Goal: Task Accomplishment & Management: Manage account settings

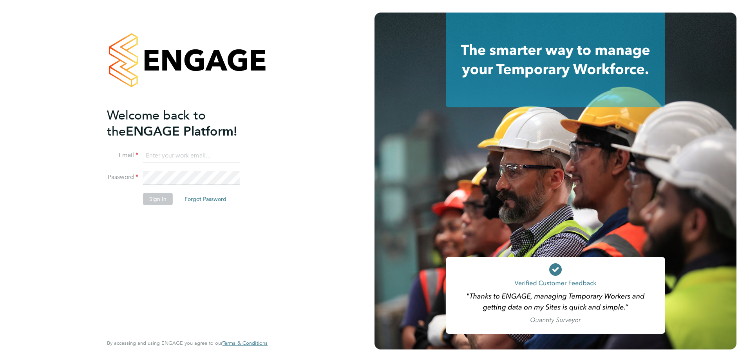
type input "kristoffer.lee@vistry.co.uk"
click at [158, 202] on button "Sign In" at bounding box center [158, 199] width 30 height 13
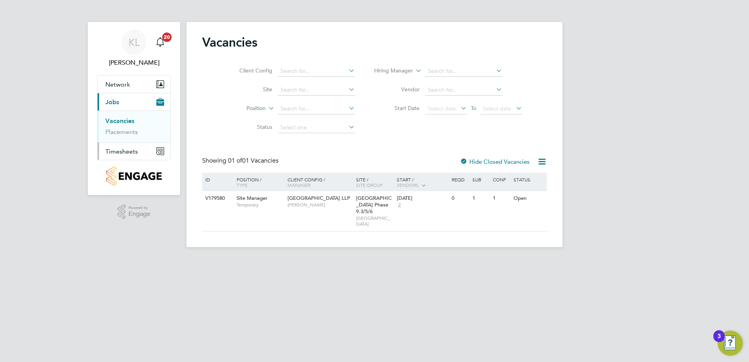
click at [130, 149] on span "Timesheets" at bounding box center [121, 151] width 33 height 7
click at [121, 134] on ul "Timesheets Expenses" at bounding box center [134, 144] width 73 height 32
click at [121, 139] on link "Timesheets" at bounding box center [121, 138] width 33 height 7
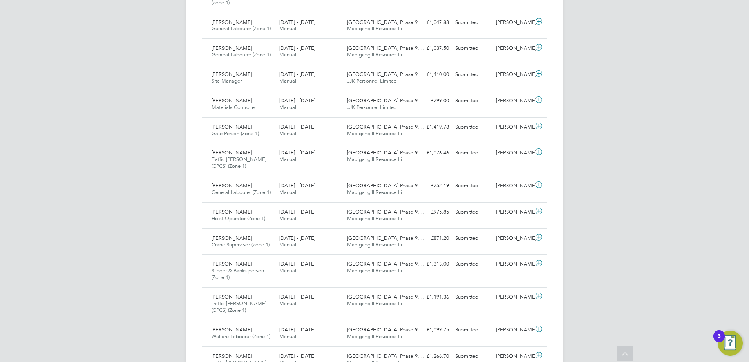
scroll to position [509, 0]
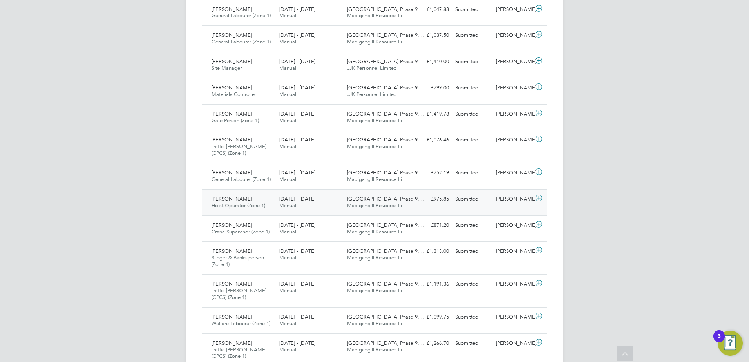
click at [243, 206] on span "Hoist Operator (Zone 1)" at bounding box center [239, 205] width 54 height 7
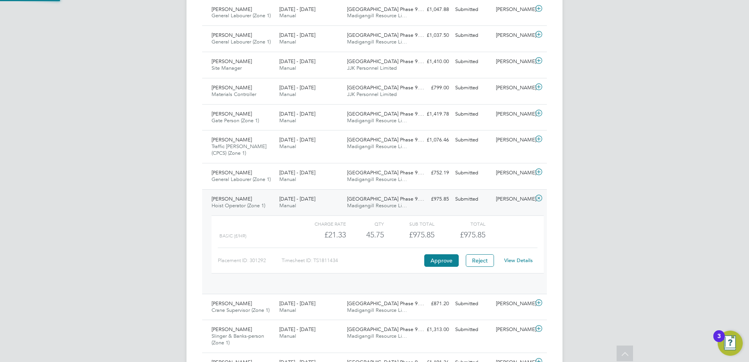
scroll to position [13, 76]
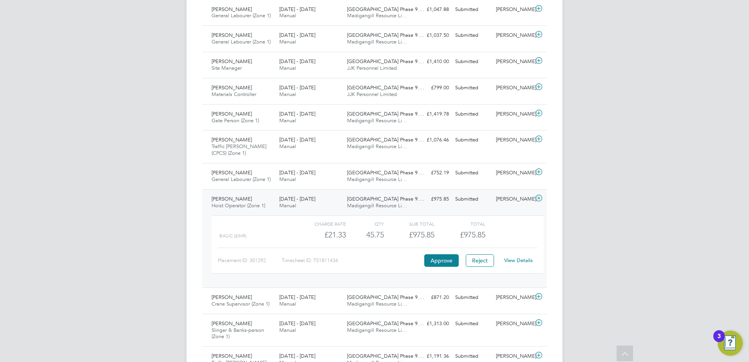
click at [514, 261] on link "View Details" at bounding box center [518, 260] width 29 height 7
click at [230, 205] on span "Hoist Operator (Zone 1)" at bounding box center [239, 205] width 54 height 7
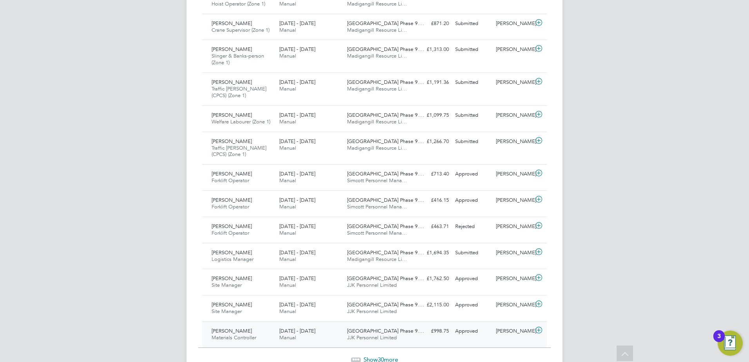
scroll to position [748, 0]
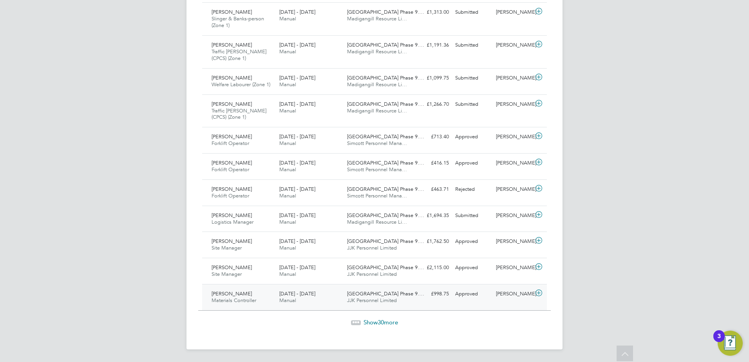
click at [233, 298] on span "Materials Controller" at bounding box center [234, 300] width 45 height 7
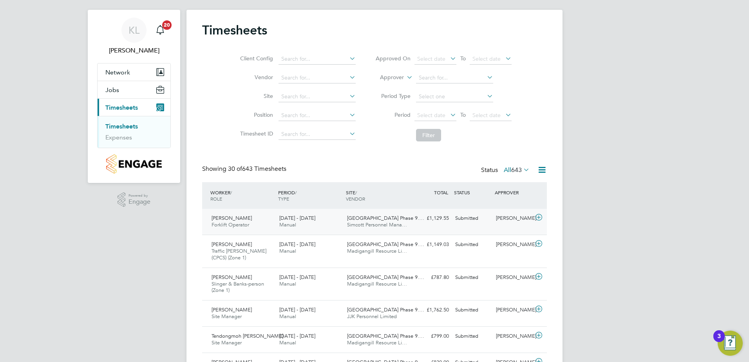
scroll to position [0, 0]
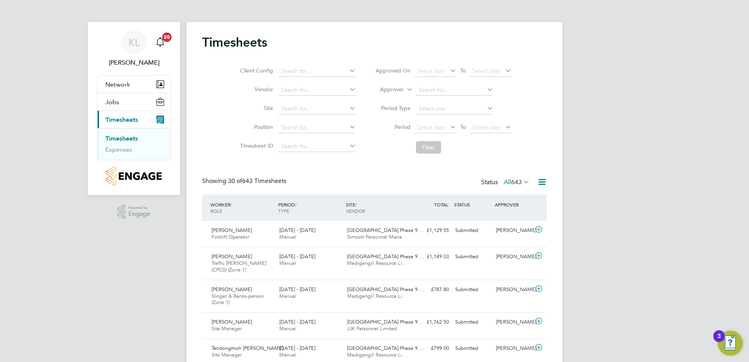
click at [511, 178] on span "643" at bounding box center [516, 182] width 11 height 8
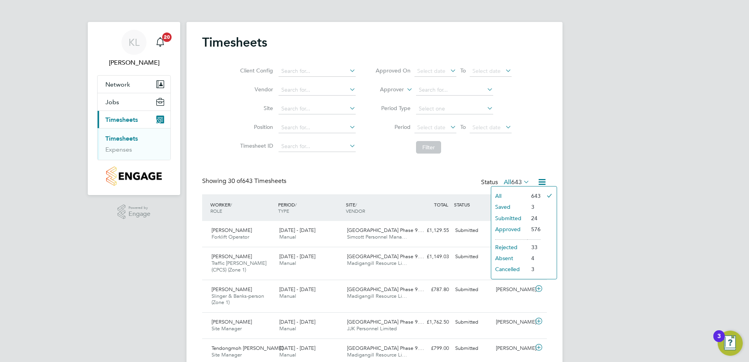
click at [505, 214] on li "Submitted" at bounding box center [509, 218] width 36 height 11
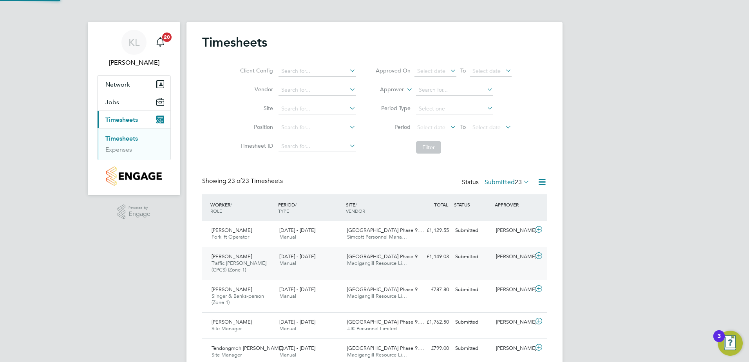
scroll to position [26, 68]
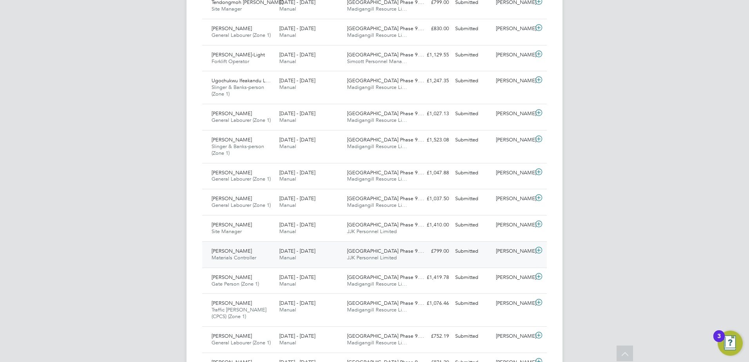
click at [261, 243] on div "Zachary Arnell Materials Controller 25 - 31 Aug 2025 25 - 31 Aug 2025 Manual Ac…" at bounding box center [374, 254] width 345 height 26
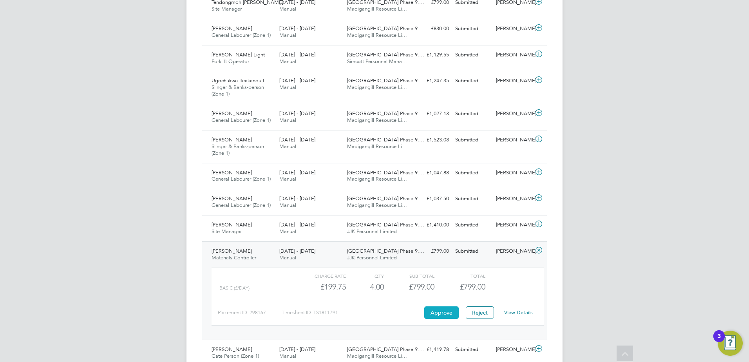
click at [436, 311] on button "Approve" at bounding box center [441, 312] width 34 height 13
click at [237, 259] on span "Materials Controller" at bounding box center [234, 257] width 45 height 7
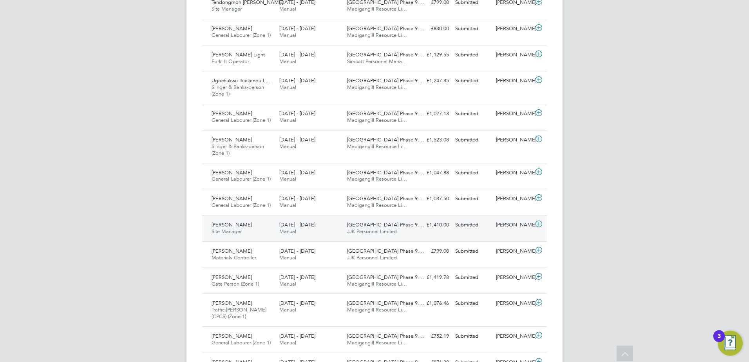
click at [235, 231] on span "Site Manager" at bounding box center [227, 231] width 30 height 7
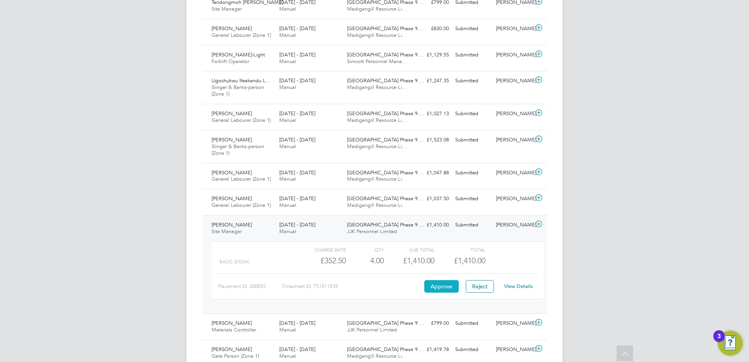
click at [443, 286] on button "Approve" at bounding box center [441, 286] width 34 height 13
click at [237, 226] on span "Daniel Omisore" at bounding box center [232, 224] width 40 height 7
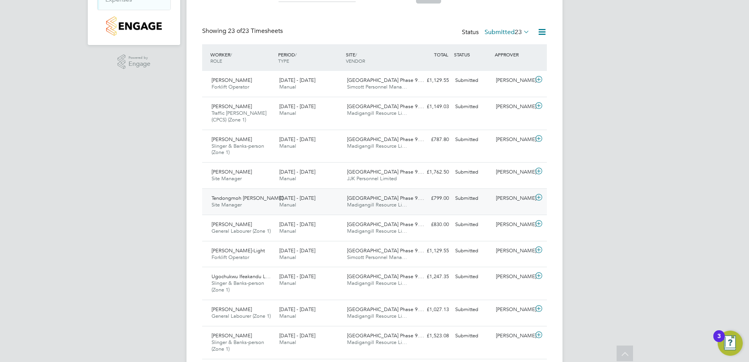
click at [247, 202] on div "Tendongmoh Dora Acha Site Manager 25 - 31 Aug 2025" at bounding box center [242, 202] width 68 height 20
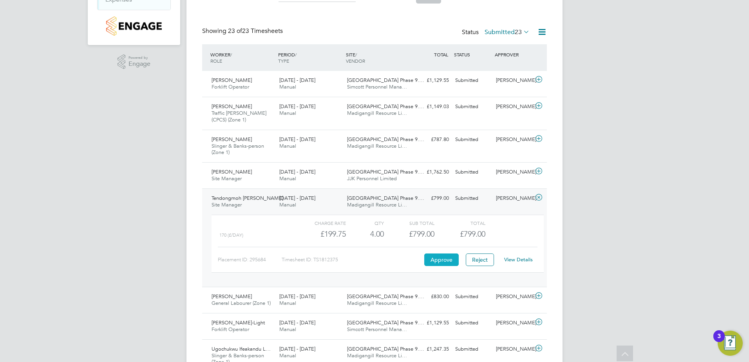
click at [443, 262] on button "Approve" at bounding box center [441, 259] width 34 height 13
click at [227, 200] on span "Tendongmoh Dora Acha" at bounding box center [248, 198] width 72 height 7
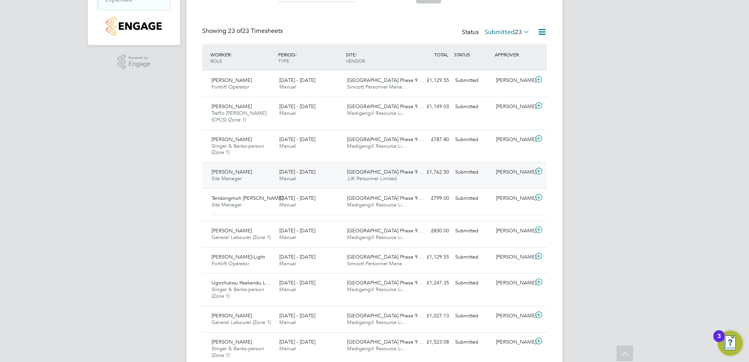
click at [233, 175] on span "Site Manager" at bounding box center [227, 178] width 30 height 7
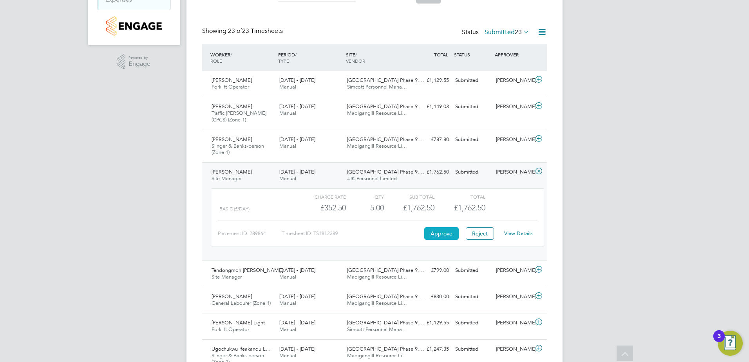
click at [447, 235] on button "Approve" at bounding box center [441, 233] width 34 height 13
click at [260, 174] on div "Dan Patel Site Manager 25 - 31 Aug 2025" at bounding box center [242, 176] width 68 height 20
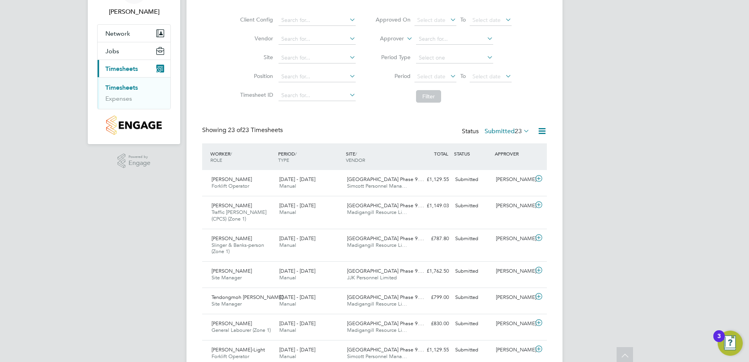
scroll to position [0, 0]
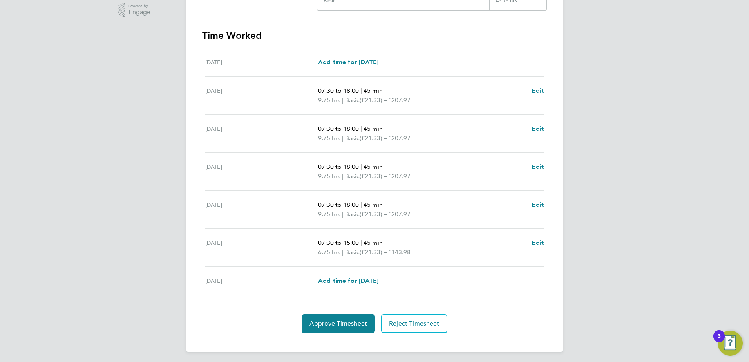
scroll to position [204, 0]
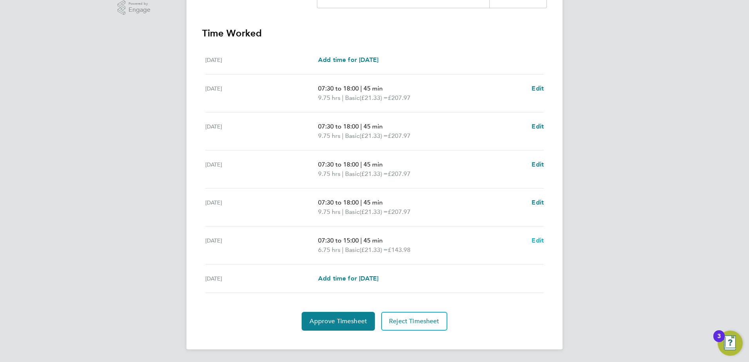
click at [536, 239] on span "Edit" at bounding box center [538, 240] width 12 height 7
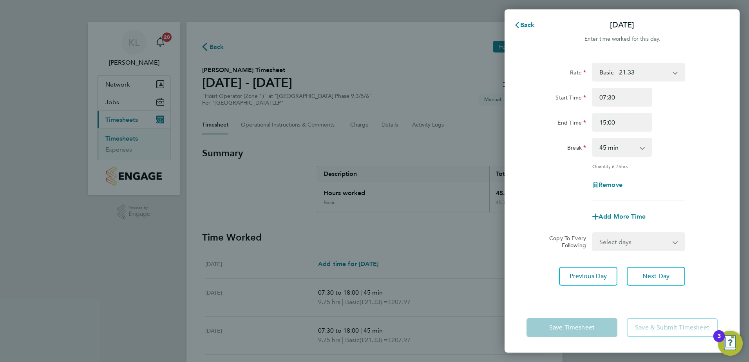
click at [638, 149] on select "0 min 15 min 30 min 45 min 60 min 75 min 90 min" at bounding box center [617, 147] width 49 height 17
select select "30"
click at [593, 139] on select "0 min 15 min 30 min 45 min 60 min 75 min 90 min" at bounding box center [617, 147] width 49 height 17
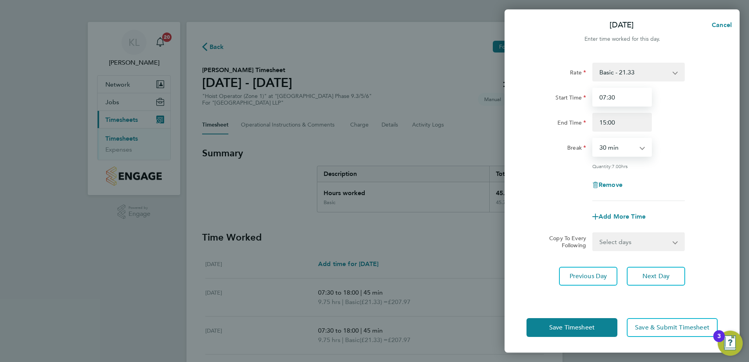
click at [606, 96] on input "07:30" at bounding box center [622, 97] width 60 height 19
type input "08:00"
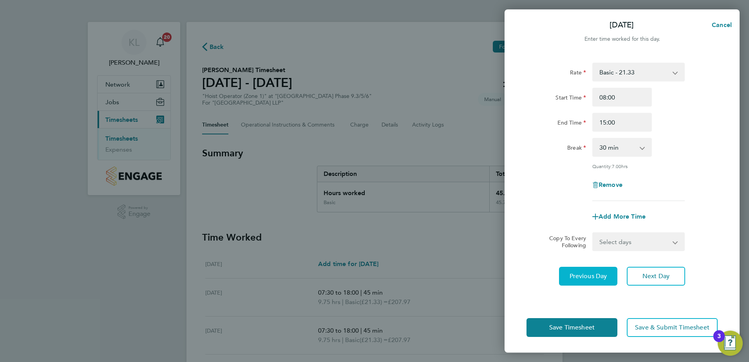
click at [589, 270] on button "Previous Day" at bounding box center [588, 276] width 58 height 19
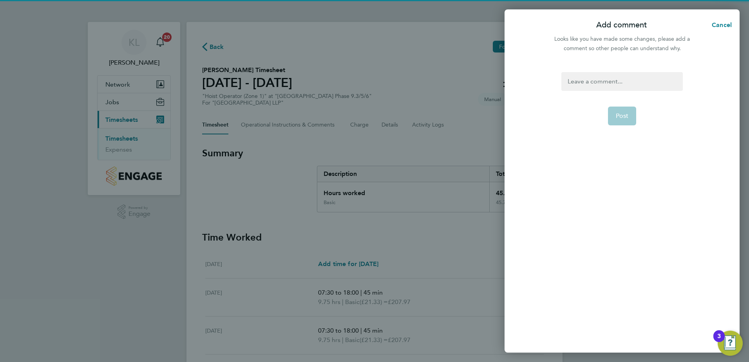
click at [581, 83] on div at bounding box center [621, 81] width 121 height 19
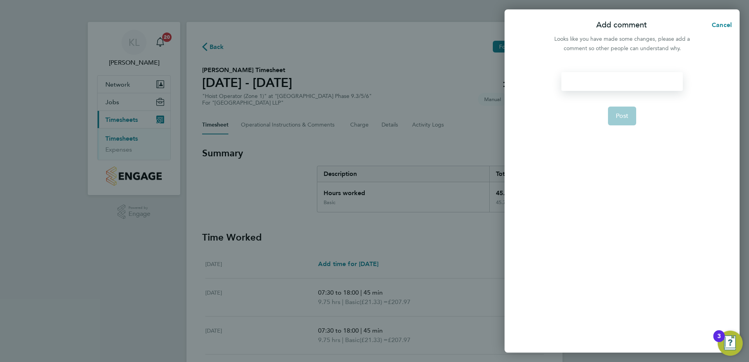
click at [581, 83] on div at bounding box center [621, 81] width 121 height 19
click at [618, 114] on span "Post" at bounding box center [622, 116] width 13 height 8
select select "45"
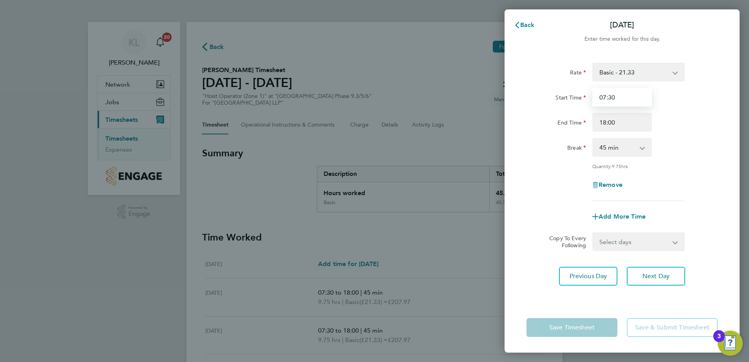
click at [607, 94] on input "07:30" at bounding box center [622, 97] width 60 height 19
drag, startPoint x: 607, startPoint y: 95, endPoint x: 613, endPoint y: 95, distance: 5.9
click at [608, 95] on input "07:30" at bounding box center [622, 97] width 60 height 19
click at [613, 95] on input "07:30" at bounding box center [622, 97] width 60 height 19
type input "08:00"
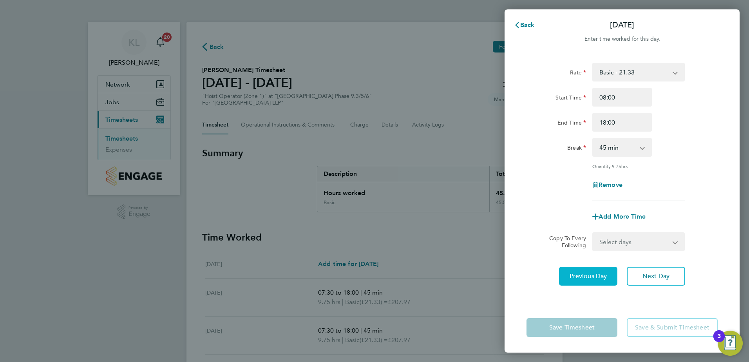
click at [579, 271] on button "Previous Day" at bounding box center [588, 276] width 58 height 19
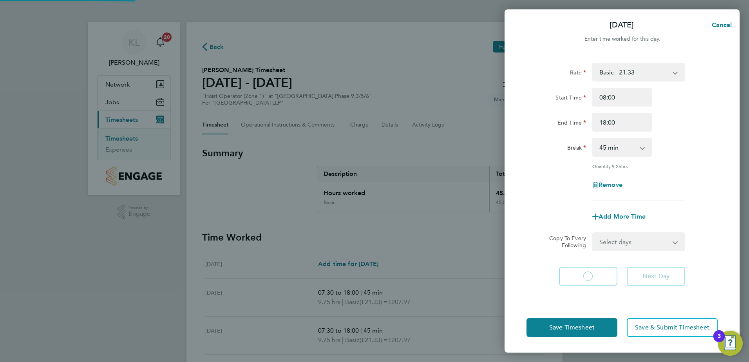
select select "45"
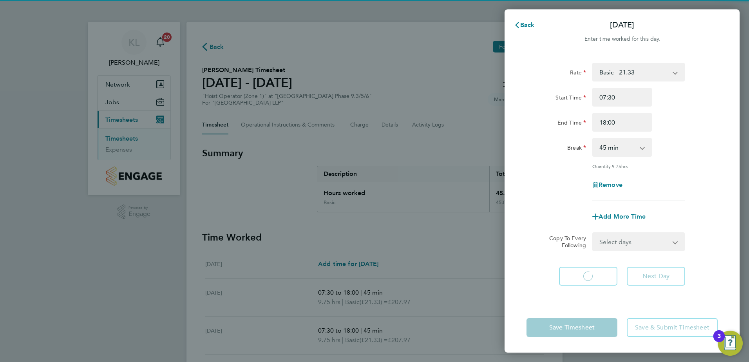
select select "45"
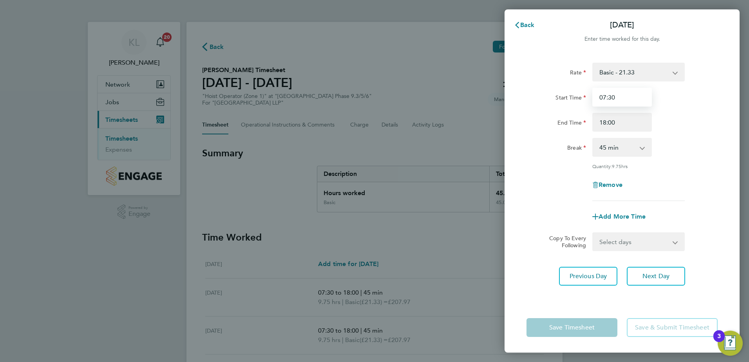
drag, startPoint x: 612, startPoint y: 98, endPoint x: 612, endPoint y: 67, distance: 31.3
click at [612, 97] on input "07:30" at bounding box center [622, 97] width 60 height 19
type input "08:00"
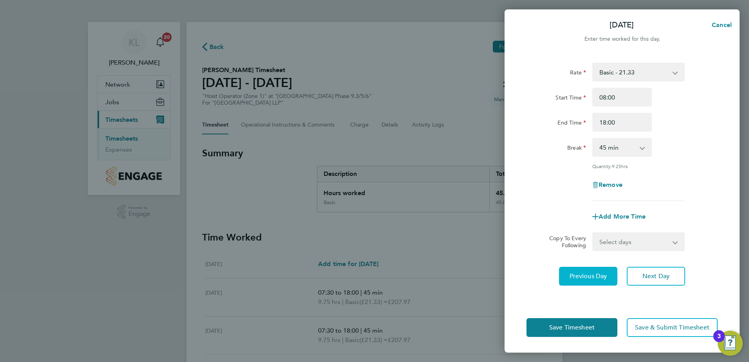
click at [566, 278] on button "Previous Day" at bounding box center [588, 276] width 58 height 19
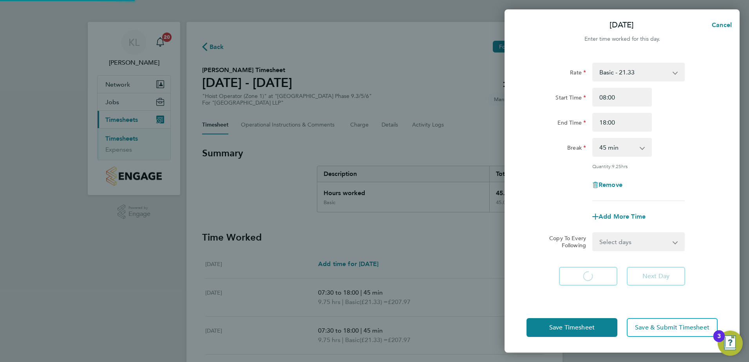
select select "45"
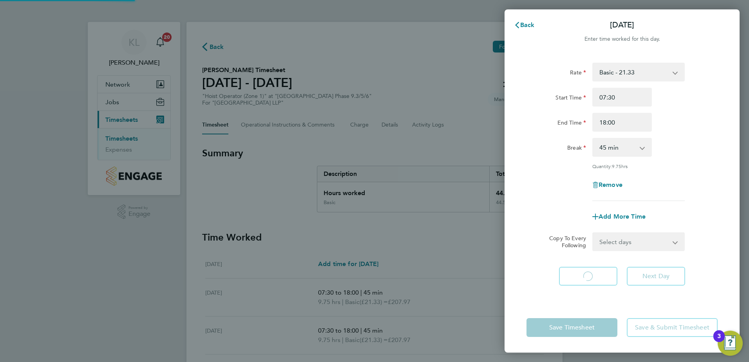
select select "45"
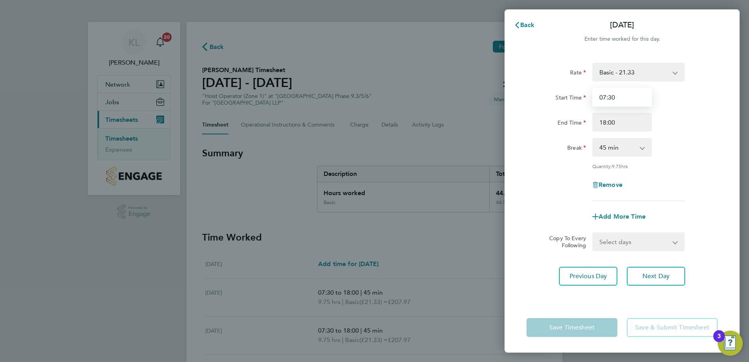
click at [612, 97] on input "07:30" at bounding box center [622, 97] width 60 height 19
type input "08:00"
click at [585, 274] on span "Previous Day" at bounding box center [589, 276] width 38 height 8
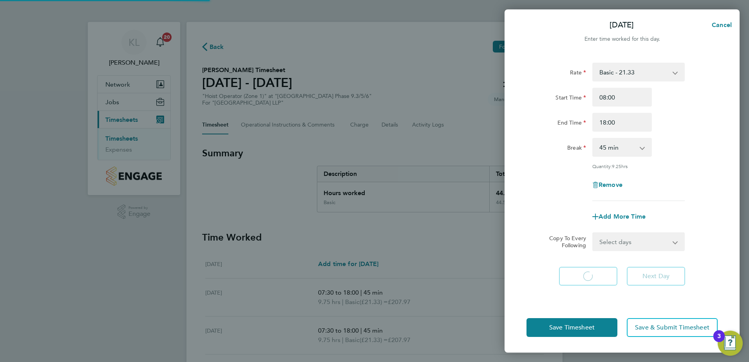
select select "45"
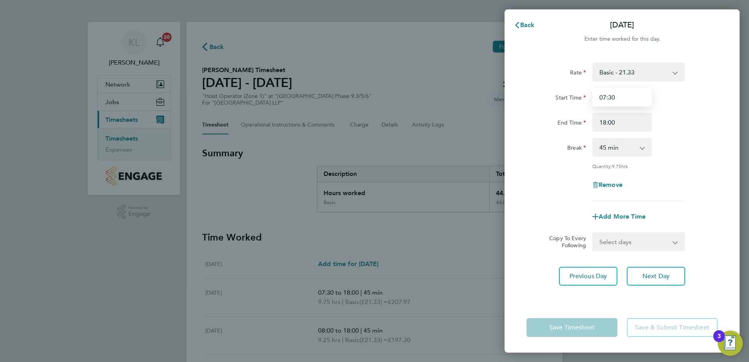
click at [613, 96] on input "07:30" at bounding box center [622, 97] width 60 height 19
type input "08:00"
click at [600, 152] on select "0 min 15 min 30 min 45 min 60 min 75 min 90 min" at bounding box center [617, 147] width 49 height 17
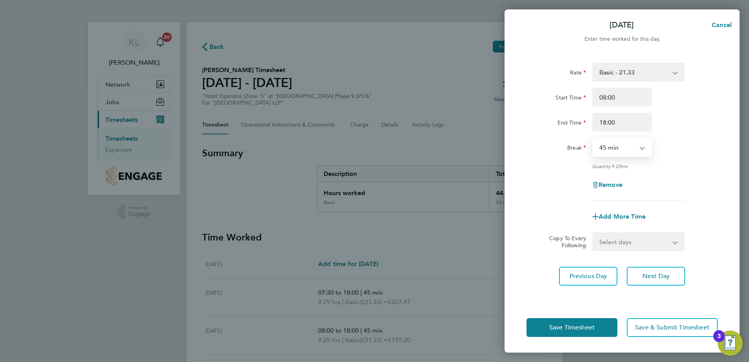
select select "30"
click at [593, 139] on select "0 min 15 min 30 min 45 min 60 min 75 min 90 min" at bounding box center [617, 147] width 49 height 17
click at [631, 268] on button "Next Day" at bounding box center [656, 276] width 58 height 19
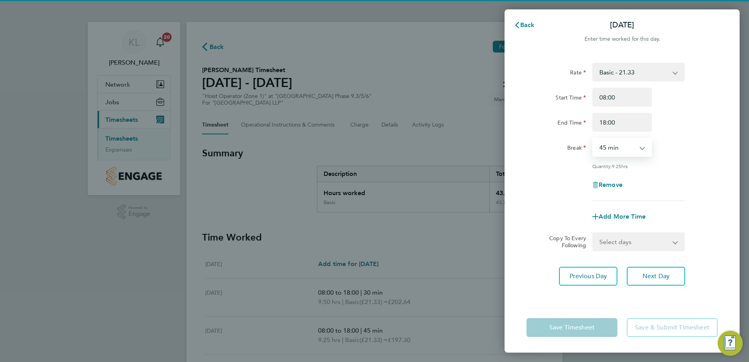
drag, startPoint x: 601, startPoint y: 150, endPoint x: 604, endPoint y: 155, distance: 5.6
click at [601, 150] on select "0 min 15 min 30 min 45 min 60 min 75 min 90 min" at bounding box center [617, 147] width 49 height 17
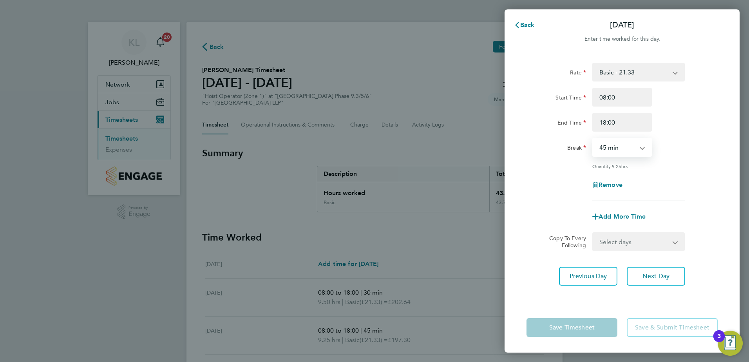
select select "30"
click at [593, 139] on select "0 min 15 min 30 min 45 min 60 min 75 min 90 min" at bounding box center [617, 147] width 49 height 17
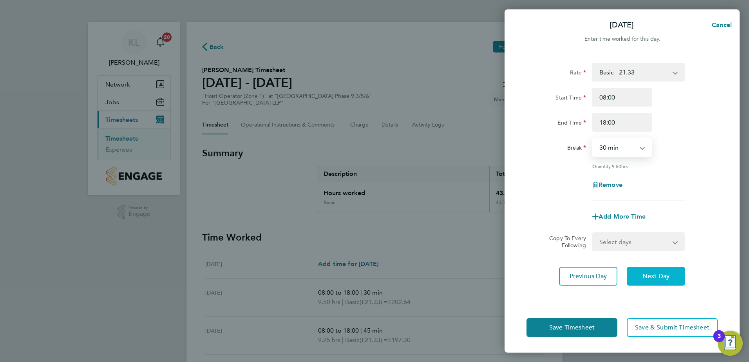
click at [653, 267] on button "Next Day" at bounding box center [656, 276] width 58 height 19
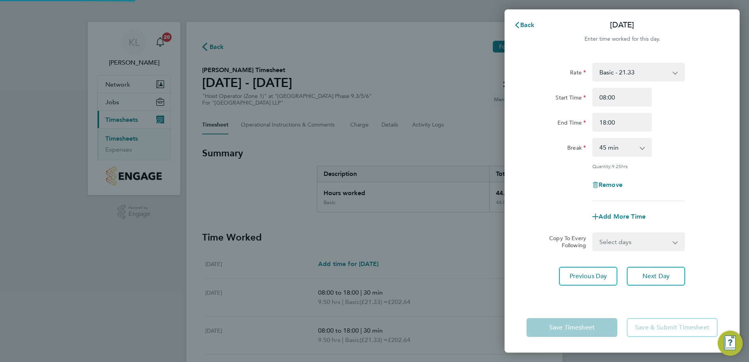
drag, startPoint x: 613, startPoint y: 147, endPoint x: 615, endPoint y: 156, distance: 9.3
click at [613, 147] on select "0 min 15 min 30 min 45 min 60 min 75 min 90 min" at bounding box center [617, 147] width 49 height 17
select select "30"
click at [593, 139] on select "0 min 15 min 30 min 45 min 60 min 75 min 90 min" at bounding box center [617, 147] width 49 height 17
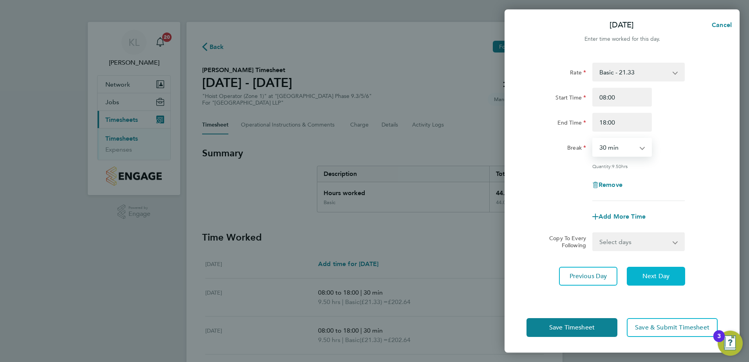
click at [650, 269] on button "Next Day" at bounding box center [656, 276] width 58 height 19
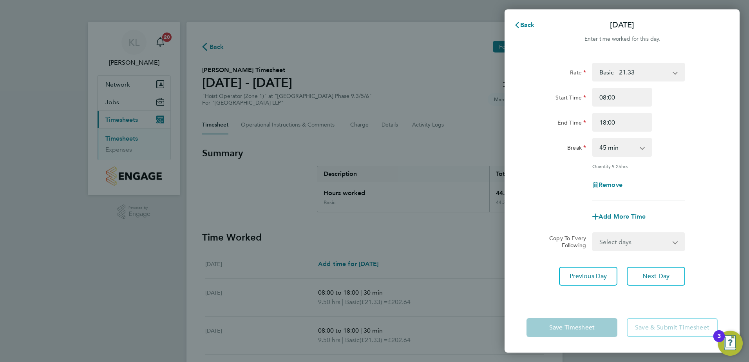
click at [608, 148] on select "0 min 15 min 30 min 45 min 60 min 75 min 90 min" at bounding box center [617, 147] width 49 height 17
select select "30"
click at [593, 139] on select "0 min 15 min 30 min 45 min 60 min 75 min 90 min" at bounding box center [617, 147] width 49 height 17
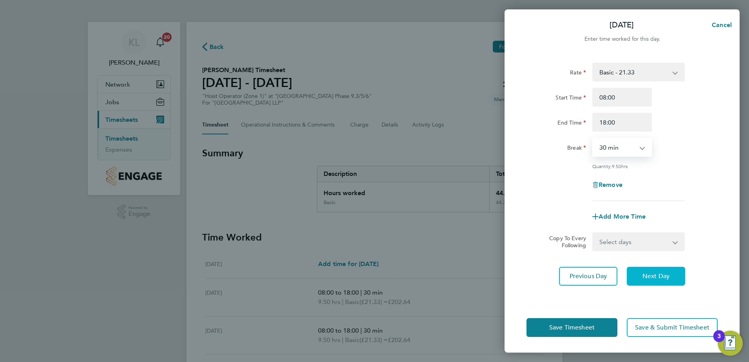
click at [649, 272] on span "Next Day" at bounding box center [655, 276] width 27 height 8
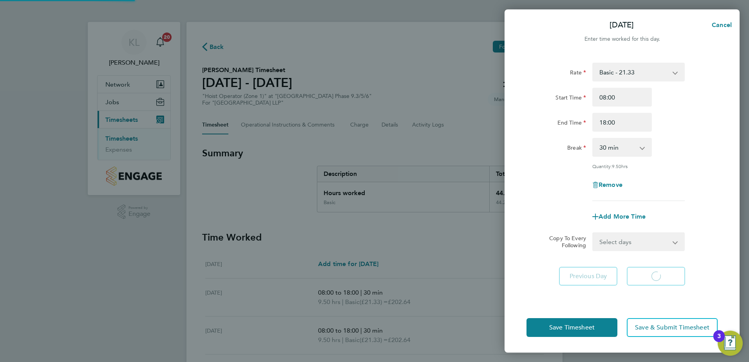
select select "30"
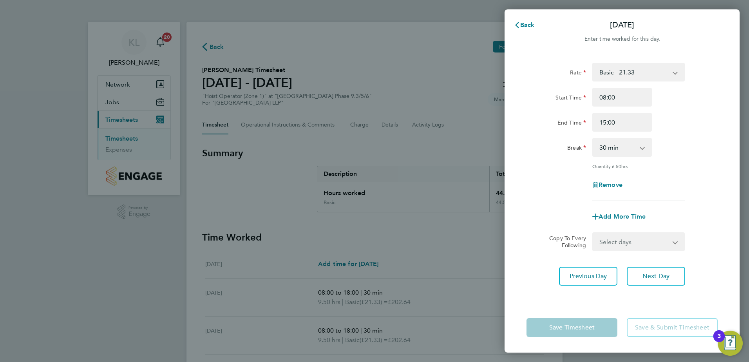
drag, startPoint x: 547, startPoint y: 312, endPoint x: 547, endPoint y: 316, distance: 3.9
click at [547, 313] on div "Save Timesheet Save & Submit Timesheet" at bounding box center [622, 327] width 235 height 50
click at [547, 323] on app-form-button "Save Timesheet" at bounding box center [574, 327] width 96 height 19
click at [524, 14] on div "Back Sat 30 Aug Enter time worked for this day. Rate Basic - 21.33 Start Time 0…" at bounding box center [622, 180] width 235 height 343
click at [521, 24] on span "Back" at bounding box center [527, 24] width 14 height 7
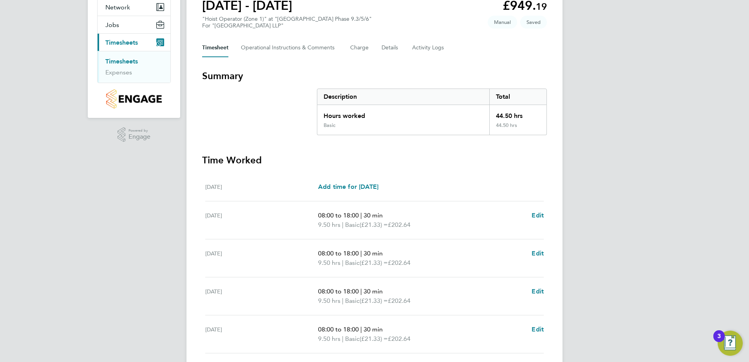
scroll to position [204, 0]
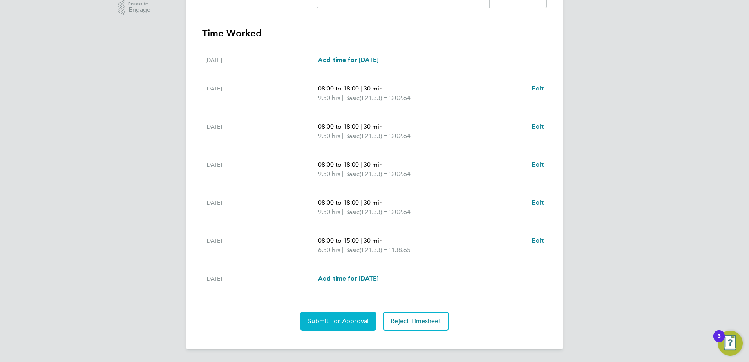
click at [351, 322] on span "Submit For Approval" at bounding box center [338, 321] width 61 height 8
click at [333, 322] on span "Approve Timesheet" at bounding box center [338, 321] width 58 height 8
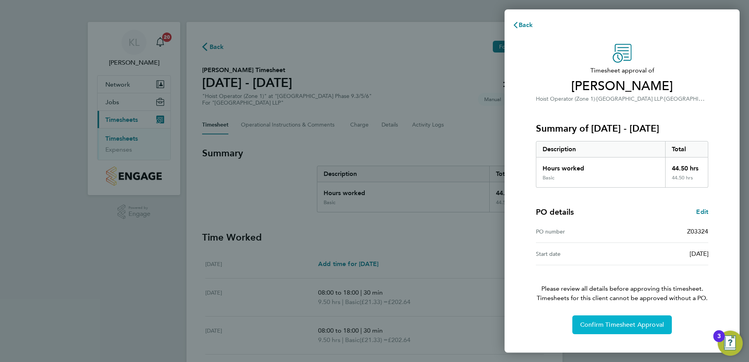
click at [577, 331] on button "Confirm Timesheet Approval" at bounding box center [621, 324] width 99 height 19
click at [586, 325] on span "Confirm Timesheet Approval" at bounding box center [622, 325] width 84 height 8
click at [595, 322] on span "Confirm Timesheet Approval" at bounding box center [622, 325] width 84 height 8
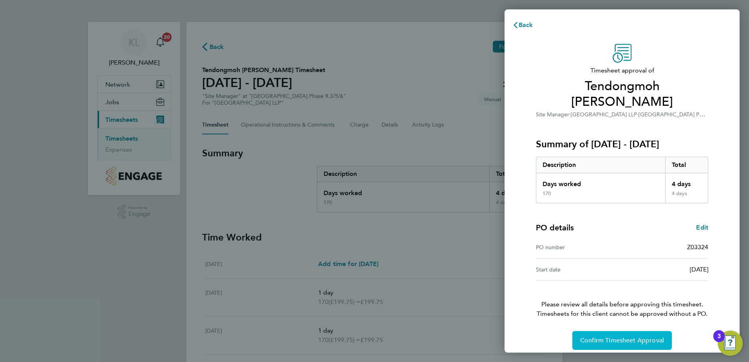
click at [597, 336] on span "Confirm Timesheet Approval" at bounding box center [622, 340] width 84 height 8
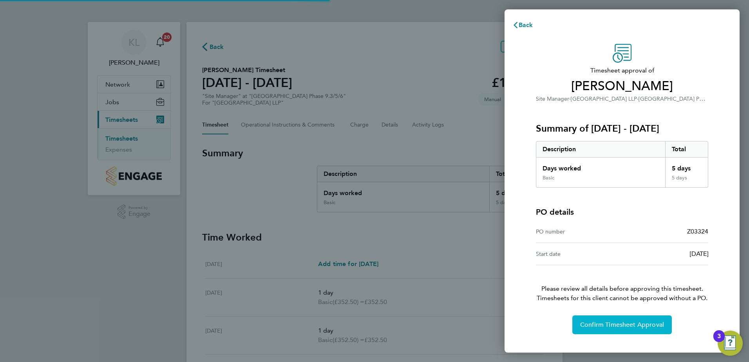
click at [576, 327] on button "Confirm Timesheet Approval" at bounding box center [621, 324] width 99 height 19
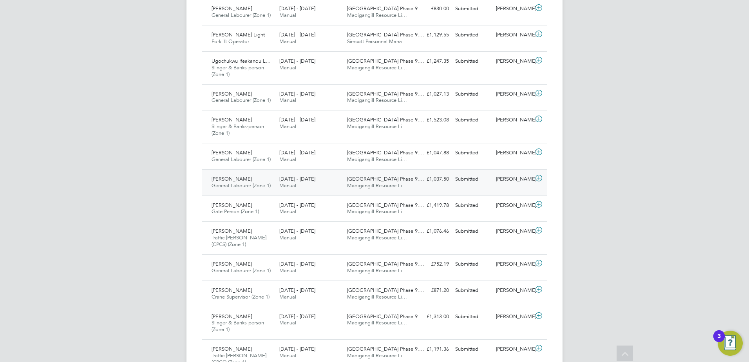
click at [235, 184] on span "General Labourer (Zone 1)" at bounding box center [241, 185] width 59 height 7
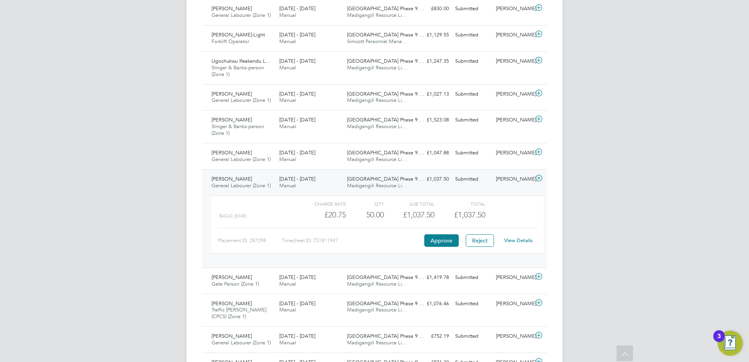
click at [527, 242] on link "View Details" at bounding box center [518, 240] width 29 height 7
click at [238, 182] on span "General Labourer (Zone 1)" at bounding box center [241, 185] width 59 height 7
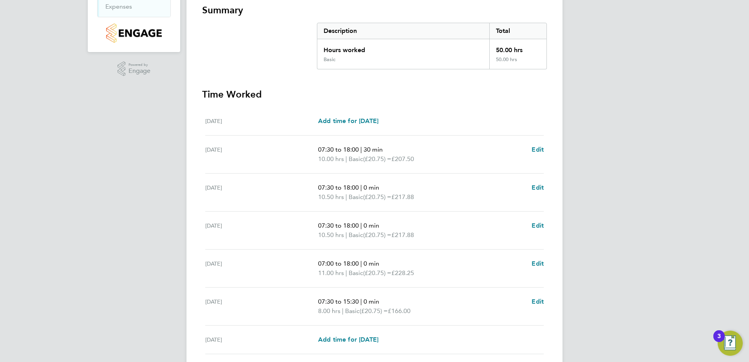
scroll to position [157, 0]
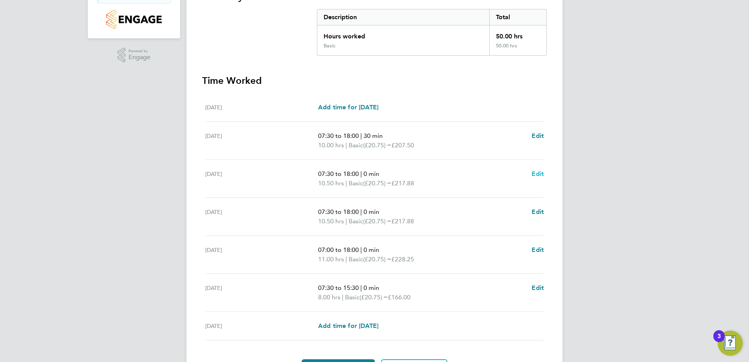
click at [539, 171] on span "Edit" at bounding box center [538, 173] width 12 height 7
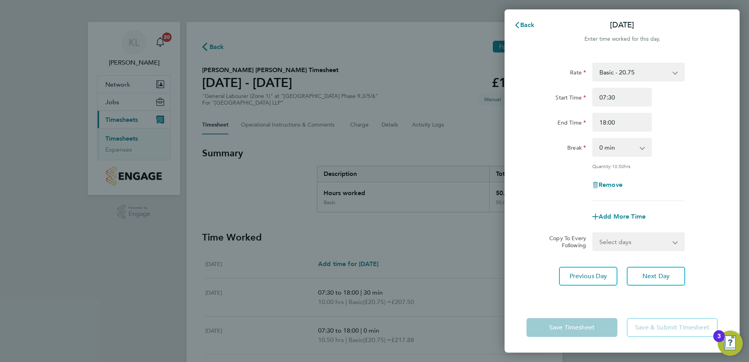
click at [597, 145] on select "0 min 15 min 30 min 45 min 60 min 75 min 90 min" at bounding box center [617, 147] width 49 height 17
select select "30"
click at [593, 139] on select "0 min 15 min 30 min 45 min 60 min 75 min 90 min" at bounding box center [617, 147] width 49 height 17
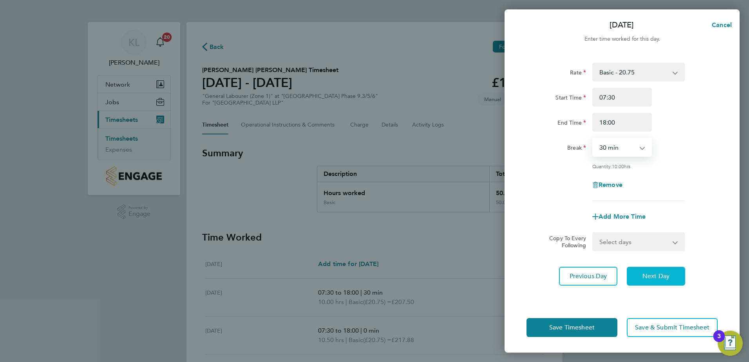
click at [638, 273] on button "Next Day" at bounding box center [656, 276] width 58 height 19
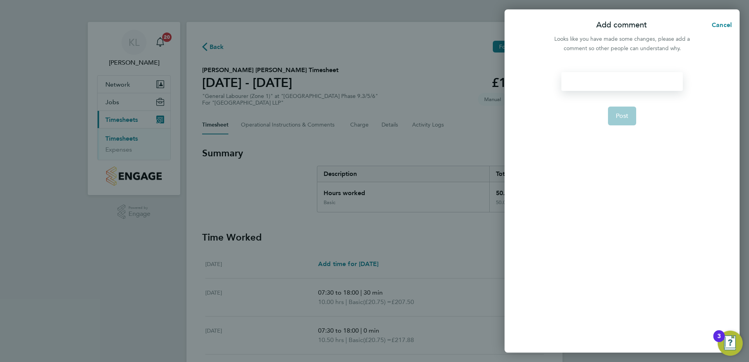
click at [580, 85] on div at bounding box center [621, 81] width 121 height 19
click at [611, 116] on button "Post" at bounding box center [622, 116] width 29 height 19
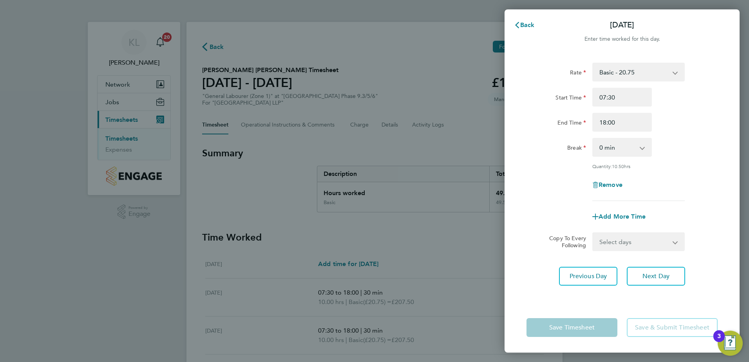
click at [608, 151] on select "0 min 15 min 30 min 45 min 60 min 75 min 90 min" at bounding box center [617, 147] width 49 height 17
select select "30"
click at [593, 139] on select "0 min 15 min 30 min 45 min 60 min 75 min 90 min" at bounding box center [617, 147] width 49 height 17
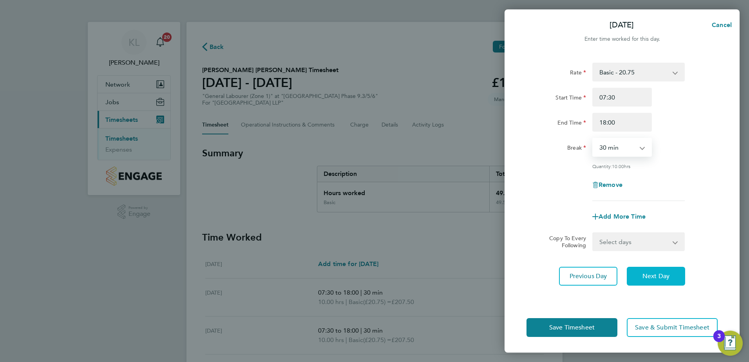
click at [646, 283] on button "Next Day" at bounding box center [656, 276] width 58 height 19
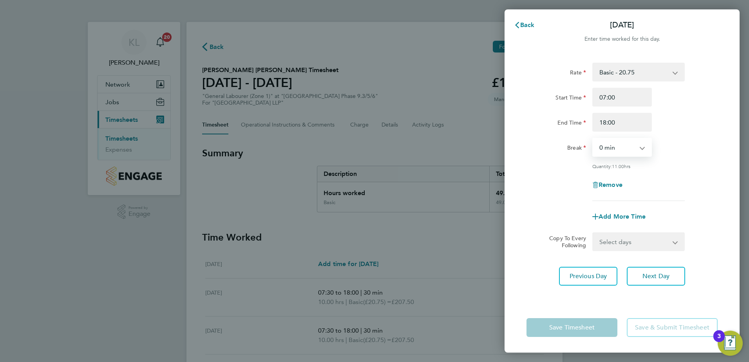
click at [600, 148] on select "0 min 15 min 30 min 45 min 60 min 75 min 90 min" at bounding box center [617, 147] width 49 height 17
select select "30"
click at [593, 139] on select "0 min 15 min 30 min 45 min 60 min 75 min 90 min" at bounding box center [617, 147] width 49 height 17
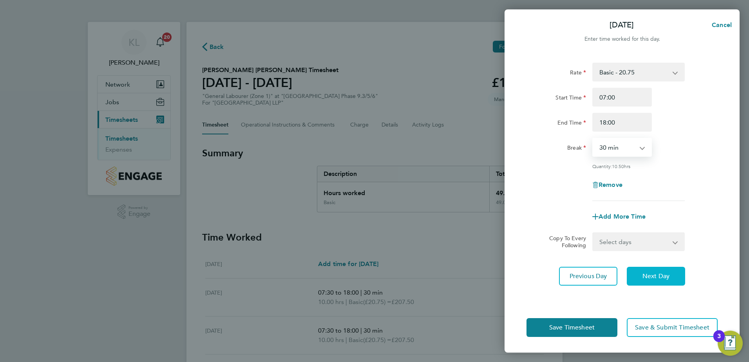
drag, startPoint x: 628, startPoint y: 263, endPoint x: 631, endPoint y: 268, distance: 5.4
click at [631, 266] on div "Rate Basic - 20.75 Start Time 07:00 End Time 18:00 Break 0 min 15 min 30 min 45…" at bounding box center [622, 177] width 235 height 249
click at [631, 268] on button "Next Day" at bounding box center [656, 276] width 58 height 19
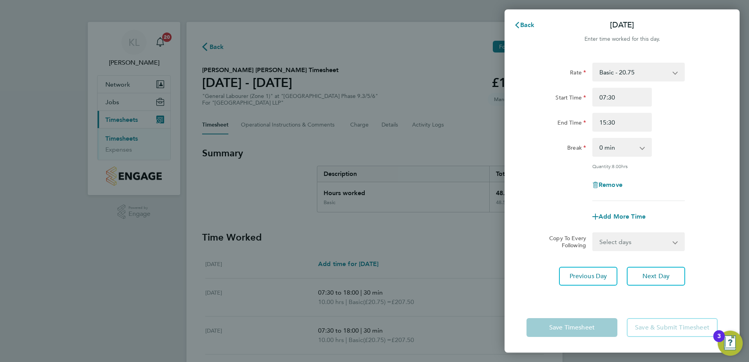
click at [609, 139] on select "0 min 15 min 30 min 45 min 60 min 75 min 90 min" at bounding box center [617, 147] width 49 height 17
select select "30"
click at [593, 139] on select "0 min 15 min 30 min 45 min 60 min 75 min 90 min" at bounding box center [617, 147] width 49 height 17
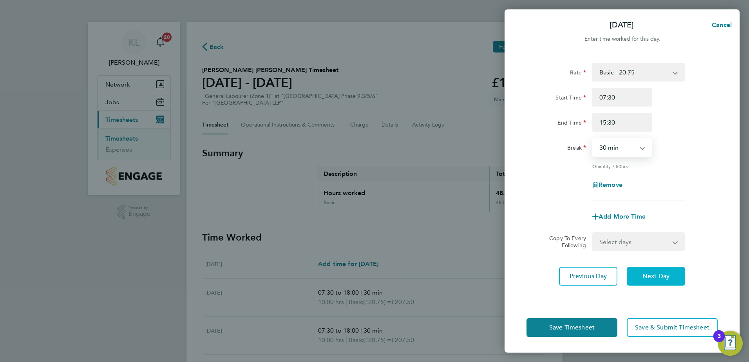
click at [642, 272] on span "Next Day" at bounding box center [655, 276] width 27 height 8
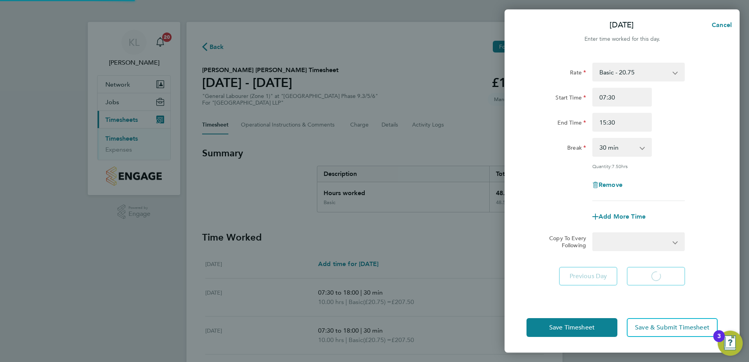
select select "45"
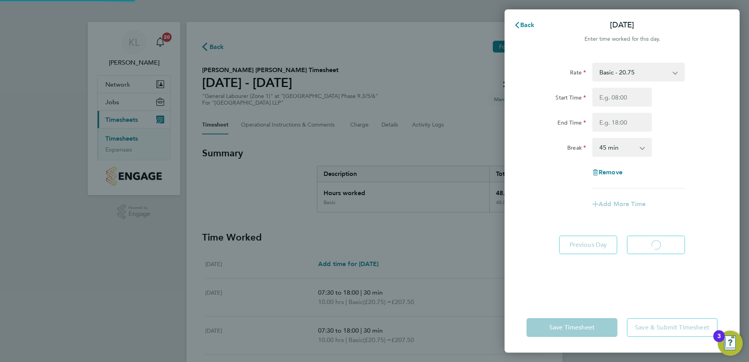
select select "45"
click at [524, 24] on span "Back" at bounding box center [527, 24] width 14 height 7
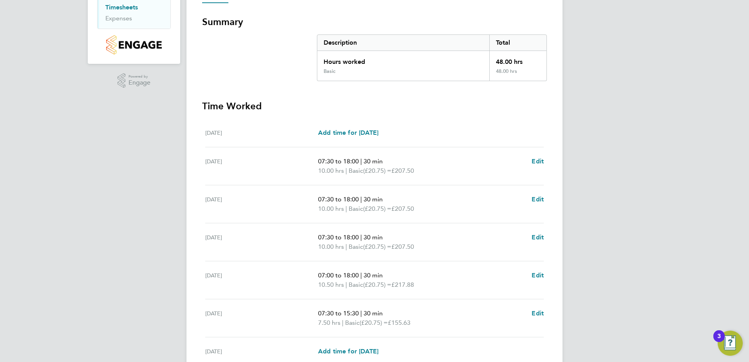
scroll to position [118, 0]
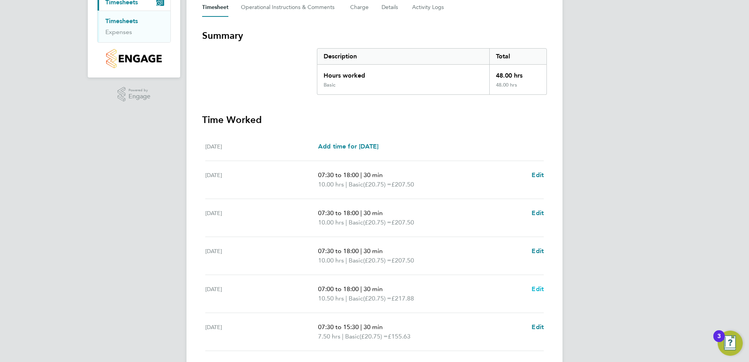
click at [537, 290] on span "Edit" at bounding box center [538, 288] width 12 height 7
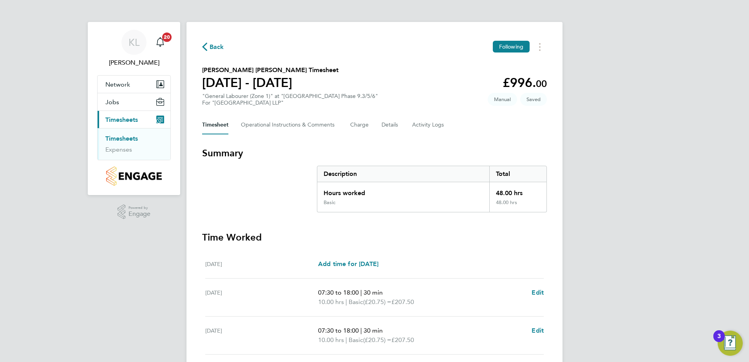
select select "30"
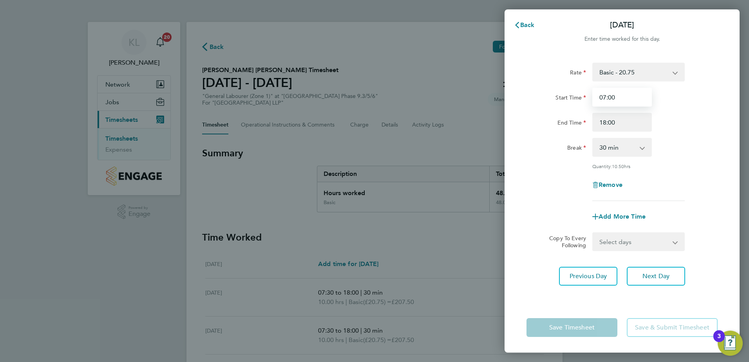
click at [613, 96] on input "07:00" at bounding box center [622, 97] width 60 height 19
click at [611, 97] on input "07:00" at bounding box center [622, 97] width 60 height 19
type input "07:30"
click at [646, 274] on span "Next Day" at bounding box center [655, 276] width 27 height 8
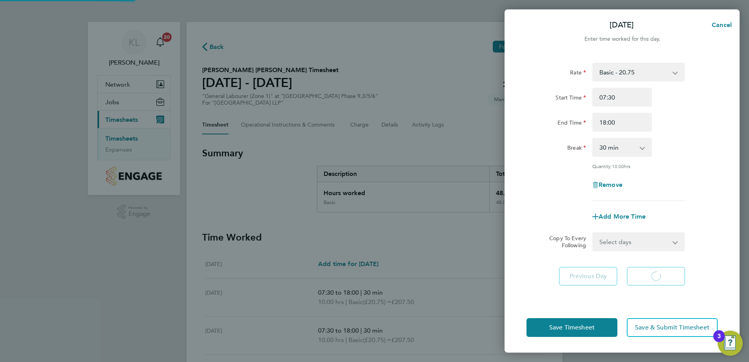
select select "30"
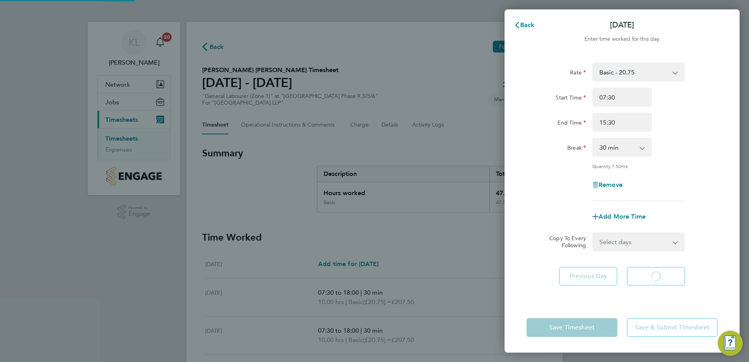
select select "30"
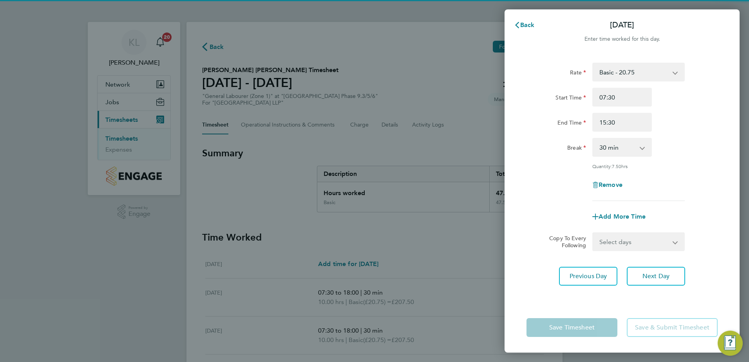
click at [563, 330] on app-form-button "Save Timesheet" at bounding box center [574, 327] width 96 height 19
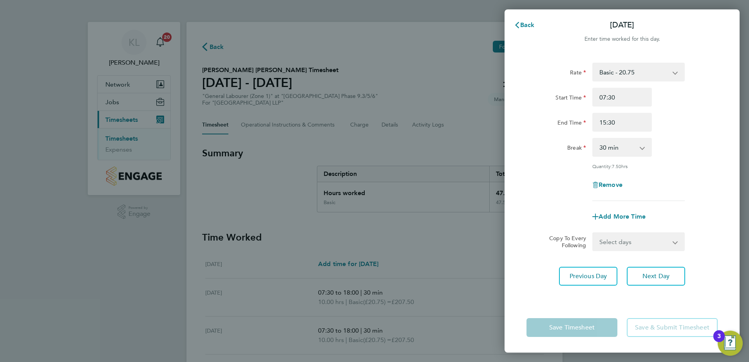
click at [521, 13] on div "Back Sat 30 Aug Enter time worked for this day. Rate Basic - 20.75 Start Time 0…" at bounding box center [622, 180] width 235 height 343
click at [520, 23] on icon "button" at bounding box center [517, 25] width 6 height 6
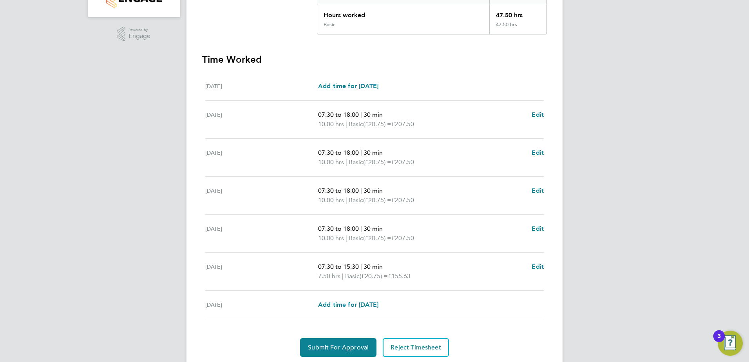
scroll to position [196, 0]
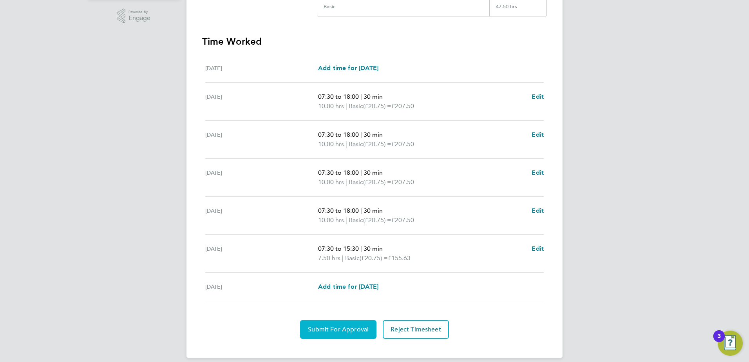
click at [318, 333] on button "Submit For Approval" at bounding box center [338, 329] width 76 height 19
click at [354, 329] on span "Approve Timesheet" at bounding box center [338, 330] width 58 height 8
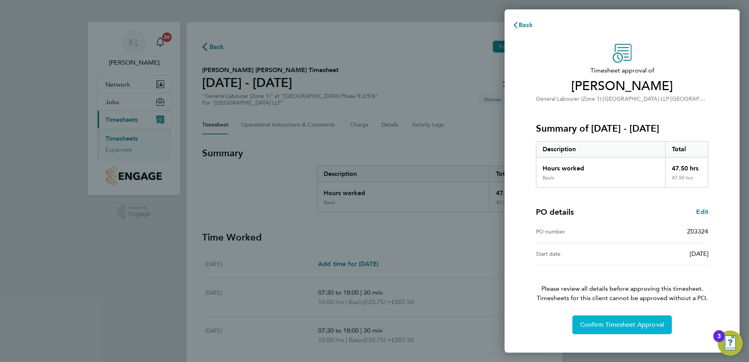
drag, startPoint x: 600, startPoint y: 324, endPoint x: 548, endPoint y: 337, distance: 54.1
click at [600, 326] on span "Confirm Timesheet Approval" at bounding box center [622, 325] width 84 height 8
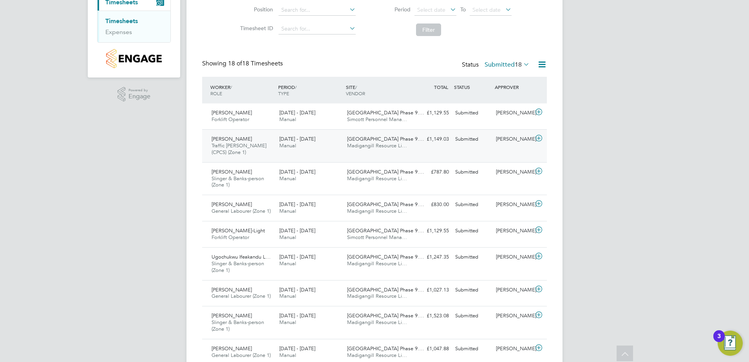
click at [257, 139] on div "[PERSON_NAME] Traffic [PERSON_NAME] (CPCS) (Zone 1) [DATE] - [DATE]" at bounding box center [242, 146] width 68 height 26
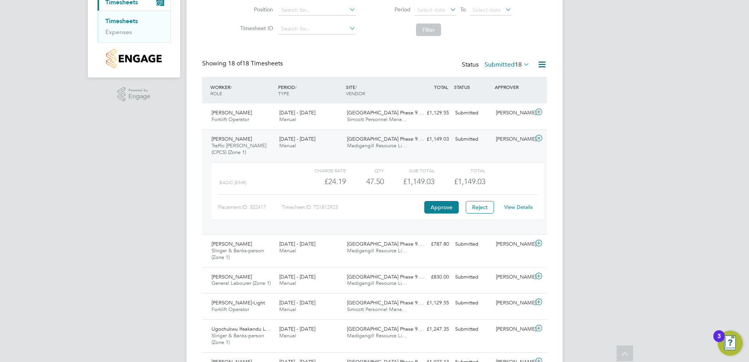
click at [512, 208] on link "View Details" at bounding box center [518, 207] width 29 height 7
click at [260, 146] on span "Traffic [PERSON_NAME] (CPCS) (Zone 1)" at bounding box center [239, 148] width 55 height 13
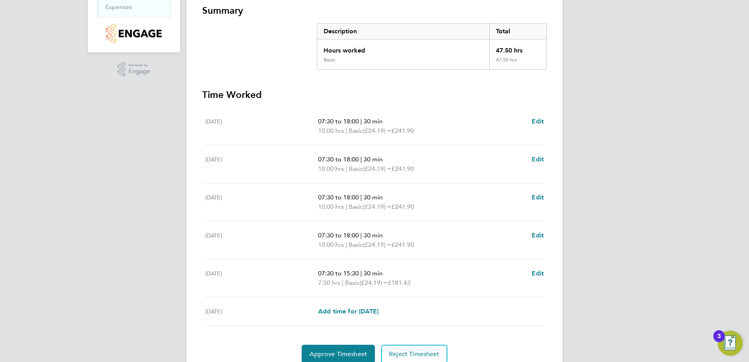
scroll to position [157, 0]
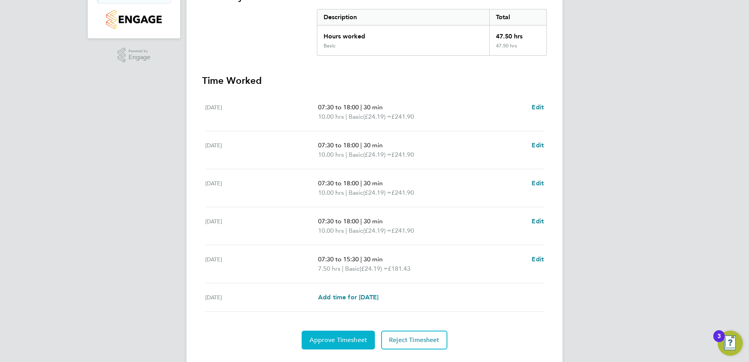
click at [335, 331] on button "Approve Timesheet" at bounding box center [338, 340] width 73 height 19
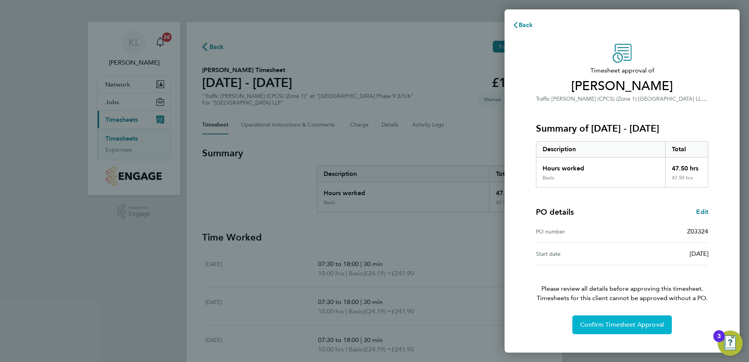
click at [590, 328] on span "Confirm Timesheet Approval" at bounding box center [622, 325] width 84 height 8
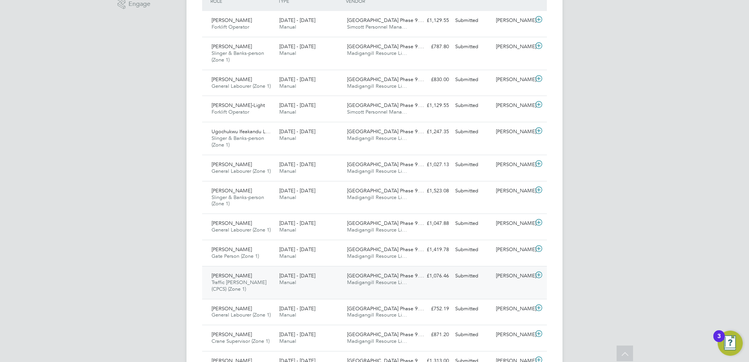
scroll to position [235, 0]
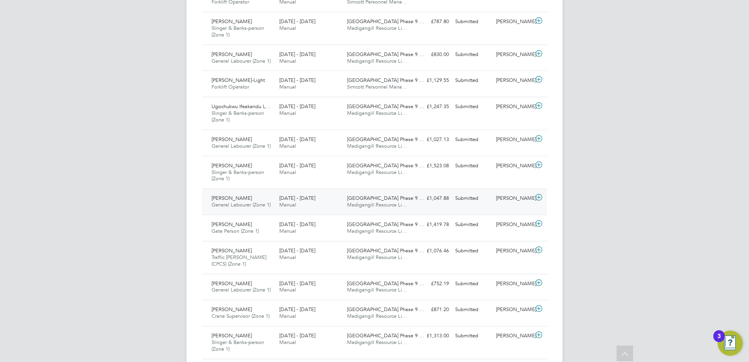
click at [252, 203] on span "General Labourer (Zone 1)" at bounding box center [241, 204] width 59 height 7
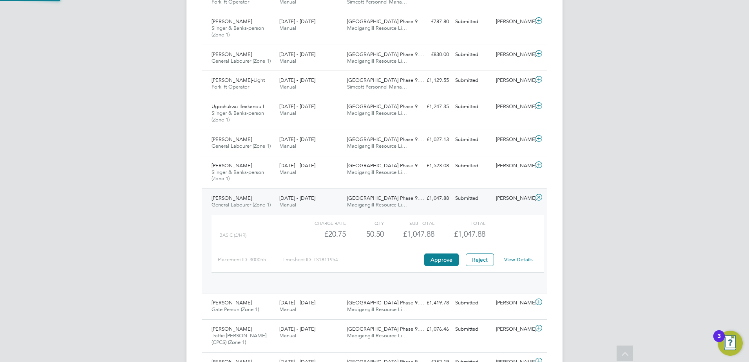
scroll to position [13, 76]
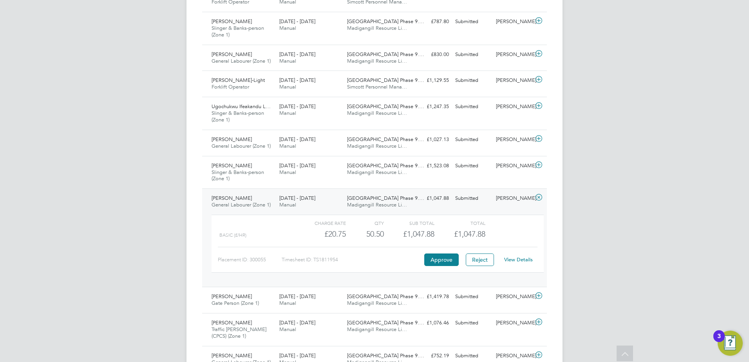
click at [513, 258] on link "View Details" at bounding box center [518, 259] width 29 height 7
click at [223, 195] on span "Yosef Asfeha" at bounding box center [232, 198] width 40 height 7
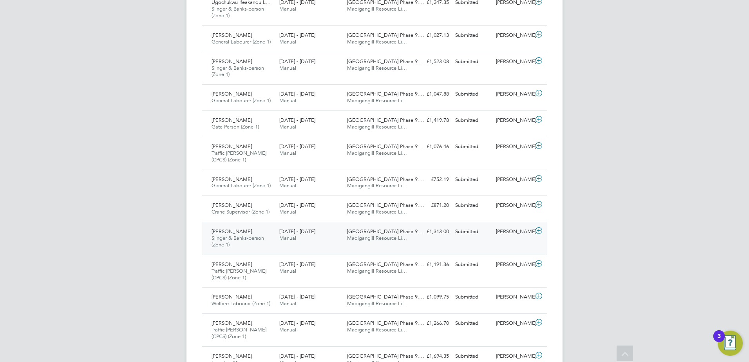
scroll to position [378, 0]
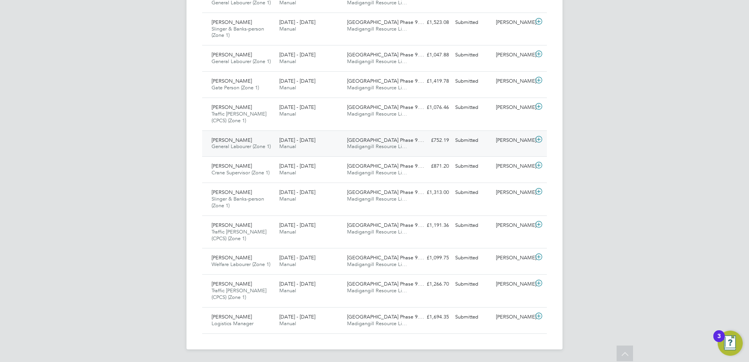
click at [214, 147] on span "General Labourer (Zone 1)" at bounding box center [241, 146] width 59 height 7
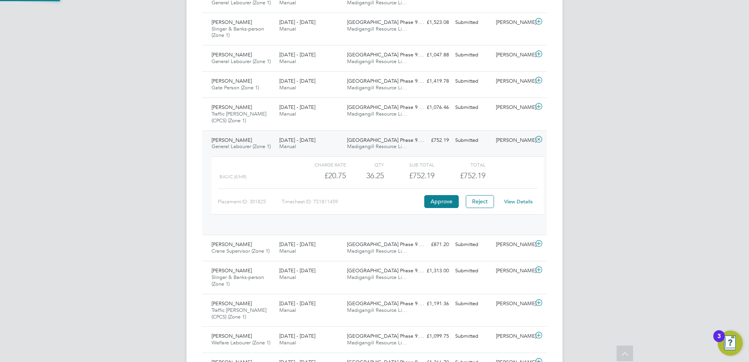
scroll to position [13, 76]
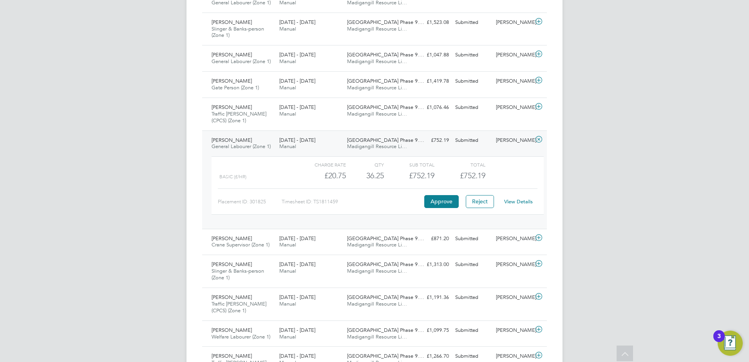
click at [527, 198] on link "View Details" at bounding box center [518, 201] width 29 height 7
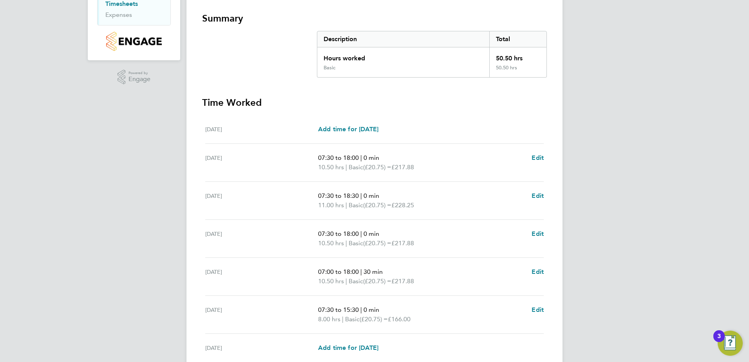
scroll to position [196, 0]
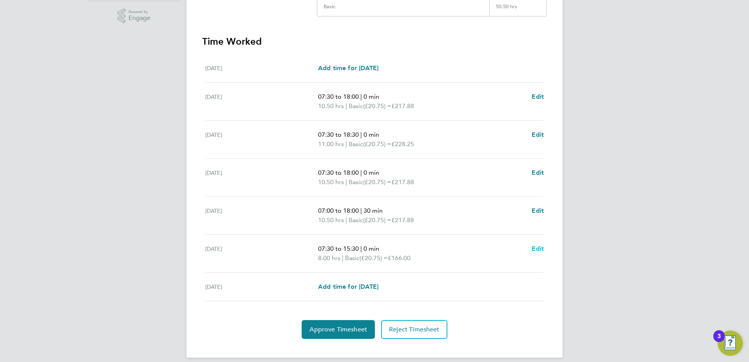
click at [537, 248] on span "Edit" at bounding box center [538, 248] width 12 height 7
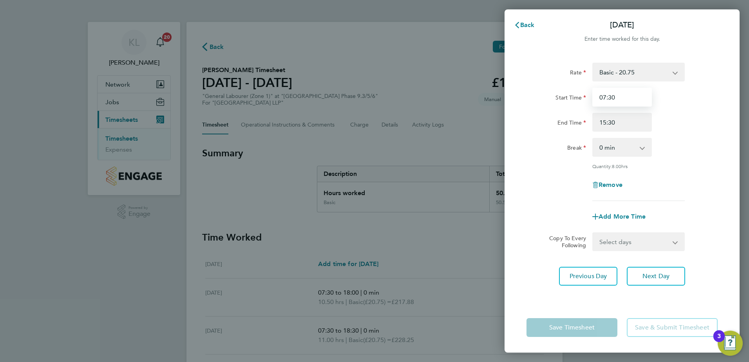
click at [605, 99] on input "07:30" at bounding box center [622, 97] width 60 height 19
type input "08:00"
drag, startPoint x: 606, startPoint y: 143, endPoint x: 605, endPoint y: 157, distance: 14.5
click at [606, 143] on select "0 min 15 min 30 min 45 min 60 min 75 min 90 min" at bounding box center [617, 147] width 49 height 17
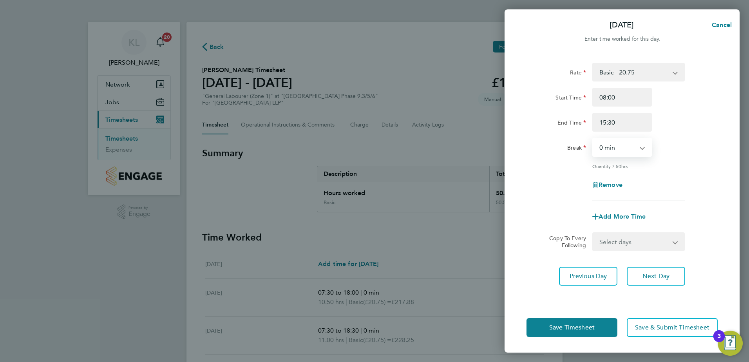
select select "30"
click at [593, 139] on select "0 min 15 min 30 min 45 min 60 min 75 min 90 min" at bounding box center [617, 147] width 49 height 17
click at [577, 272] on span "Previous Day" at bounding box center [589, 276] width 38 height 8
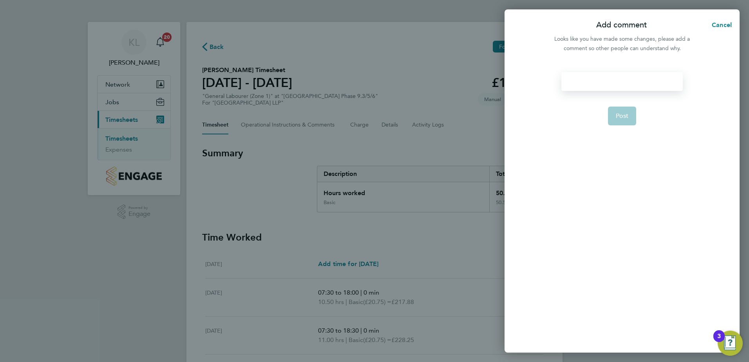
click at [586, 87] on div at bounding box center [621, 81] width 121 height 19
drag, startPoint x: 619, startPoint y: 116, endPoint x: 600, endPoint y: 139, distance: 29.9
click at [619, 116] on span "Post" at bounding box center [622, 116] width 13 height 8
select select "30"
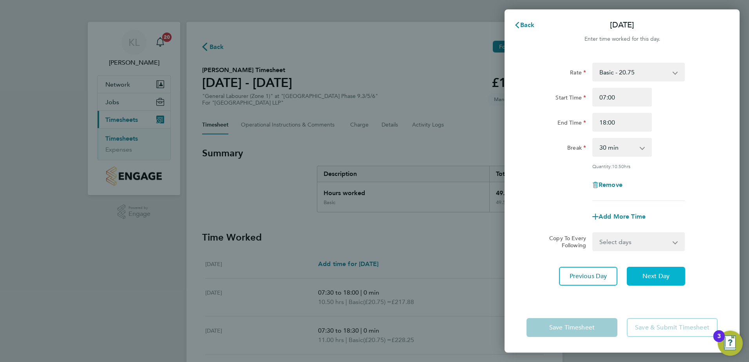
click at [663, 272] on span "Next Day" at bounding box center [655, 276] width 27 height 8
select select "30"
click at [606, 96] on input "08:00" at bounding box center [622, 97] width 60 height 19
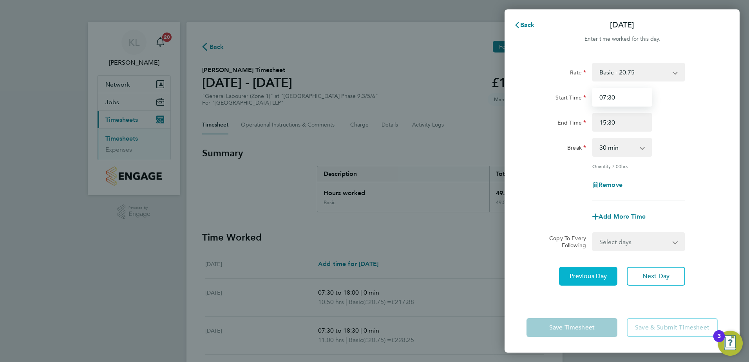
type input "07:30"
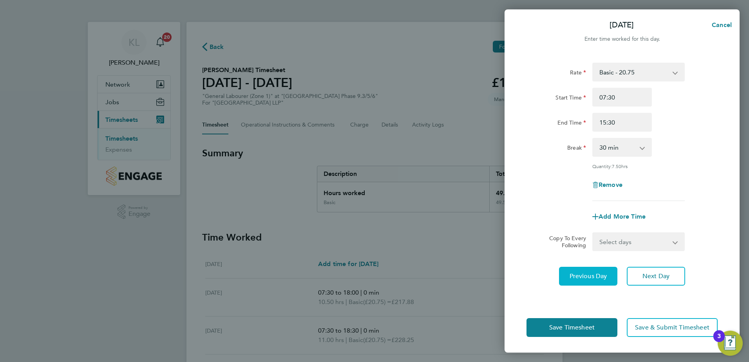
click at [575, 274] on span "Previous Day" at bounding box center [589, 276] width 38 height 8
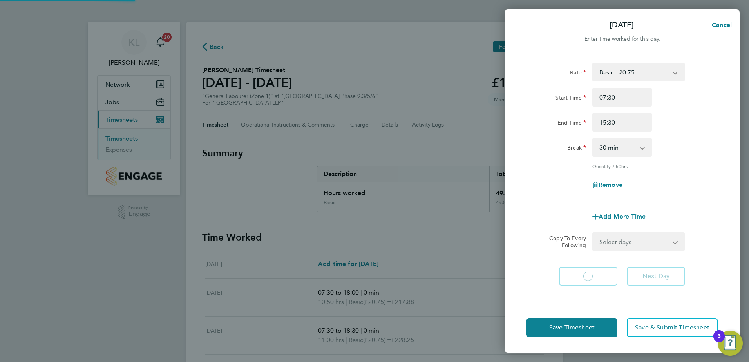
select select "30"
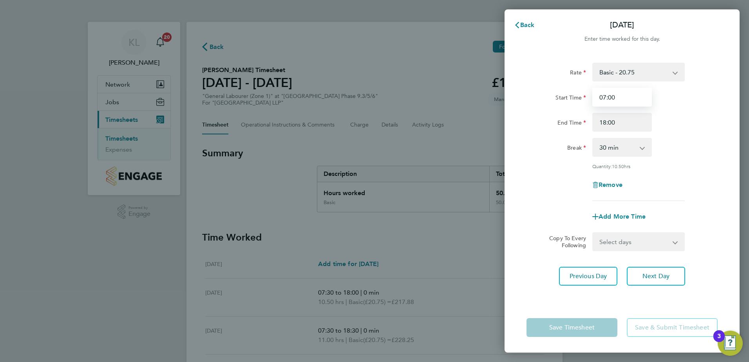
click at [611, 95] on input "07:00" at bounding box center [622, 97] width 60 height 19
type input "07:30"
click at [604, 124] on input "18:00" at bounding box center [622, 122] width 60 height 19
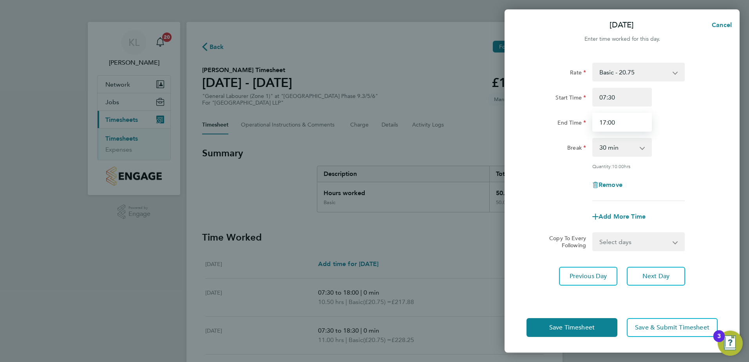
type input "17:00"
click at [579, 278] on span "Previous Day" at bounding box center [589, 276] width 38 height 8
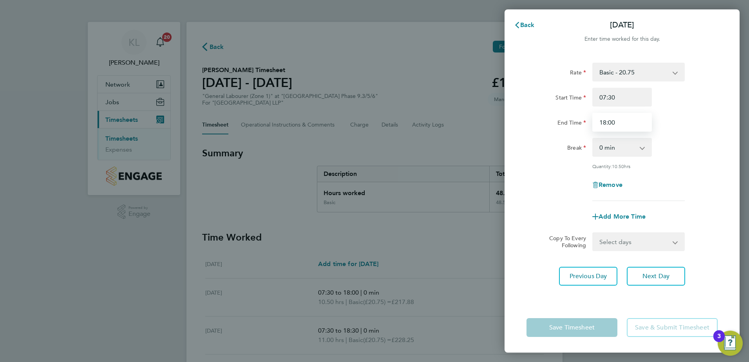
click at [610, 121] on input "18:00" at bounding box center [622, 122] width 60 height 19
type input "17:30"
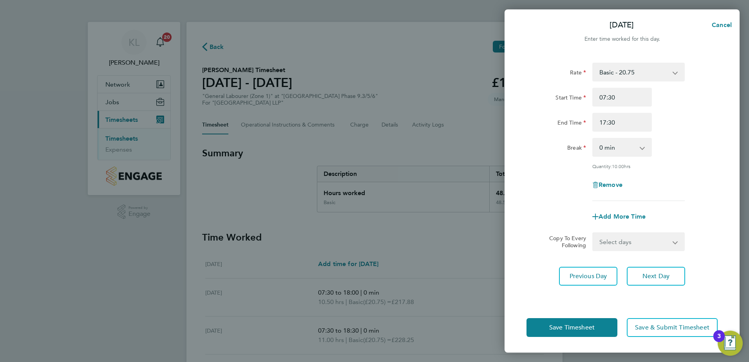
click at [562, 286] on div "Rate Basic - 20.75 Start Time 07:30 End Time 17:30 Break 0 min 15 min 30 min 45…" at bounding box center [622, 177] width 235 height 249
click at [570, 271] on button "Previous Day" at bounding box center [588, 276] width 58 height 19
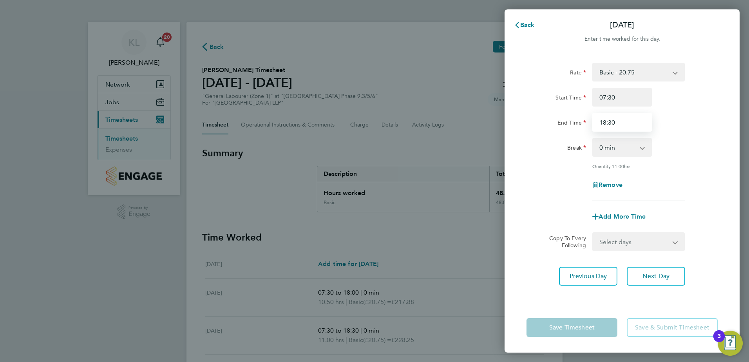
click at [604, 121] on input "18:30" at bounding box center [622, 122] width 60 height 19
type input "17:30"
click at [584, 273] on span "Previous Day" at bounding box center [589, 276] width 38 height 8
click at [612, 121] on input "18:00" at bounding box center [622, 122] width 60 height 19
type input "17:30"
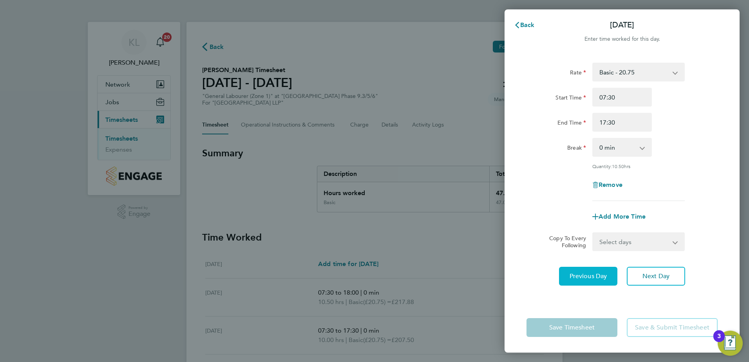
click at [595, 275] on span "Previous Day" at bounding box center [589, 276] width 38 height 8
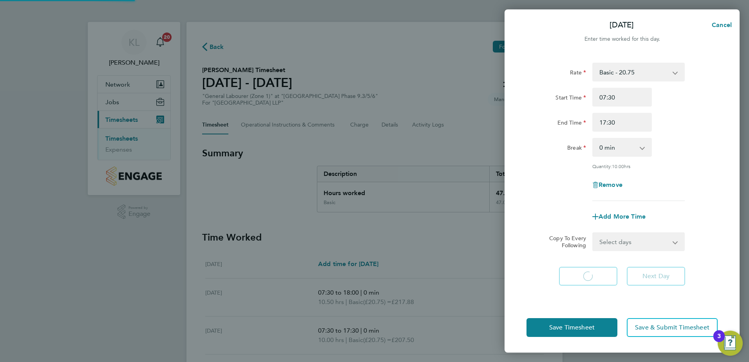
select select "45"
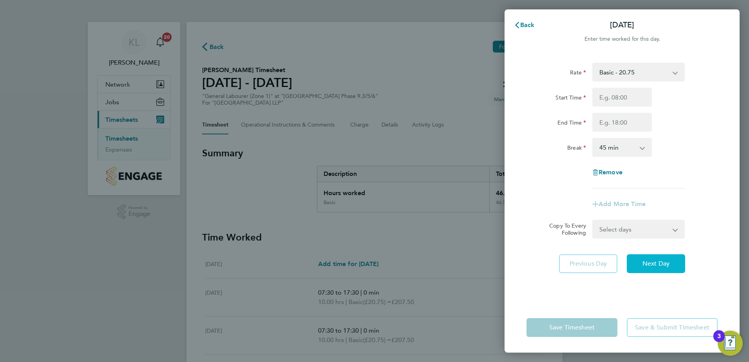
click at [659, 262] on span "Next Day" at bounding box center [655, 264] width 27 height 8
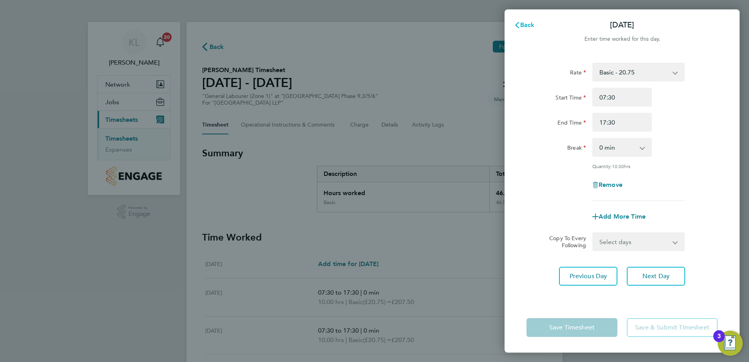
drag, startPoint x: 533, startPoint y: 22, endPoint x: 527, endPoint y: 27, distance: 8.6
click at [532, 22] on span "Back" at bounding box center [527, 24] width 14 height 7
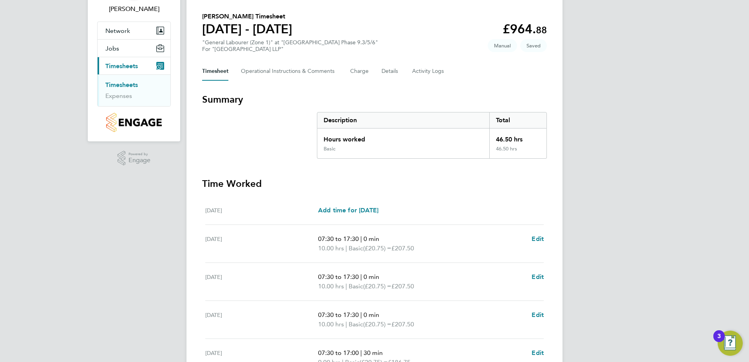
scroll to position [204, 0]
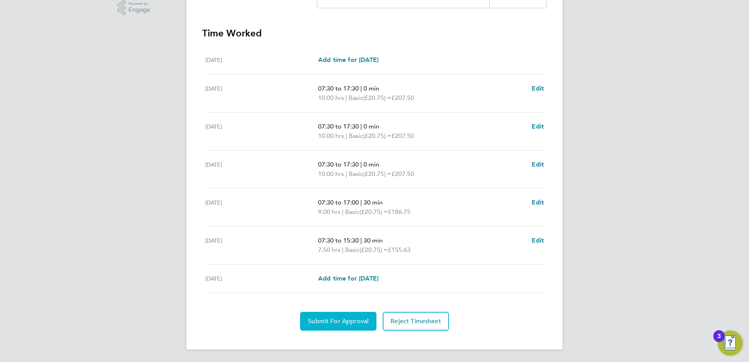
click at [324, 316] on button "Submit For Approval" at bounding box center [338, 321] width 76 height 19
click at [333, 327] on button "Approve Timesheet" at bounding box center [338, 321] width 73 height 19
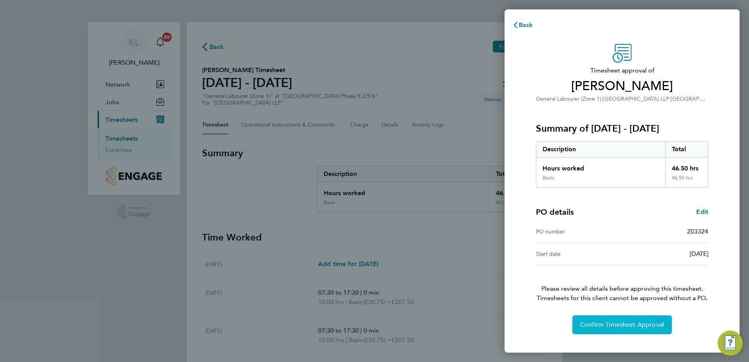
click at [604, 330] on button "Confirm Timesheet Approval" at bounding box center [621, 324] width 99 height 19
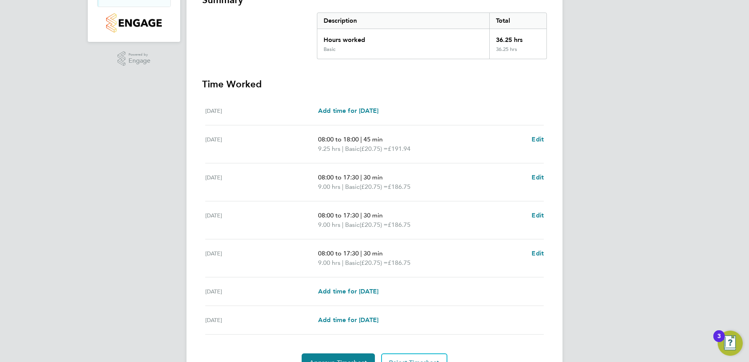
scroll to position [157, 0]
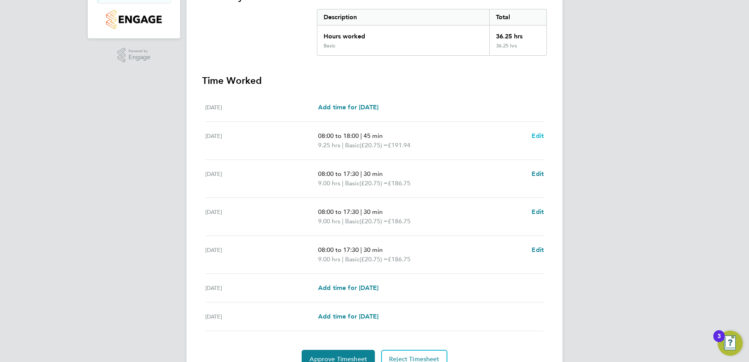
click at [534, 135] on span "Edit" at bounding box center [538, 135] width 12 height 7
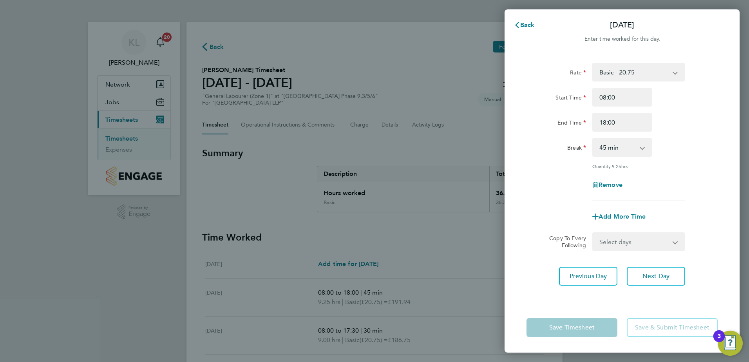
click at [611, 148] on select "0 min 15 min 30 min 45 min 60 min 75 min 90 min" at bounding box center [617, 147] width 49 height 17
select select "30"
click at [593, 139] on select "0 min 15 min 30 min 45 min 60 min 75 min 90 min" at bounding box center [617, 147] width 49 height 17
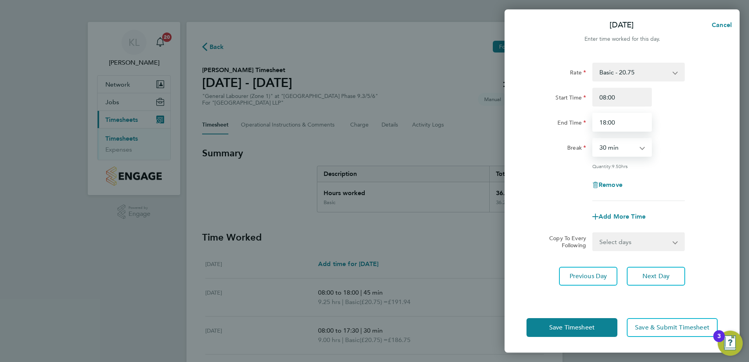
click at [614, 119] on input "18:00" at bounding box center [622, 122] width 60 height 19
click at [611, 120] on input "18:00" at bounding box center [622, 122] width 60 height 19
type input "17:30"
click at [672, 283] on button "Next Day" at bounding box center [656, 276] width 58 height 19
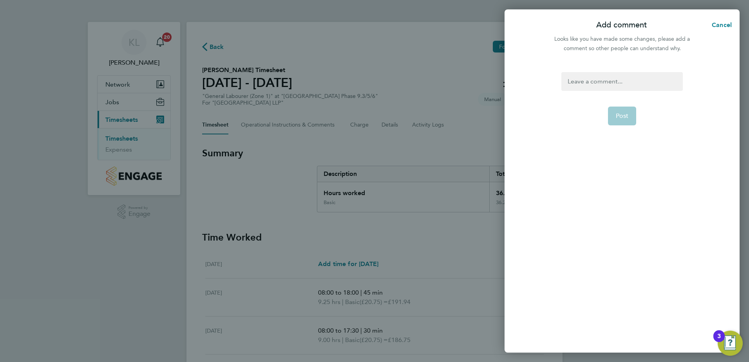
click at [595, 88] on div at bounding box center [621, 81] width 121 height 19
click at [617, 112] on button "Post" at bounding box center [622, 116] width 29 height 19
select select "30"
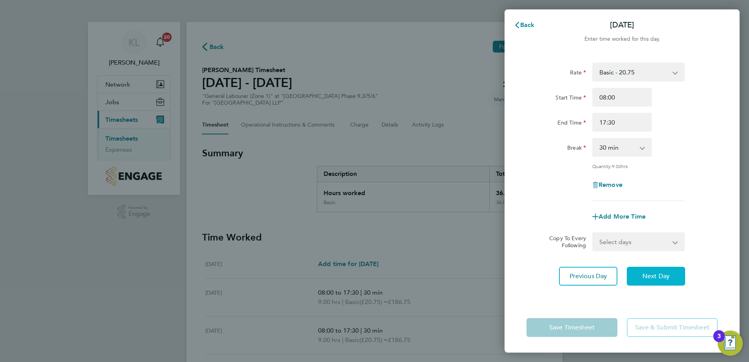
click at [649, 274] on span "Next Day" at bounding box center [655, 276] width 27 height 8
select select "30"
click at [650, 273] on span "Next Day" at bounding box center [655, 276] width 27 height 8
select select "30"
click at [641, 280] on button "Next Day" at bounding box center [656, 276] width 58 height 19
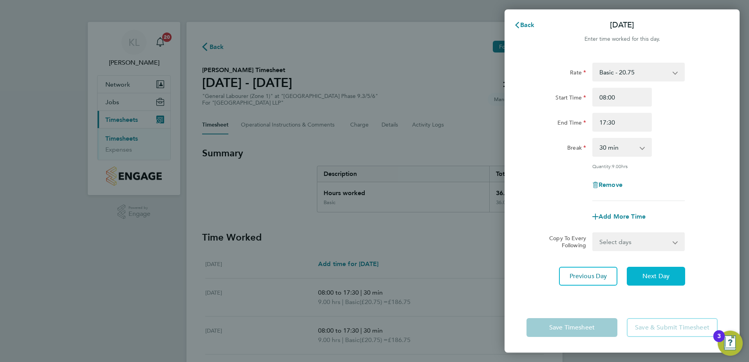
select select "45"
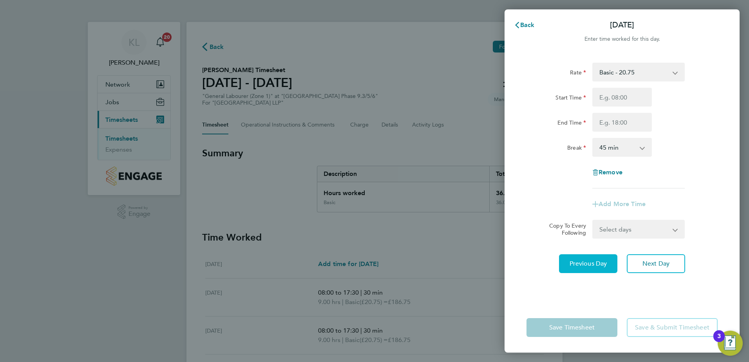
click at [592, 269] on button "Previous Day" at bounding box center [588, 263] width 58 height 19
select select "30"
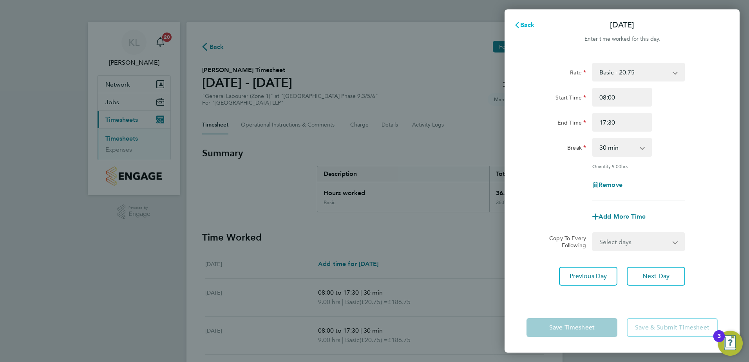
drag, startPoint x: 530, startPoint y: 26, endPoint x: 492, endPoint y: 65, distance: 54.3
click at [530, 25] on span "Back" at bounding box center [527, 24] width 14 height 7
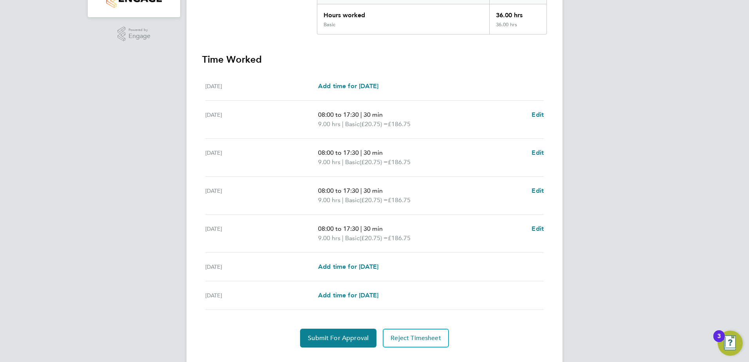
scroll to position [195, 0]
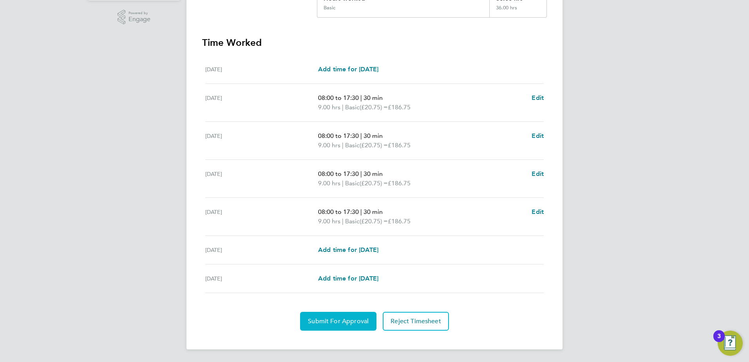
click at [331, 322] on span "Submit For Approval" at bounding box center [338, 321] width 61 height 8
click at [342, 320] on span "Approve Timesheet" at bounding box center [338, 321] width 58 height 8
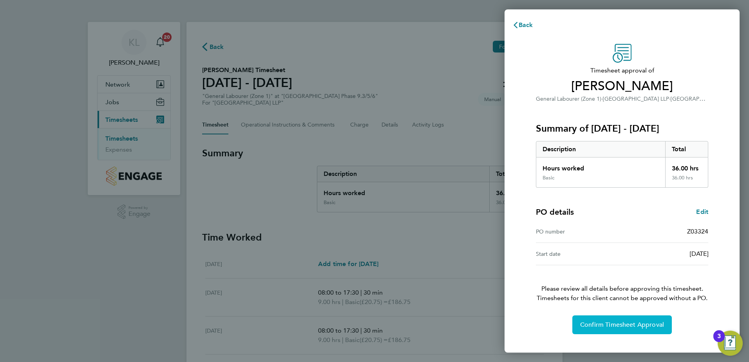
click at [600, 324] on span "Confirm Timesheet Approval" at bounding box center [622, 325] width 84 height 8
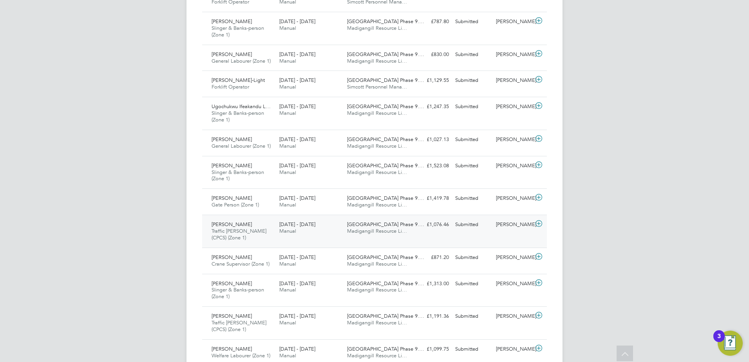
click at [222, 233] on span "Traffic [PERSON_NAME] (CPCS) (Zone 1)" at bounding box center [239, 234] width 55 height 13
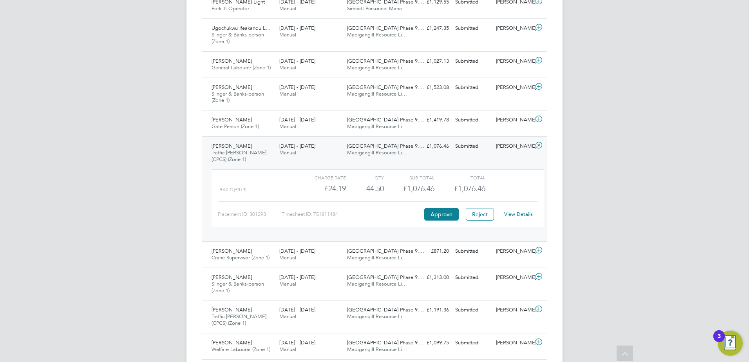
click at [522, 210] on div "View Details" at bounding box center [518, 214] width 38 height 13
click at [519, 213] on link "View Details" at bounding box center [518, 214] width 29 height 7
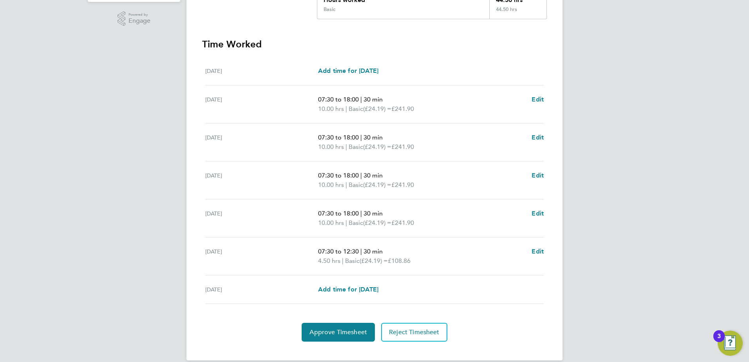
scroll to position [196, 0]
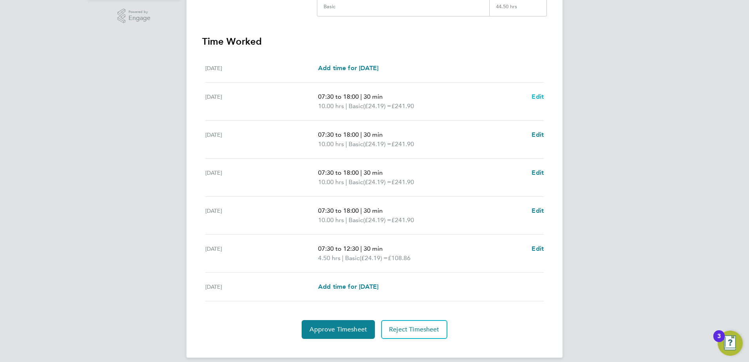
click at [537, 97] on span "Edit" at bounding box center [538, 96] width 12 height 7
select select "30"
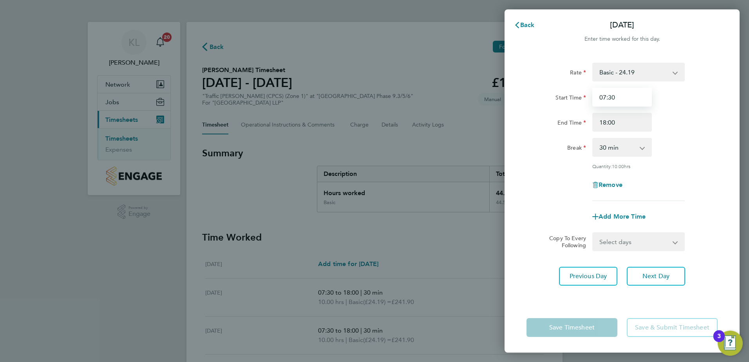
drag, startPoint x: 605, startPoint y: 100, endPoint x: 604, endPoint y: 88, distance: 11.8
click at [605, 96] on input "07:30" at bounding box center [622, 97] width 60 height 19
type input "08:30"
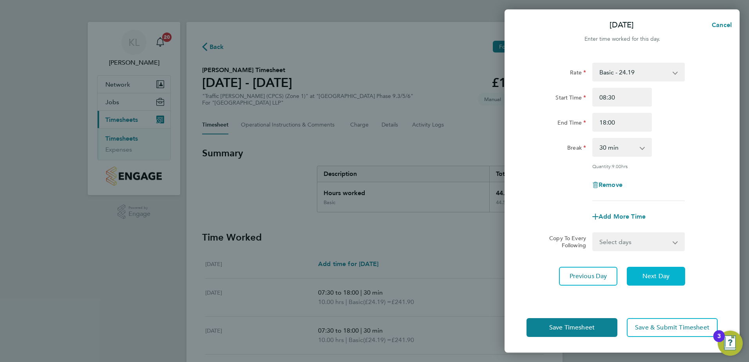
click at [649, 282] on button "Next Day" at bounding box center [656, 276] width 58 height 19
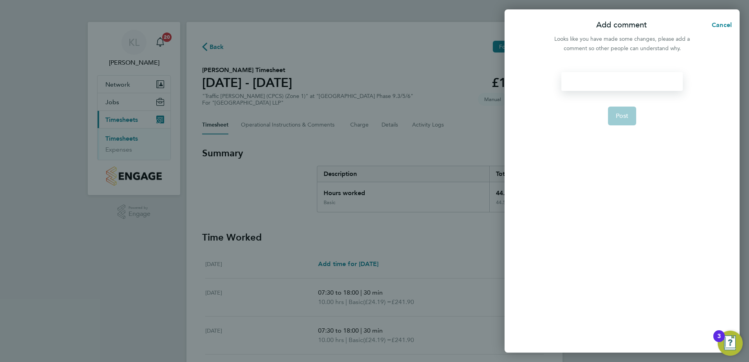
click at [594, 85] on div at bounding box center [621, 81] width 121 height 19
click at [631, 118] on button "Post" at bounding box center [622, 116] width 29 height 19
select select "30"
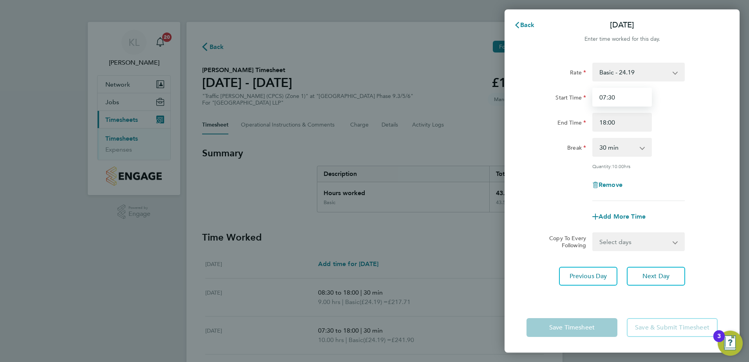
click at [606, 97] on input "07:30" at bounding box center [622, 97] width 60 height 19
type input "08:30"
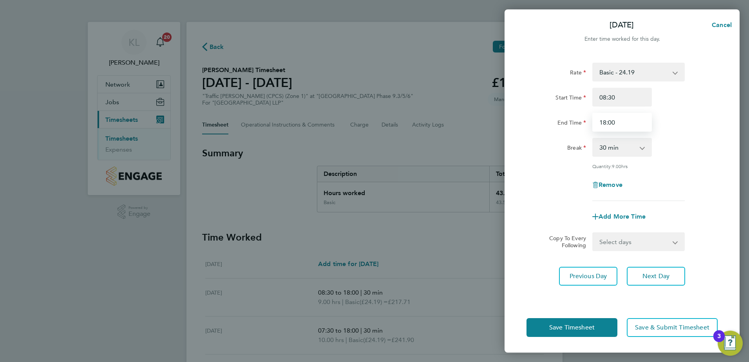
click at [606, 122] on input "18:00" at bounding box center [622, 122] width 60 height 19
type input "17:30"
click at [640, 267] on button "Next Day" at bounding box center [656, 276] width 58 height 19
select select "30"
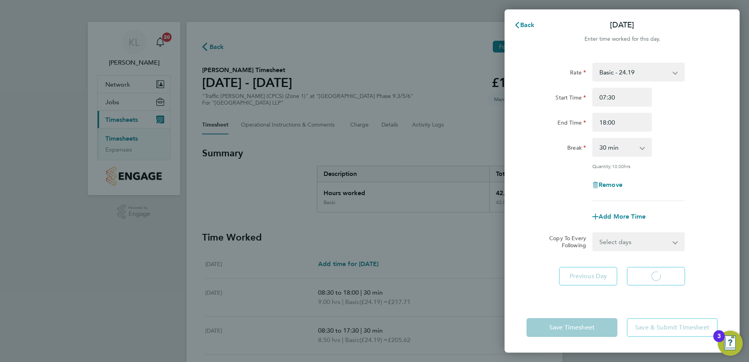
select select "30"
click at [526, 25] on span "Back" at bounding box center [527, 24] width 14 height 7
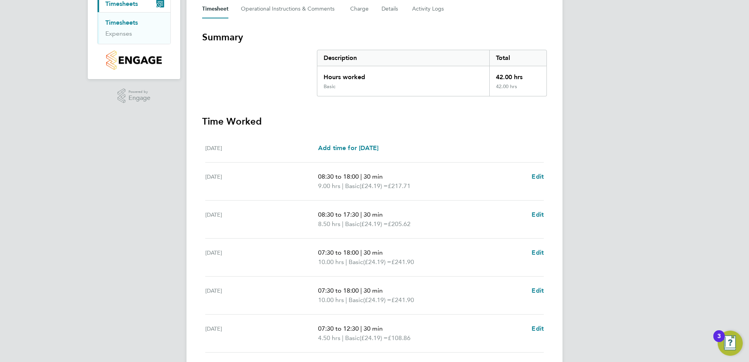
scroll to position [118, 0]
click at [536, 213] on span "Edit" at bounding box center [538, 212] width 12 height 7
select select "30"
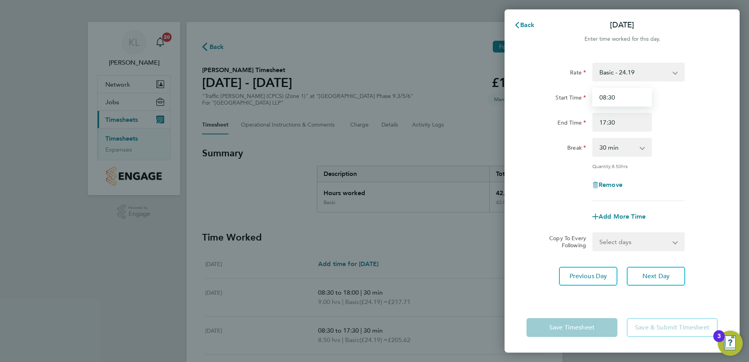
click at [610, 99] on input "08:30" at bounding box center [622, 97] width 60 height 19
type input "08:45"
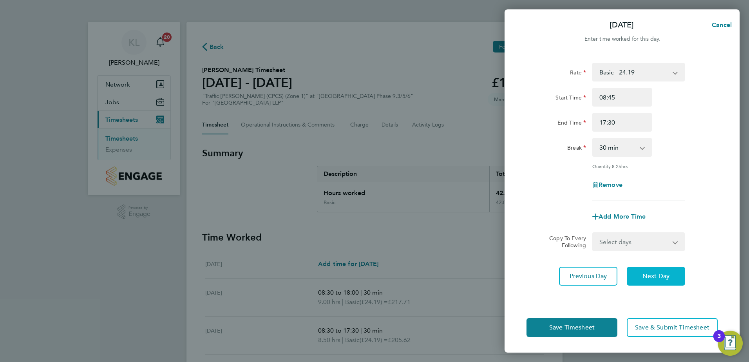
click at [651, 283] on button "Next Day" at bounding box center [656, 276] width 58 height 19
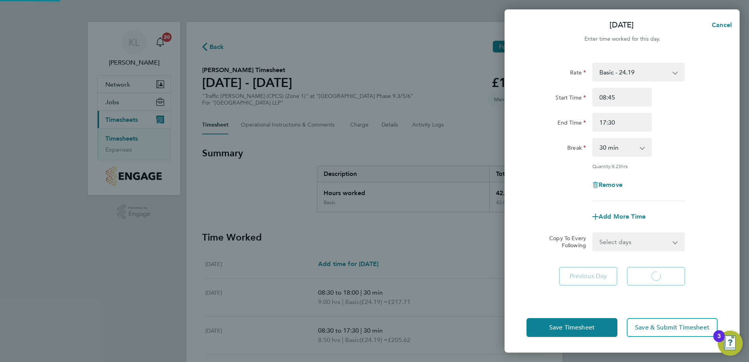
select select "30"
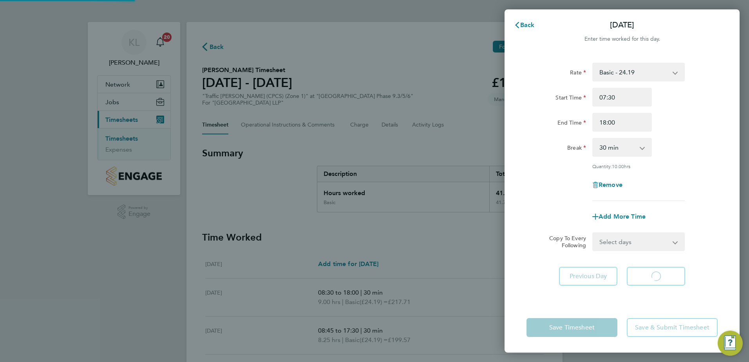
select select "30"
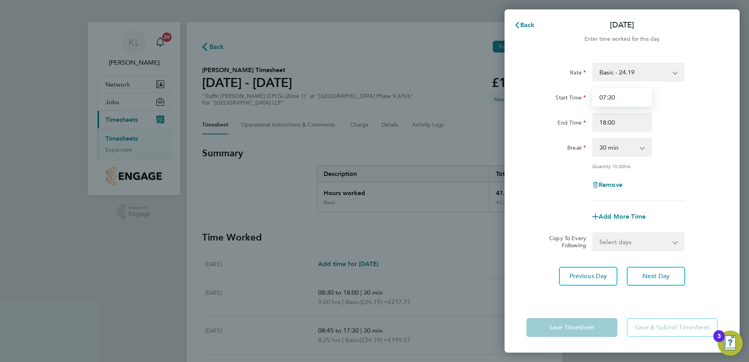
click at [605, 96] on input "07:30" at bounding box center [622, 97] width 60 height 19
type input "08:30"
click at [608, 122] on input "18:00" at bounding box center [622, 122] width 60 height 19
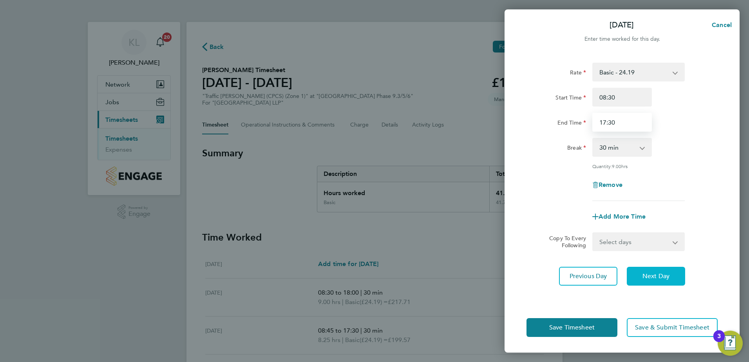
type input "17:30"
click at [647, 270] on button "Next Day" at bounding box center [656, 276] width 58 height 19
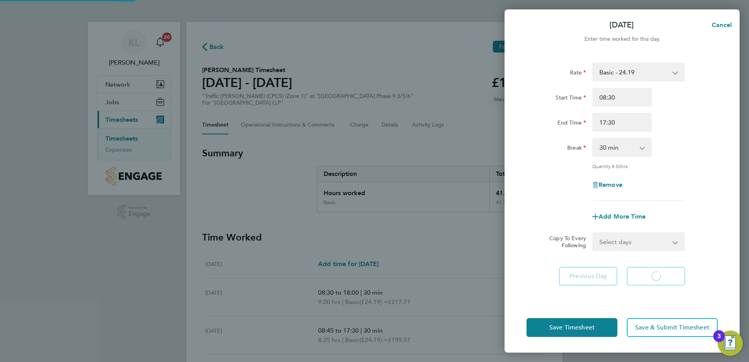
select select "30"
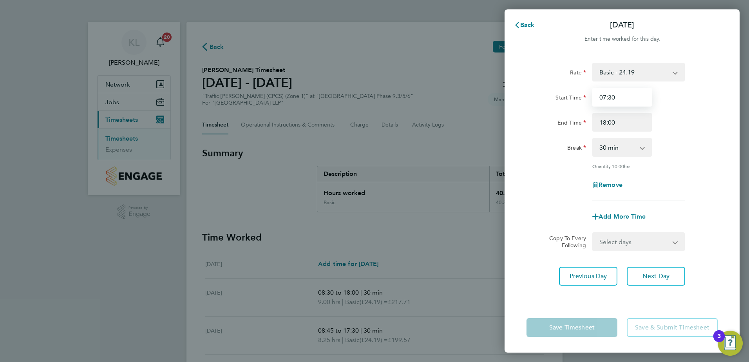
click at [611, 98] on input "07:30" at bounding box center [622, 97] width 60 height 19
type input "08:45"
click at [605, 119] on input "18:00" at bounding box center [622, 122] width 60 height 19
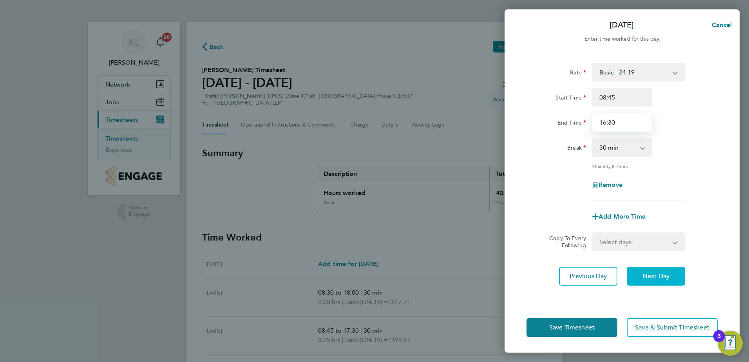
type input "16:30"
click at [649, 282] on button "Next Day" at bounding box center [656, 276] width 58 height 19
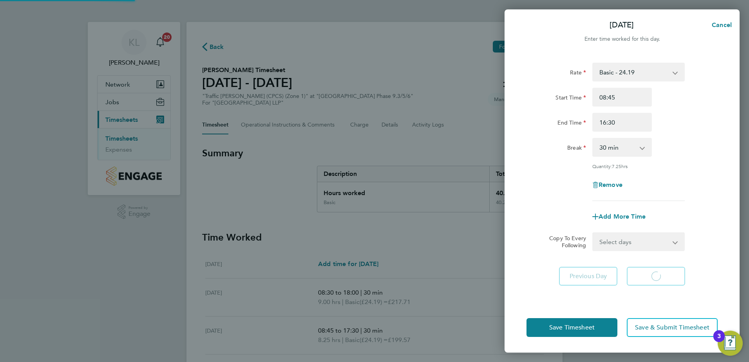
select select "30"
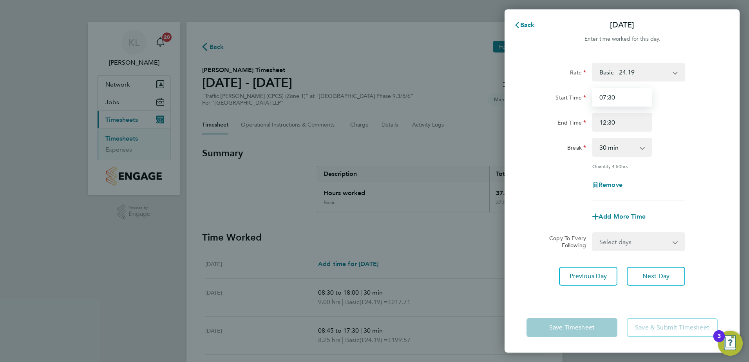
click at [605, 98] on input "07:30" at bounding box center [622, 97] width 60 height 19
type input "08:30"
click at [615, 127] on input "12:30" at bounding box center [622, 122] width 60 height 19
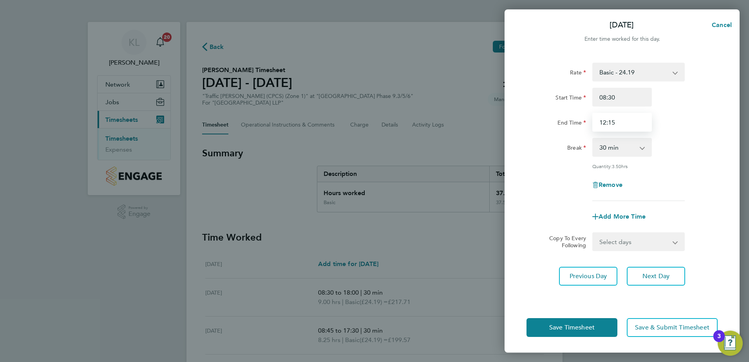
type input "12:15"
click at [631, 153] on select "0 min 15 min 30 min 45 min 60 min 75 min 90 min" at bounding box center [617, 147] width 49 height 17
select select "0"
click at [593, 139] on select "0 min 15 min 30 min 45 min 60 min 75 min 90 min" at bounding box center [617, 147] width 49 height 17
click at [576, 323] on button "Save Timesheet" at bounding box center [571, 327] width 91 height 19
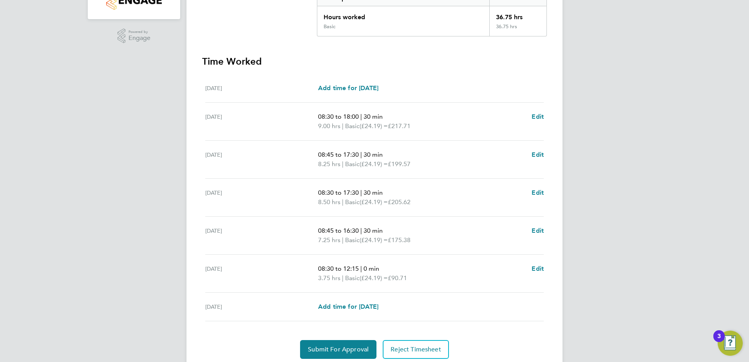
scroll to position [204, 0]
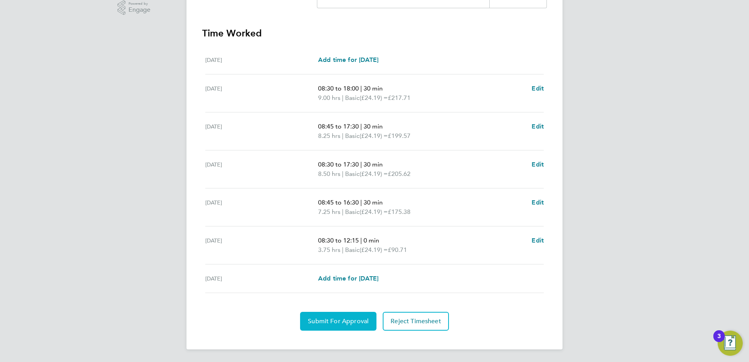
click at [331, 317] on button "Submit For Approval" at bounding box center [338, 321] width 76 height 19
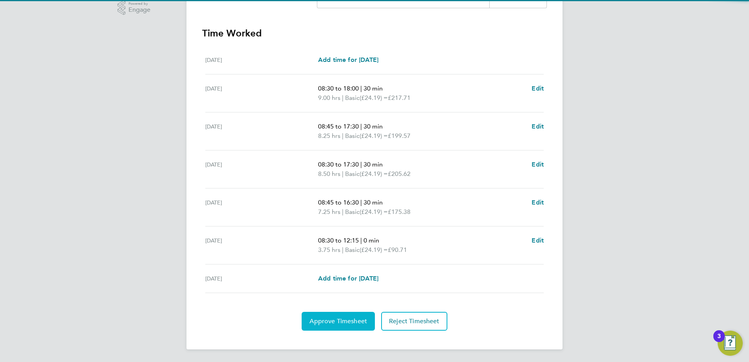
click at [336, 323] on span "Approve Timesheet" at bounding box center [338, 321] width 58 height 8
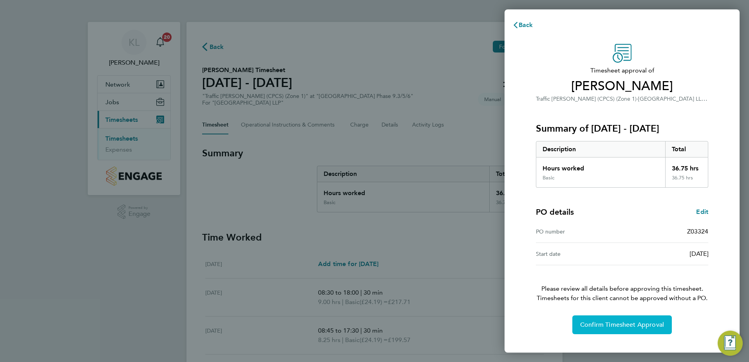
click at [601, 324] on span "Confirm Timesheet Approval" at bounding box center [622, 325] width 84 height 8
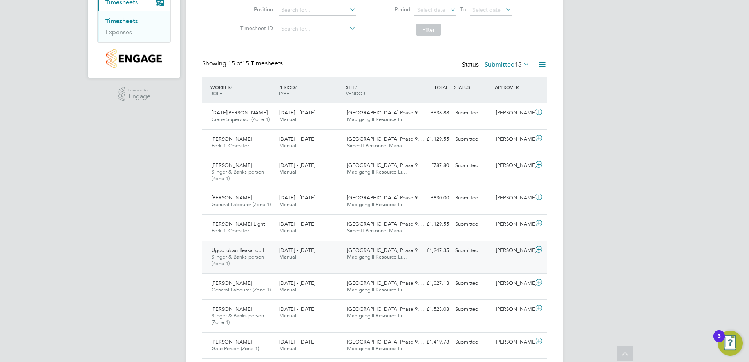
click at [253, 248] on span "Ugochukwu Ifeakandu L…" at bounding box center [241, 250] width 59 height 7
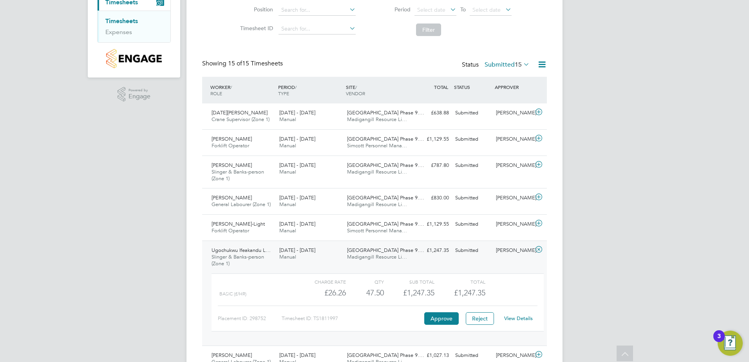
click at [524, 316] on link "View Details" at bounding box center [518, 318] width 29 height 7
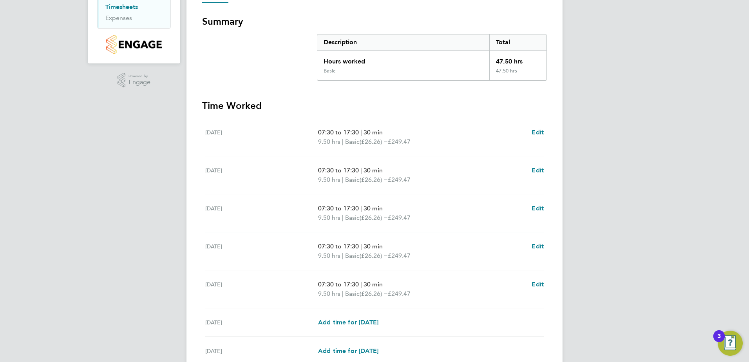
scroll to position [157, 0]
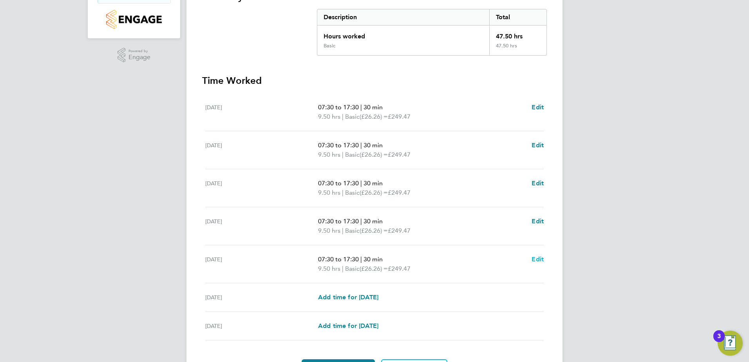
click at [541, 259] on span "Edit" at bounding box center [538, 258] width 12 height 7
select select "30"
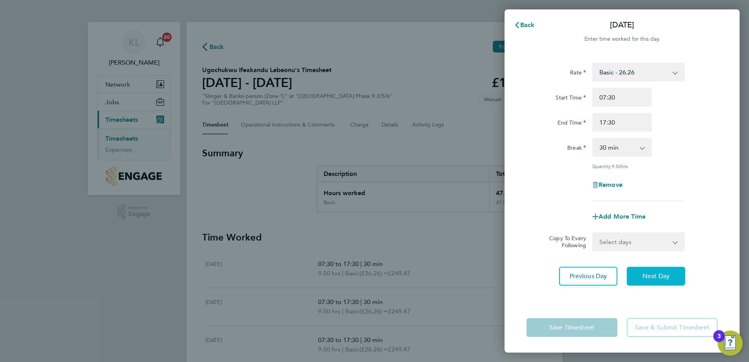
click at [656, 272] on span "Next Day" at bounding box center [655, 276] width 27 height 8
select select "45"
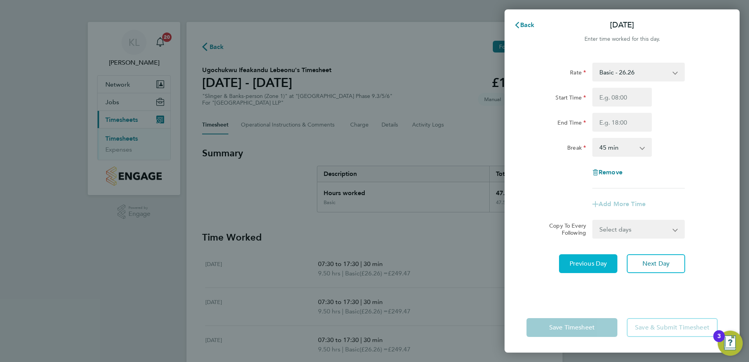
click at [586, 272] on button "Previous Day" at bounding box center [588, 263] width 58 height 19
select select "30"
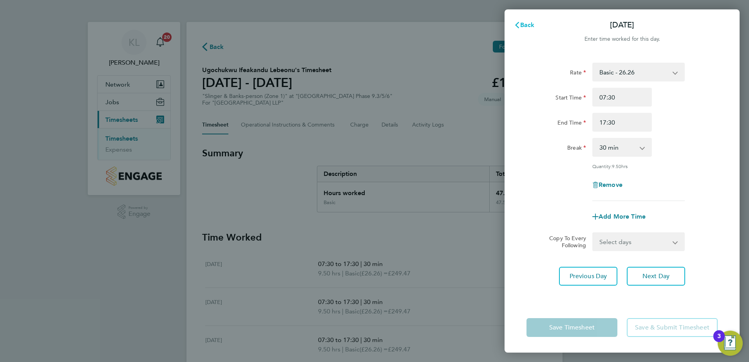
click at [519, 22] on svg-icon "button" at bounding box center [517, 24] width 6 height 7
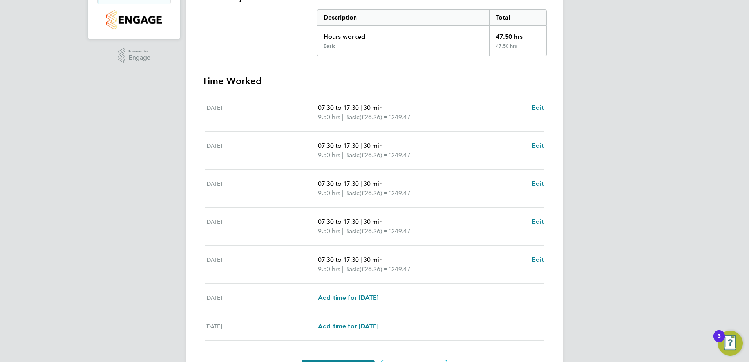
scroll to position [157, 0]
click at [533, 109] on span "Edit" at bounding box center [538, 106] width 12 height 7
select select "30"
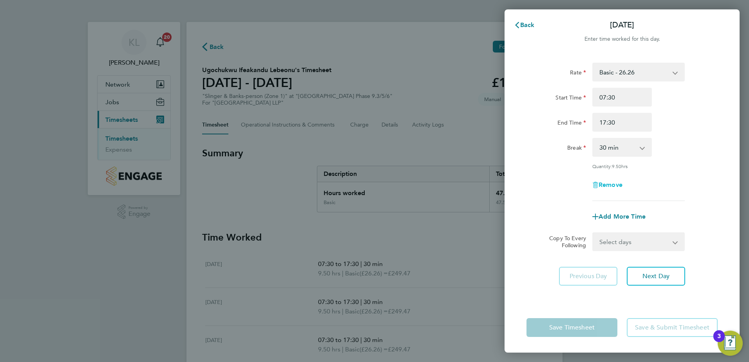
click at [613, 184] on span "Remove" at bounding box center [611, 184] width 24 height 7
select select "null"
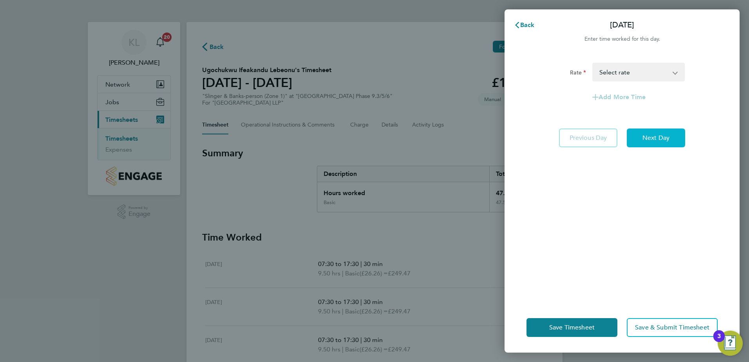
click at [658, 136] on span "Next Day" at bounding box center [655, 138] width 27 height 8
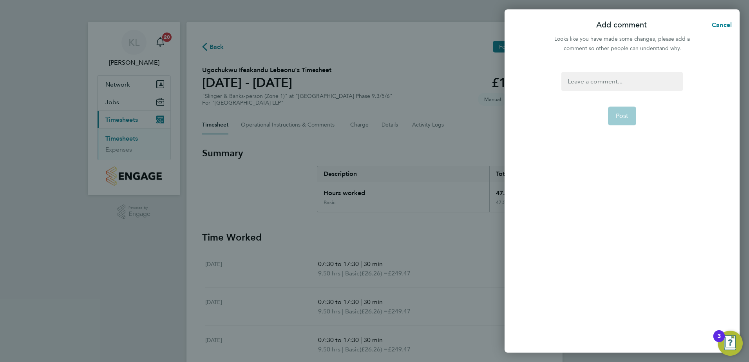
drag, startPoint x: 586, startPoint y: 92, endPoint x: 583, endPoint y: 85, distance: 7.6
click at [586, 90] on form "Post" at bounding box center [621, 162] width 127 height 181
click at [583, 85] on div at bounding box center [621, 81] width 121 height 19
click at [583, 84] on div at bounding box center [621, 81] width 121 height 19
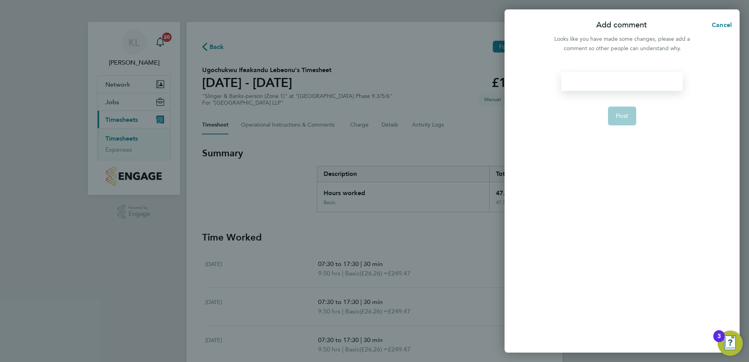
click at [583, 84] on div at bounding box center [621, 81] width 121 height 19
click at [621, 120] on button "Post" at bounding box center [622, 116] width 29 height 19
select select "30"
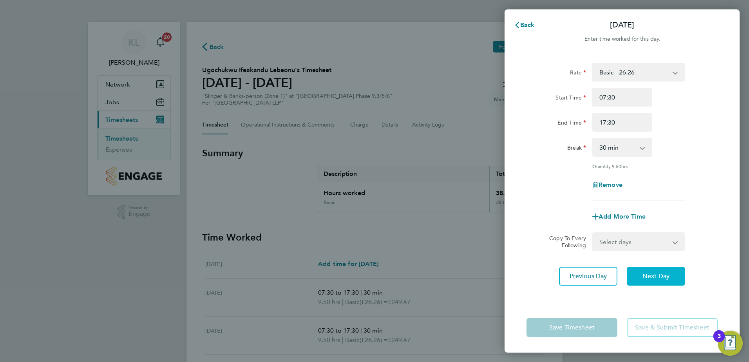
click at [643, 269] on button "Next Day" at bounding box center [656, 276] width 58 height 19
select select "30"
click at [643, 275] on span "Next Day" at bounding box center [655, 276] width 27 height 8
select select "30"
click at [643, 275] on span "Next Day" at bounding box center [655, 276] width 27 height 8
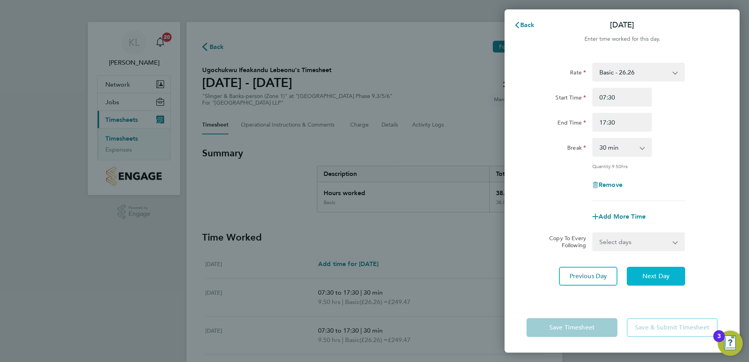
select select "30"
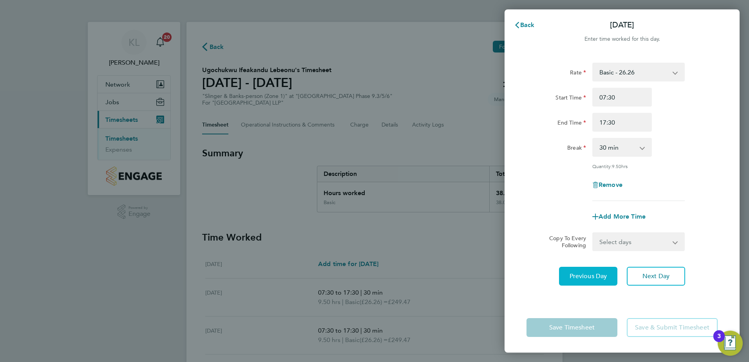
click at [594, 280] on button "Previous Day" at bounding box center [588, 276] width 58 height 19
select select "30"
click at [593, 280] on button "Previous Day" at bounding box center [588, 276] width 58 height 19
select select "30"
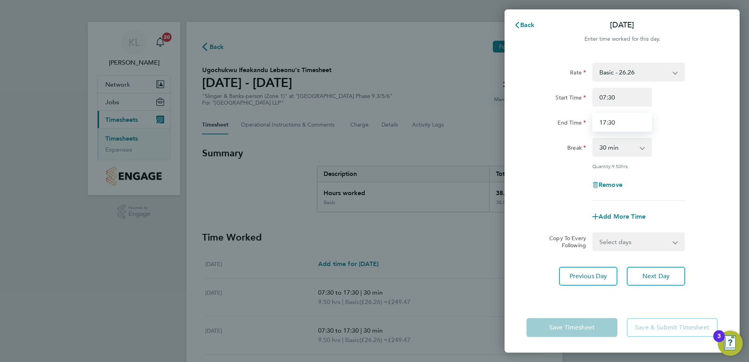
click at [611, 127] on input "17:30" at bounding box center [622, 122] width 60 height 19
type input "18:00"
click at [656, 283] on button "Next Day" at bounding box center [656, 276] width 58 height 19
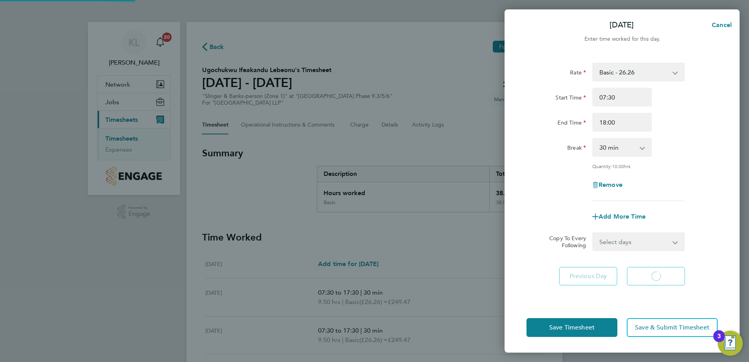
select select "30"
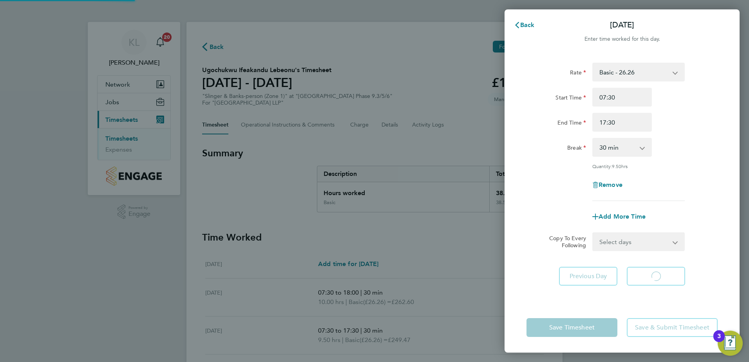
select select "30"
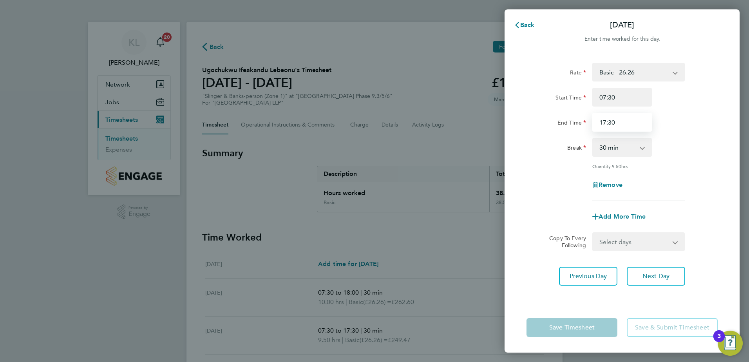
click at [611, 121] on input "17:30" at bounding box center [622, 122] width 60 height 19
type input "18:00"
click at [644, 278] on span "Next Day" at bounding box center [655, 276] width 27 height 8
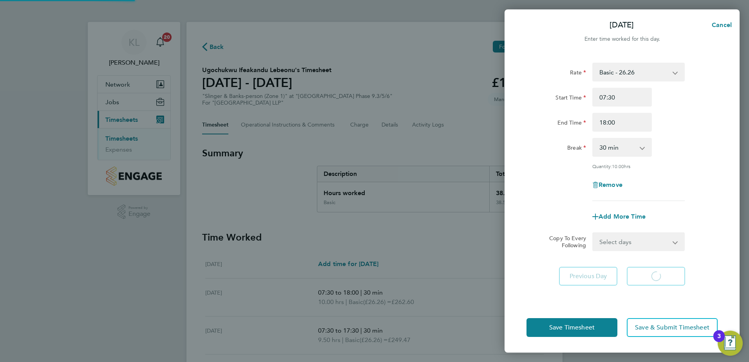
select select "30"
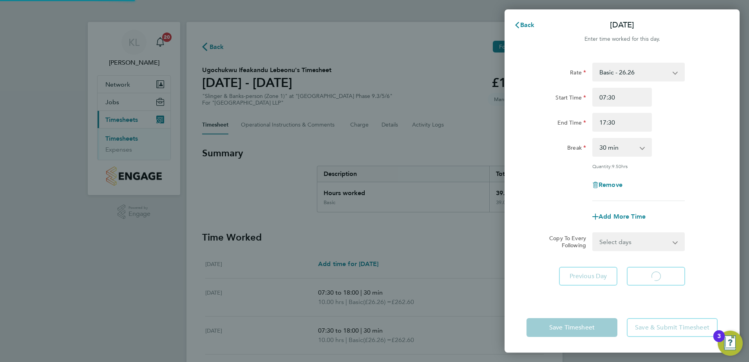
select select "30"
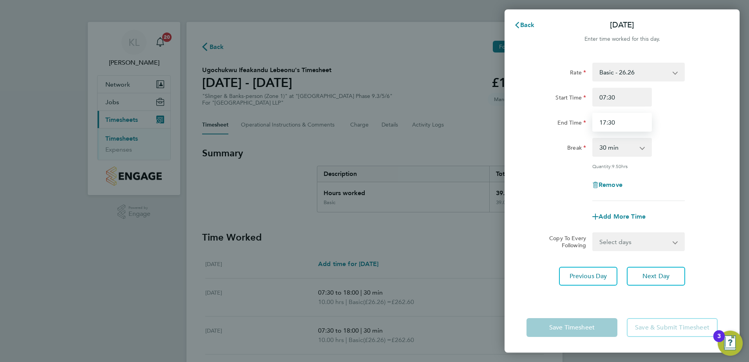
drag, startPoint x: 610, startPoint y: 121, endPoint x: 618, endPoint y: 105, distance: 17.9
click at [610, 121] on input "17:30" at bounding box center [622, 122] width 60 height 19
type input "18:00"
click at [657, 277] on span "Next Day" at bounding box center [655, 276] width 27 height 8
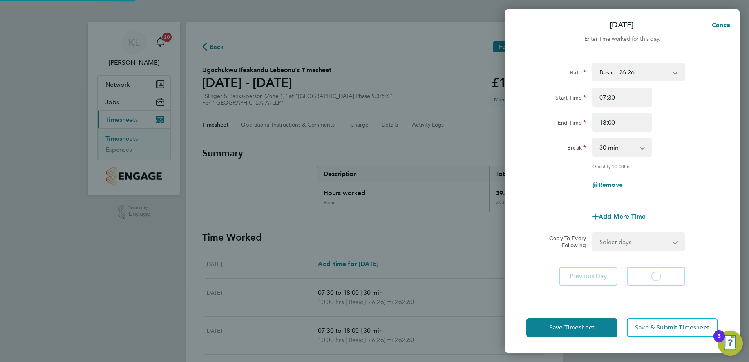
select select "30"
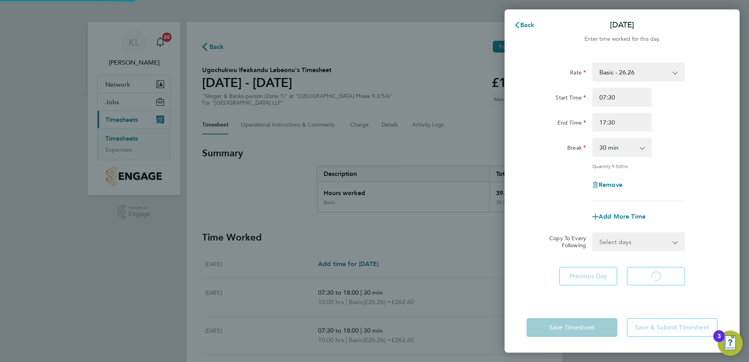
select select "30"
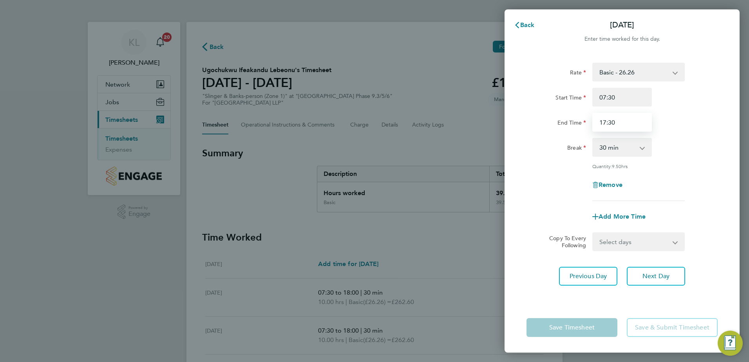
click at [611, 121] on input "17:30" at bounding box center [622, 122] width 60 height 19
type input "18:00"
click at [636, 278] on button "Next Day" at bounding box center [656, 276] width 58 height 19
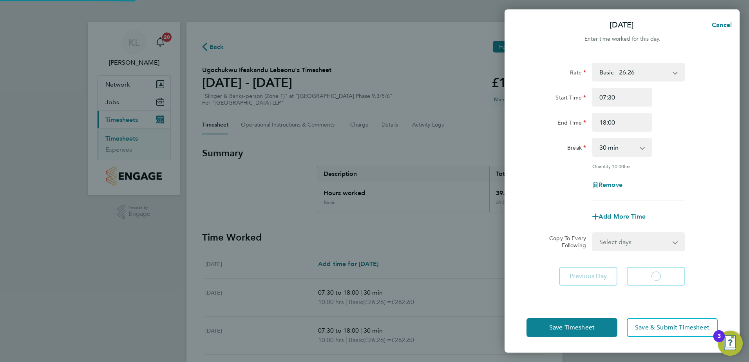
select select "45"
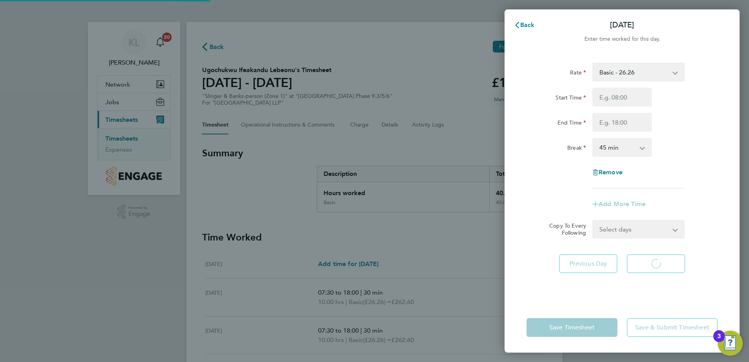
select select "45"
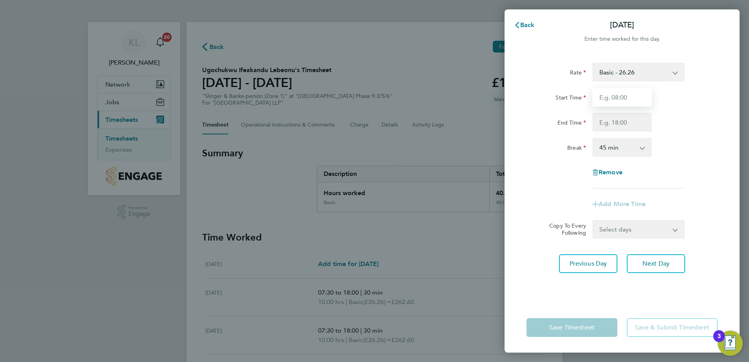
drag, startPoint x: 622, startPoint y: 90, endPoint x: 622, endPoint y: 98, distance: 7.8
click at [622, 90] on input "Start Time" at bounding box center [622, 97] width 60 height 19
type input "07:30"
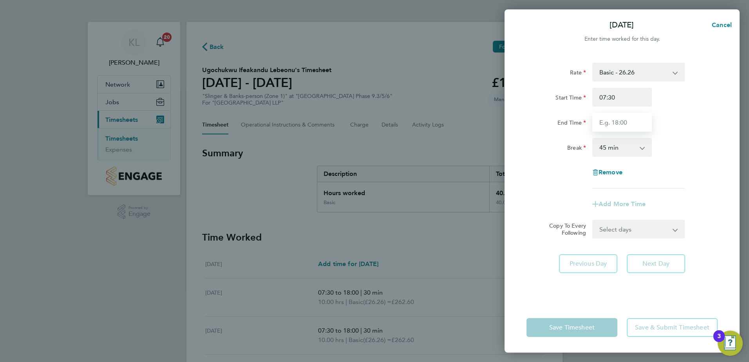
click at [622, 123] on input "End Time" at bounding box center [622, 122] width 60 height 19
type input "13:00"
click at [623, 150] on select "0 min 15 min 30 min 45 min 60 min 75 min 90 min" at bounding box center [617, 147] width 49 height 17
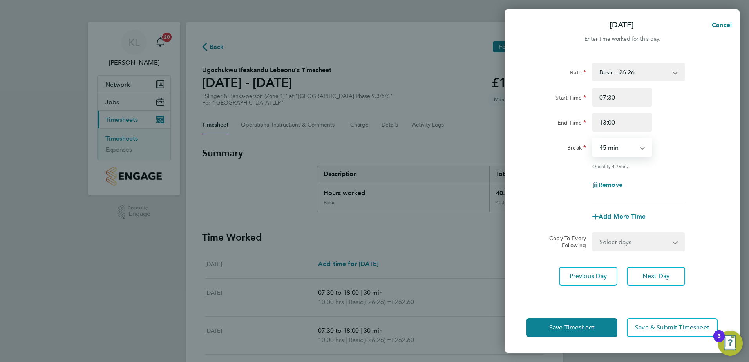
select select "30"
click at [593, 139] on select "0 min 15 min 30 min 45 min 60 min 75 min 90 min" at bounding box center [617, 147] width 49 height 17
click at [610, 121] on input "13:00" at bounding box center [622, 122] width 60 height 19
click at [605, 122] on input "13:00" at bounding box center [622, 122] width 60 height 19
type input "15:30"
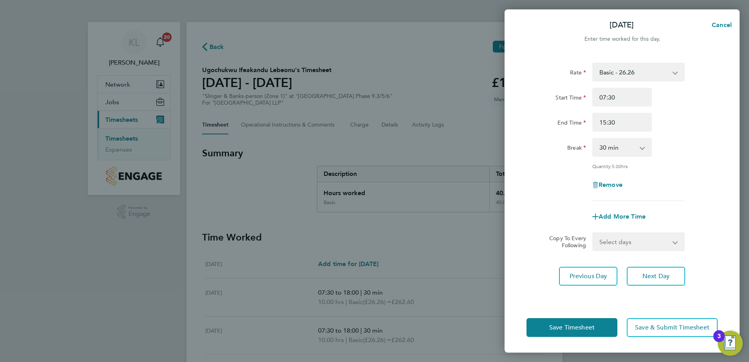
click at [697, 185] on div "Remove" at bounding box center [621, 184] width 197 height 19
click at [584, 333] on button "Save Timesheet" at bounding box center [571, 327] width 91 height 19
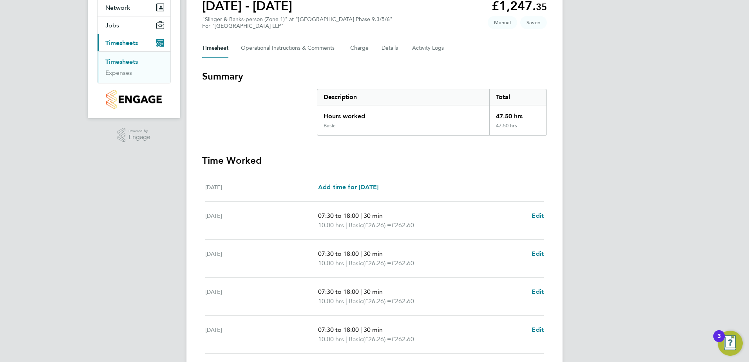
scroll to position [204, 0]
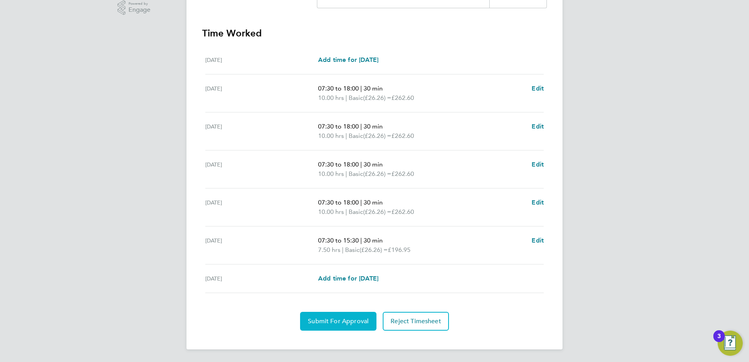
drag, startPoint x: 316, startPoint y: 320, endPoint x: 311, endPoint y: 323, distance: 5.8
click at [316, 320] on span "Submit For Approval" at bounding box center [338, 321] width 61 height 8
click at [351, 319] on span "Approve Timesheet" at bounding box center [338, 321] width 58 height 8
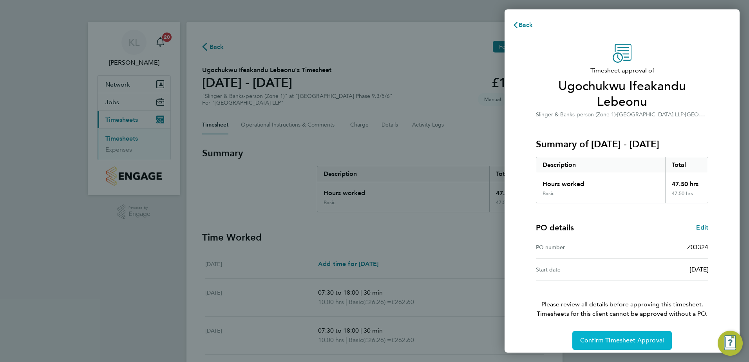
click at [595, 335] on button "Confirm Timesheet Approval" at bounding box center [621, 340] width 99 height 19
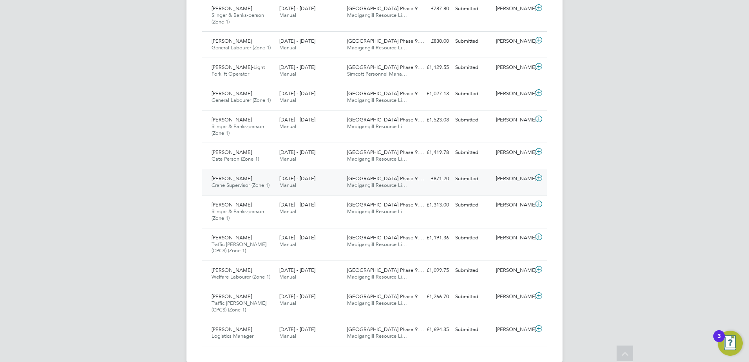
click at [240, 184] on span "Crane Supervisor (Zone 1)" at bounding box center [241, 185] width 58 height 7
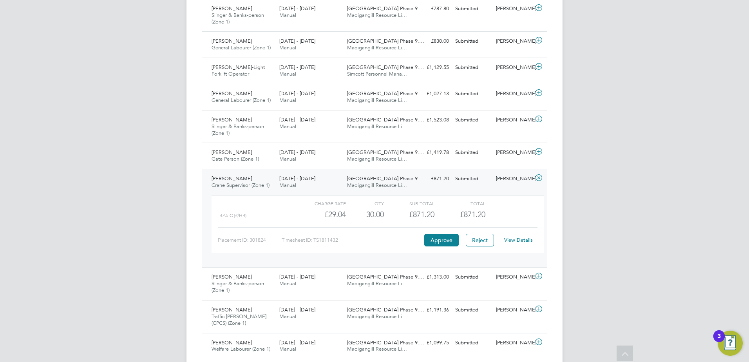
click at [524, 238] on link "View Details" at bounding box center [518, 240] width 29 height 7
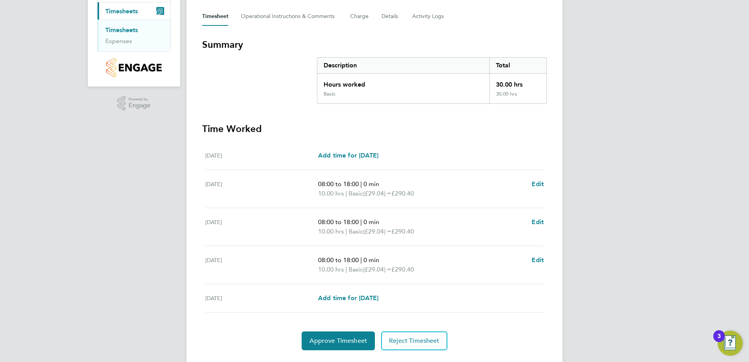
scroll to position [118, 0]
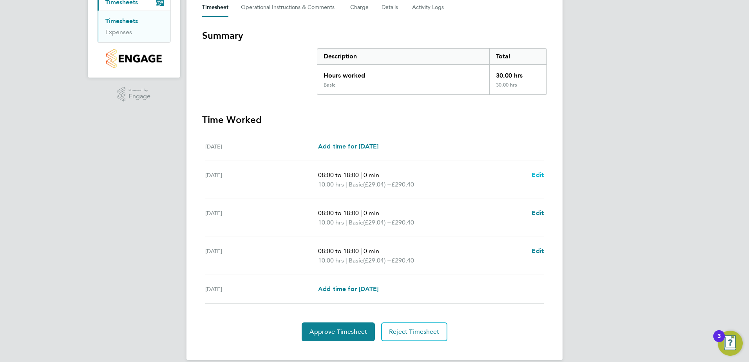
click at [535, 174] on span "Edit" at bounding box center [538, 174] width 12 height 7
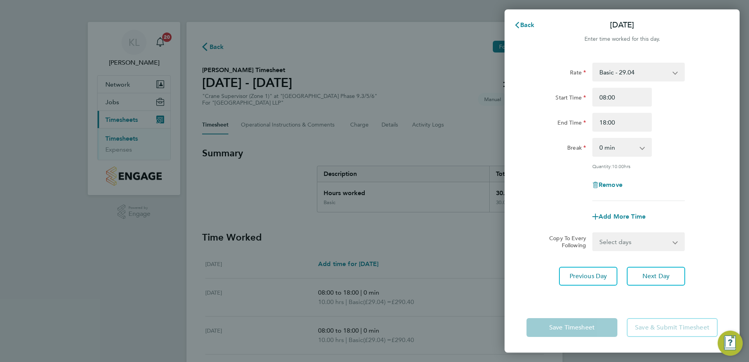
drag, startPoint x: 612, startPoint y: 144, endPoint x: 610, endPoint y: 156, distance: 12.7
click at [612, 144] on select "0 min 15 min 30 min 45 min 60 min 75 min 90 min" at bounding box center [617, 147] width 49 height 17
select select "30"
click at [593, 139] on select "0 min 15 min 30 min 45 min 60 min 75 min 90 min" at bounding box center [617, 147] width 49 height 17
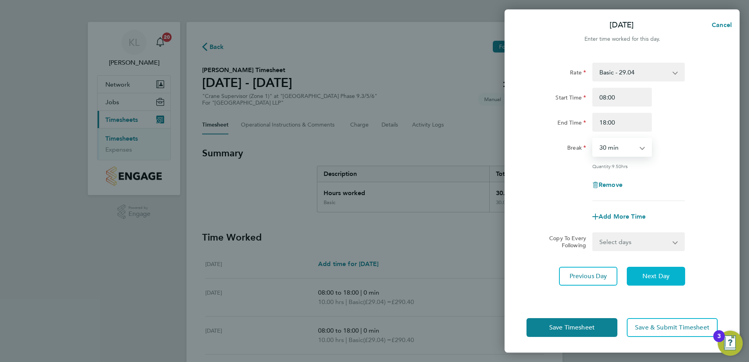
click at [641, 278] on button "Next Day" at bounding box center [656, 276] width 58 height 19
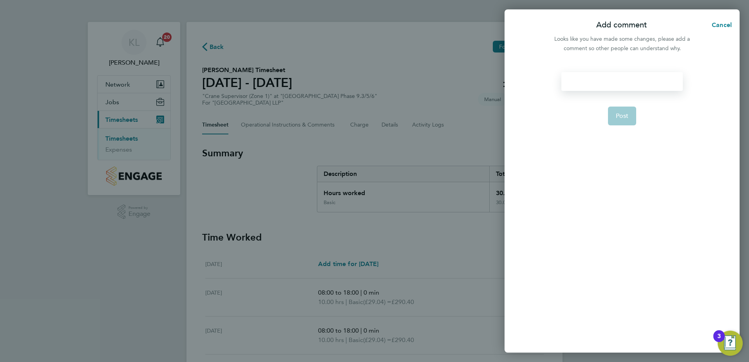
click at [600, 76] on div at bounding box center [621, 81] width 121 height 19
click at [628, 115] on span "Post" at bounding box center [622, 116] width 13 height 8
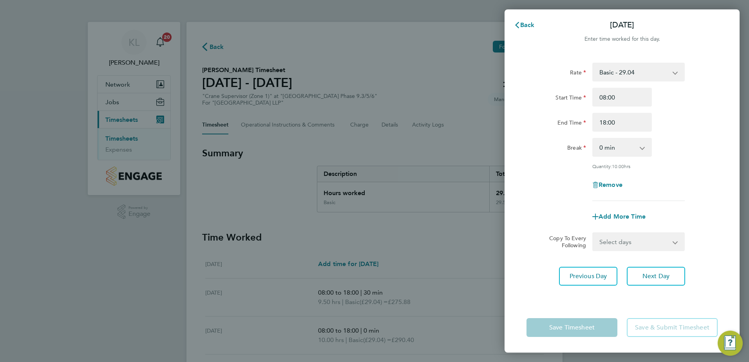
click at [608, 141] on select "0 min 15 min 30 min 45 min 60 min 75 min 90 min" at bounding box center [617, 147] width 49 height 17
select select "30"
click at [593, 139] on select "0 min 15 min 30 min 45 min 60 min 75 min 90 min" at bounding box center [617, 147] width 49 height 17
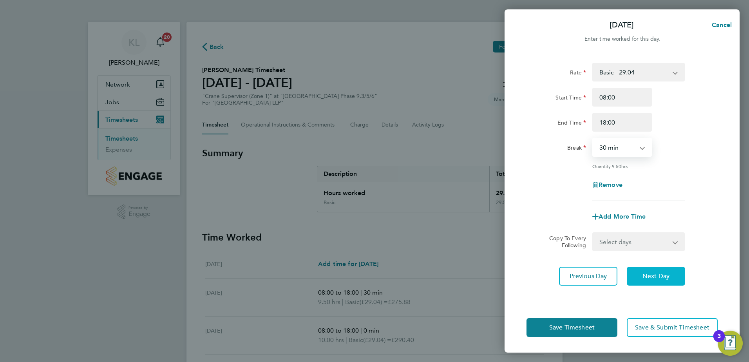
click at [653, 269] on button "Next Day" at bounding box center [656, 276] width 58 height 19
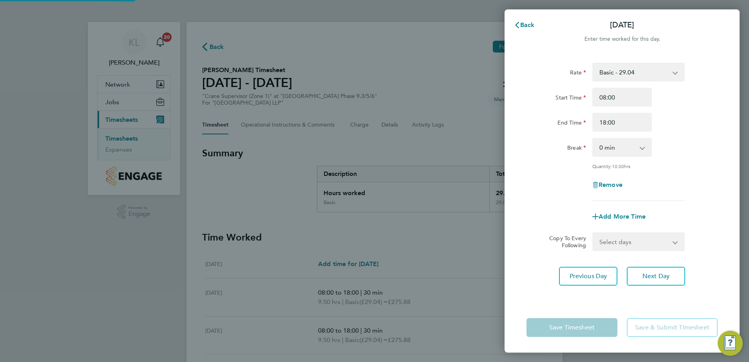
click at [605, 150] on select "0 min 15 min 30 min 45 min 60 min 75 min 90 min" at bounding box center [617, 147] width 49 height 17
select select "30"
click at [593, 139] on select "0 min 15 min 30 min 45 min 60 min 75 min 90 min" at bounding box center [617, 147] width 49 height 17
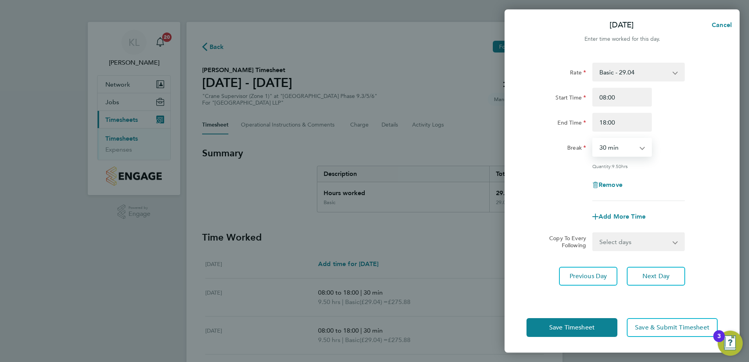
click at [589, 314] on div "Save Timesheet Save & Submit Timesheet" at bounding box center [622, 327] width 235 height 50
click at [581, 332] on button "Save Timesheet" at bounding box center [571, 327] width 91 height 19
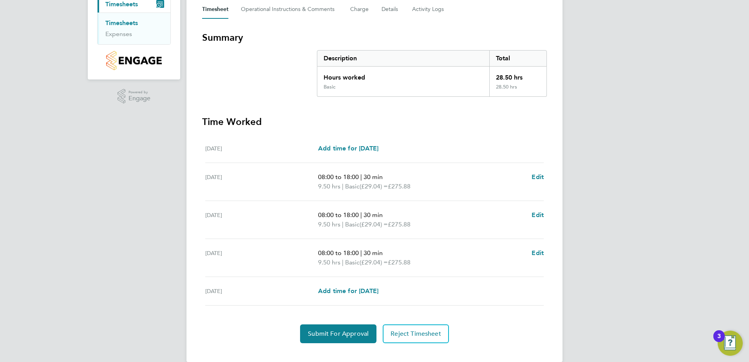
scroll to position [118, 0]
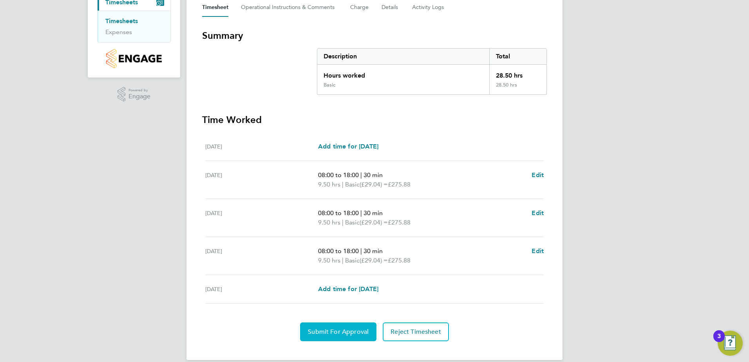
click at [338, 333] on span "Submit For Approval" at bounding box center [338, 332] width 61 height 8
click at [333, 319] on section "Time Worked Mon 25 Aug Add time for Mon 25 Aug Add time for Mon 25 Aug Tue 26 A…" at bounding box center [374, 228] width 345 height 228
click at [335, 324] on button "Approve Timesheet" at bounding box center [338, 331] width 73 height 19
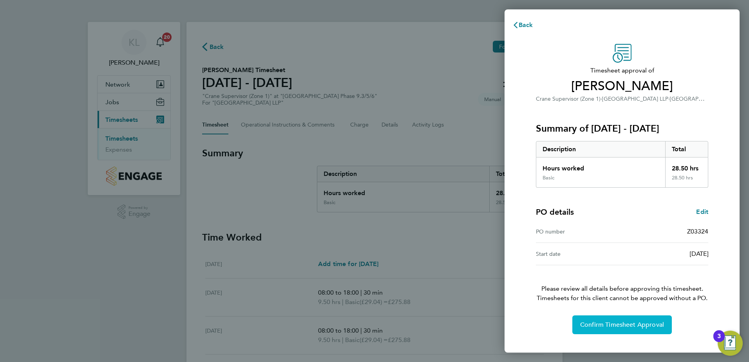
click at [599, 328] on span "Confirm Timesheet Approval" at bounding box center [622, 325] width 84 height 8
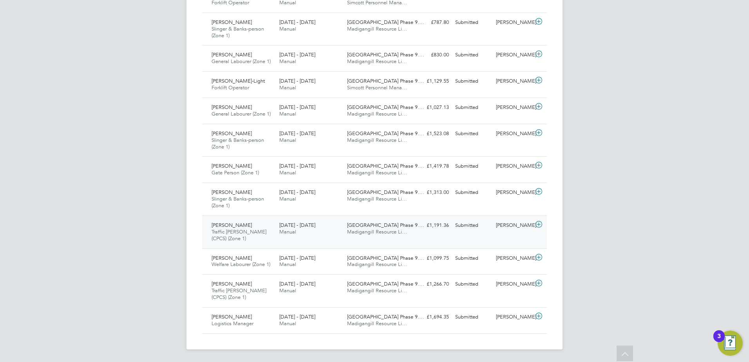
click at [247, 236] on div "[PERSON_NAME] Traffic [PERSON_NAME] (CPCS) (Zone 1) [DATE] - [DATE]" at bounding box center [242, 232] width 68 height 26
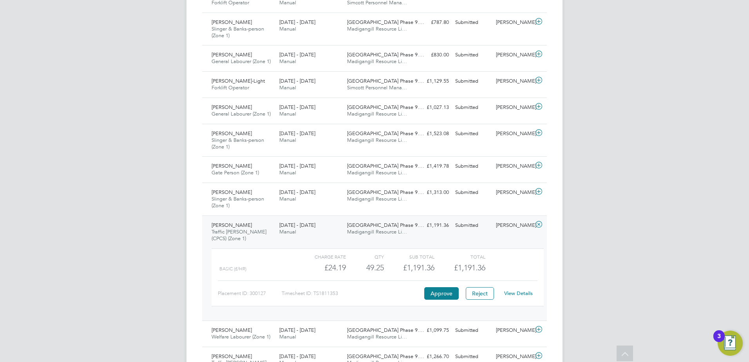
click at [529, 295] on link "View Details" at bounding box center [518, 293] width 29 height 7
click at [244, 235] on div "[PERSON_NAME] Traffic [PERSON_NAME] (CPCS) (Zone 1) [DATE] - [DATE]" at bounding box center [242, 232] width 68 height 26
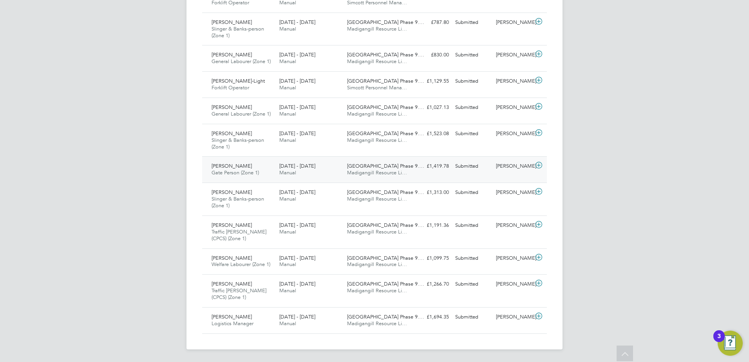
click at [234, 169] on div "[PERSON_NAME] Gate Person (Zone 1) [DATE] - [DATE]" at bounding box center [242, 170] width 68 height 20
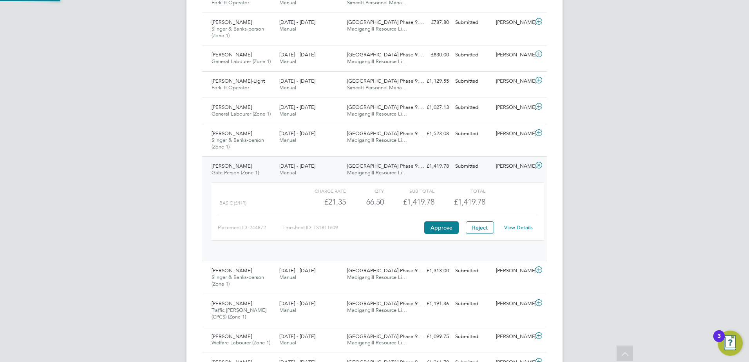
scroll to position [13, 76]
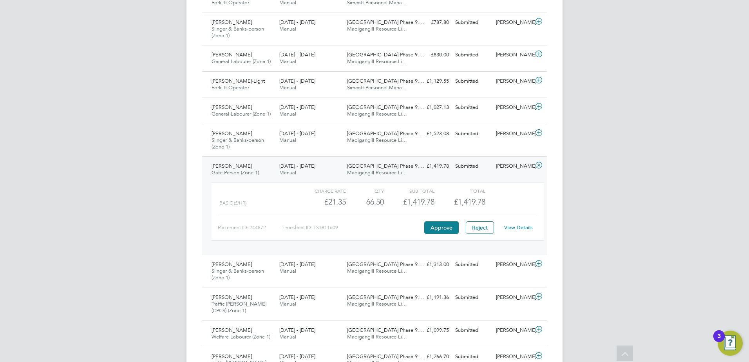
click at [530, 226] on link "View Details" at bounding box center [518, 227] width 29 height 7
click at [226, 165] on span "[PERSON_NAME]" at bounding box center [232, 166] width 40 height 7
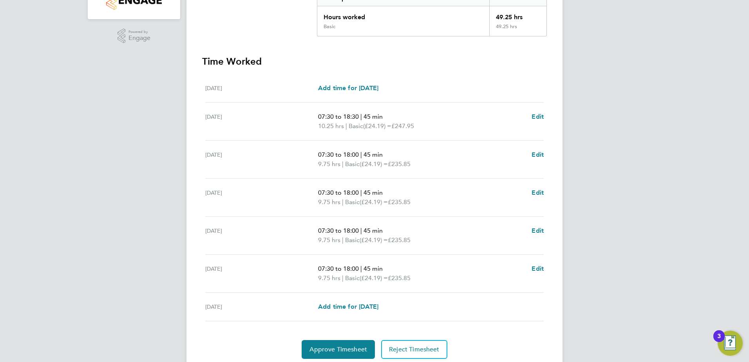
scroll to position [196, 0]
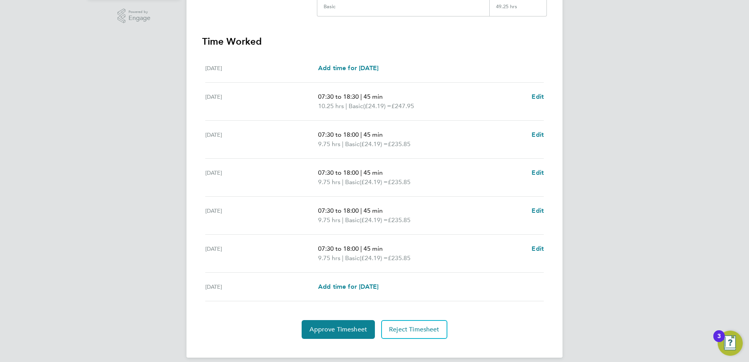
click at [355, 96] on span "07:30 to 18:30" at bounding box center [338, 96] width 41 height 7
click at [353, 96] on span "07:30 to 18:30" at bounding box center [338, 96] width 41 height 7
click at [537, 90] on div "Tue 26 Aug 07:30 to 18:30 | 45 min 10.25 hrs | Basic (£24.19) = £247.95 Edit" at bounding box center [374, 102] width 338 height 38
click at [532, 97] on span "Edit" at bounding box center [538, 96] width 12 height 7
select select "45"
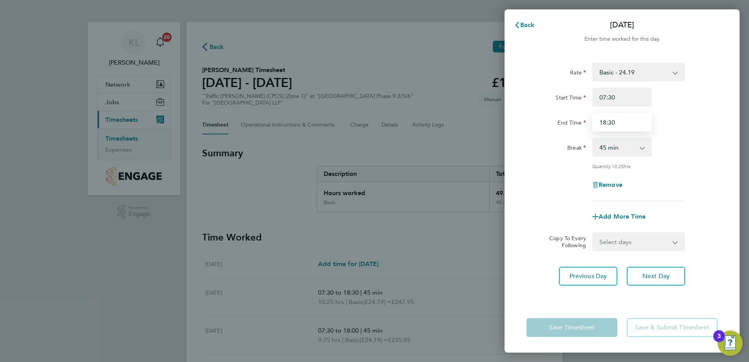
click at [611, 124] on input "18:30" at bounding box center [622, 122] width 60 height 19
type input "18:00"
click at [620, 143] on select "0 min 15 min 30 min 45 min 60 min 75 min 90 min" at bounding box center [617, 147] width 49 height 17
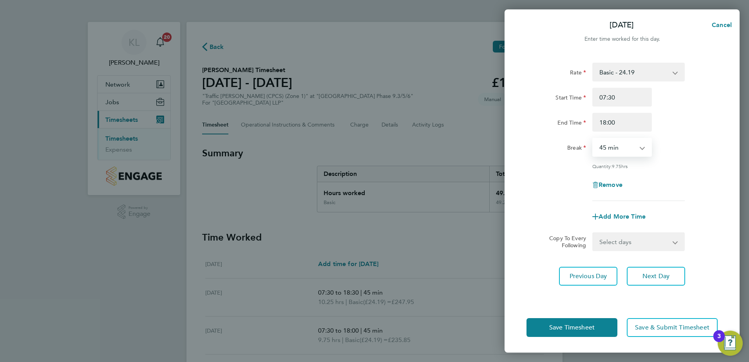
select select "30"
click at [593, 139] on select "0 min 15 min 30 min 45 min 60 min 75 min 90 min" at bounding box center [617, 147] width 49 height 17
click at [646, 280] on button "Next Day" at bounding box center [656, 276] width 58 height 19
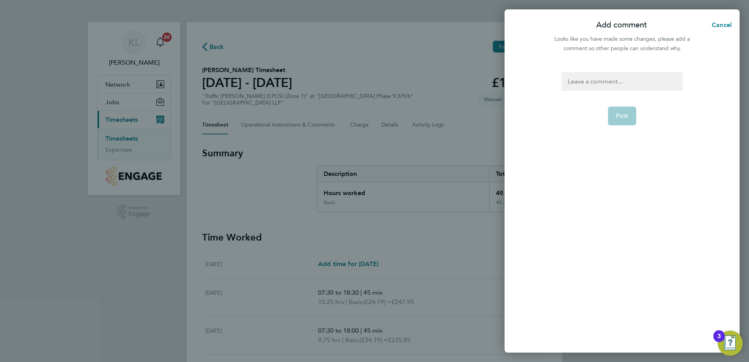
click at [579, 91] on form "Post" at bounding box center [621, 162] width 127 height 181
click at [579, 87] on div at bounding box center [621, 81] width 121 height 19
click at [631, 120] on button "Post" at bounding box center [622, 116] width 29 height 19
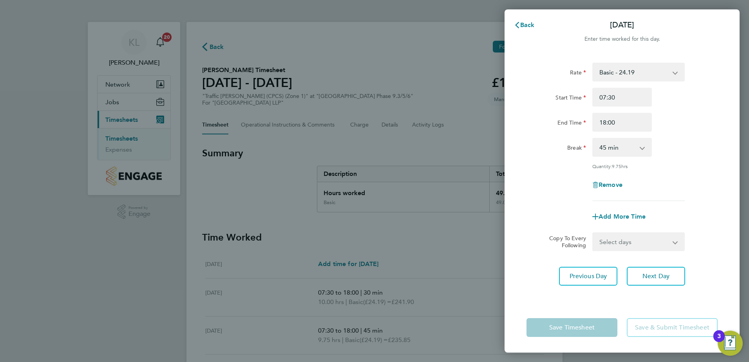
drag, startPoint x: 618, startPoint y: 152, endPoint x: 618, endPoint y: 157, distance: 5.5
click at [618, 152] on select "0 min 15 min 30 min 45 min 60 min 75 min 90 min" at bounding box center [617, 147] width 49 height 17
select select "30"
click at [593, 139] on select "0 min 15 min 30 min 45 min 60 min 75 min 90 min" at bounding box center [617, 147] width 49 height 17
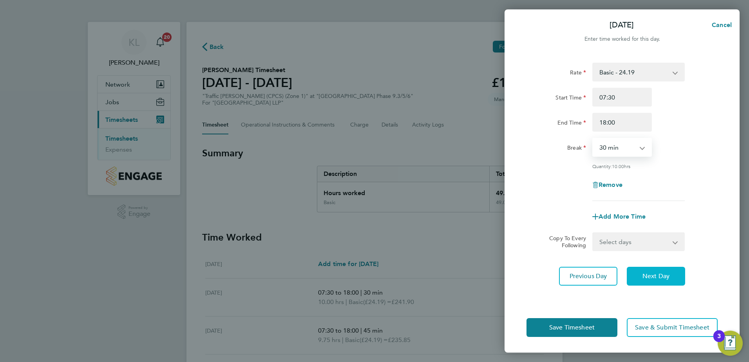
click at [638, 275] on button "Next Day" at bounding box center [656, 276] width 58 height 19
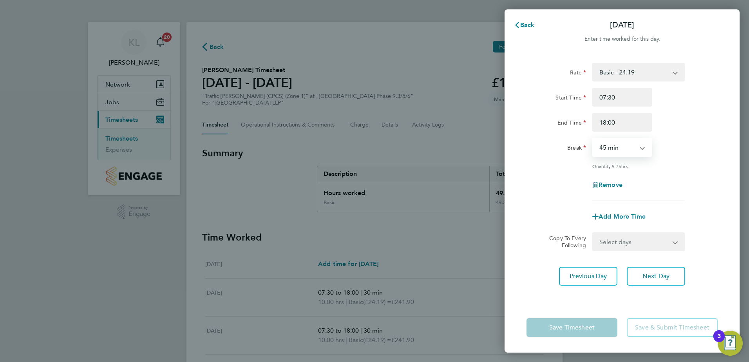
click at [604, 149] on select "0 min 15 min 30 min 45 min 60 min 75 min 90 min" at bounding box center [617, 147] width 49 height 17
select select "30"
click at [593, 139] on select "0 min 15 min 30 min 45 min 60 min 75 min 90 min" at bounding box center [617, 147] width 49 height 17
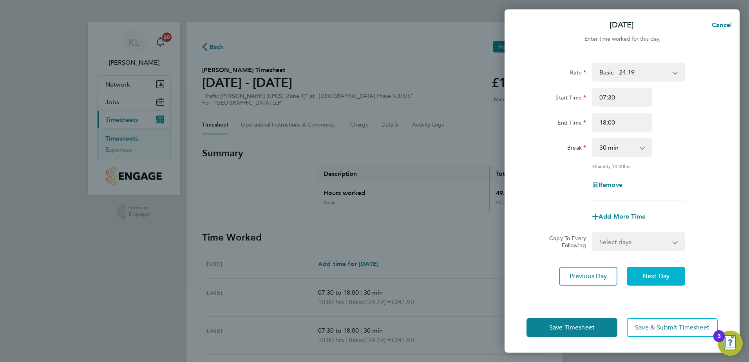
click at [637, 269] on button "Next Day" at bounding box center [656, 276] width 58 height 19
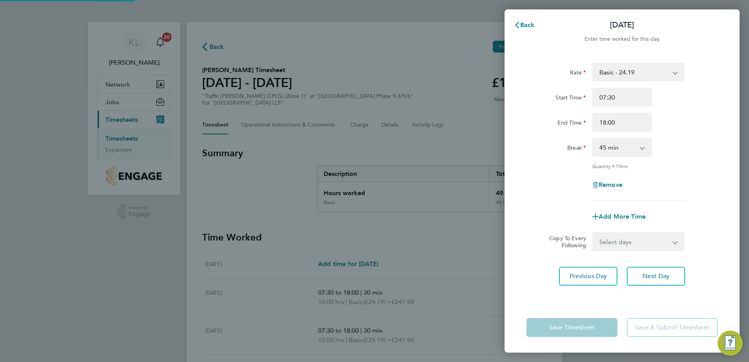
click at [609, 149] on select "0 min 15 min 30 min 45 min 60 min 75 min 90 min" at bounding box center [617, 147] width 49 height 17
select select "30"
click at [593, 139] on select "0 min 15 min 30 min 45 min 60 min 75 min 90 min" at bounding box center [617, 147] width 49 height 17
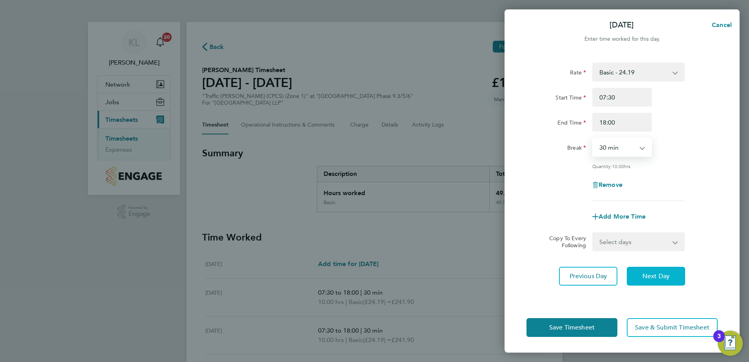
click at [643, 280] on button "Next Day" at bounding box center [656, 276] width 58 height 19
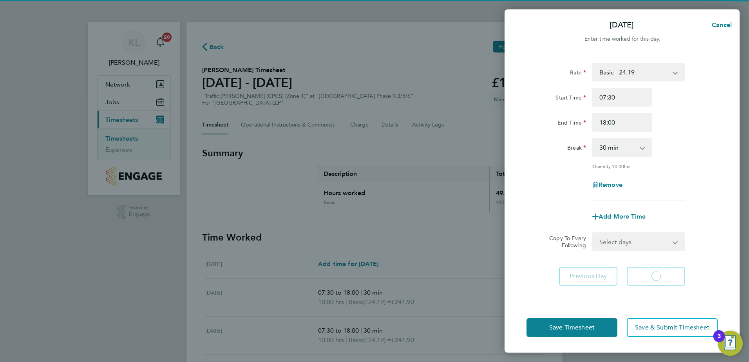
select select "45"
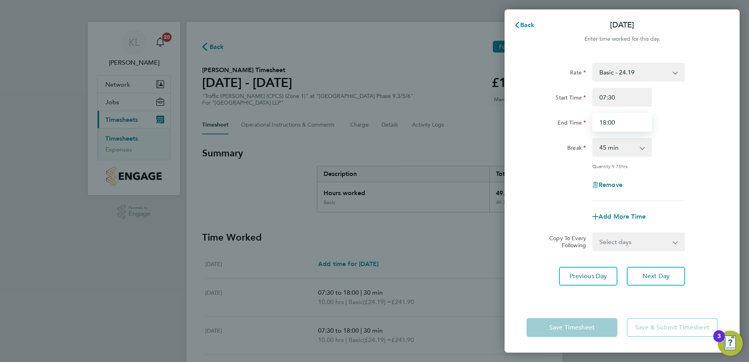
click at [606, 123] on input "18:00" at bounding box center [622, 122] width 60 height 19
drag, startPoint x: 612, startPoint y: 123, endPoint x: 605, endPoint y: 106, distance: 18.8
click at [612, 124] on input "15:00" at bounding box center [622, 122] width 60 height 19
type input "15:30"
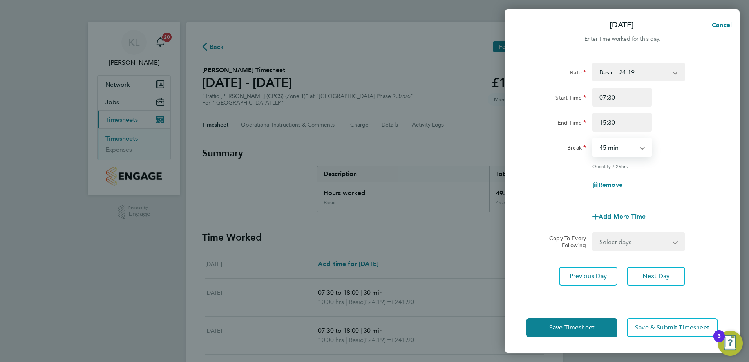
click at [613, 153] on select "0 min 15 min 30 min 45 min 60 min 75 min 90 min" at bounding box center [617, 147] width 49 height 17
select select "30"
click at [593, 139] on select "0 min 15 min 30 min 45 min 60 min 75 min 90 min" at bounding box center [617, 147] width 49 height 17
click at [569, 332] on button "Save Timesheet" at bounding box center [571, 327] width 91 height 19
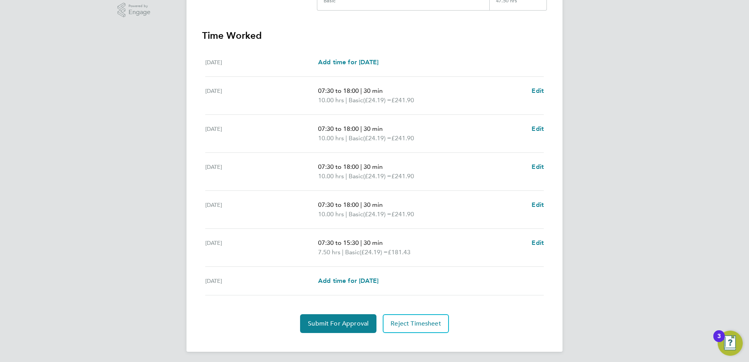
scroll to position [204, 0]
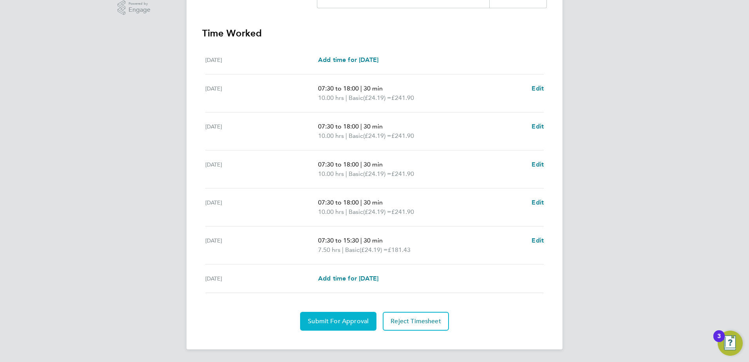
drag, startPoint x: 318, startPoint y: 312, endPoint x: 320, endPoint y: 320, distance: 7.8
click at [318, 312] on button "Submit For Approval" at bounding box center [338, 321] width 76 height 19
click at [352, 324] on span "Approve Timesheet" at bounding box center [338, 321] width 58 height 8
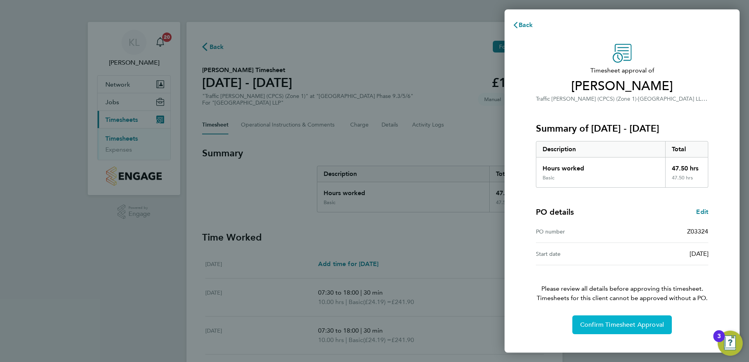
click at [624, 328] on span "Confirm Timesheet Approval" at bounding box center [622, 325] width 84 height 8
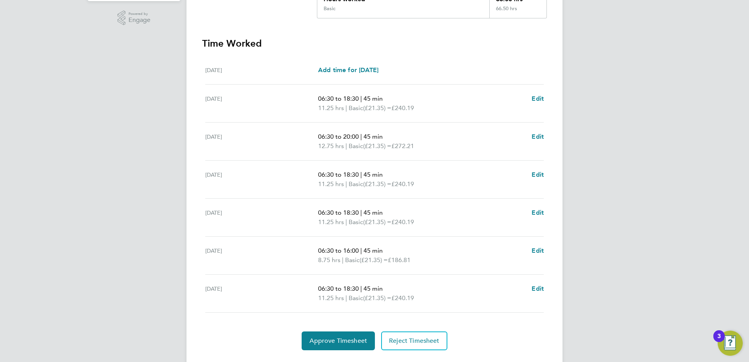
scroll to position [196, 0]
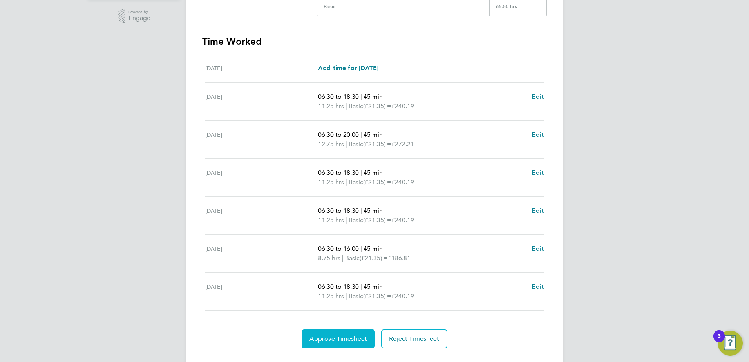
click at [340, 338] on span "Approve Timesheet" at bounding box center [338, 339] width 58 height 8
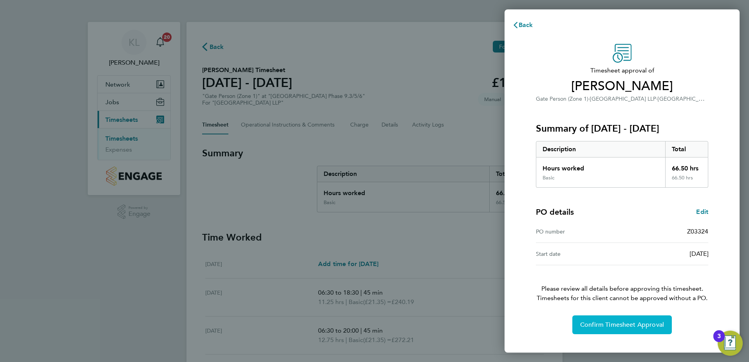
click at [620, 325] on span "Confirm Timesheet Approval" at bounding box center [622, 325] width 84 height 8
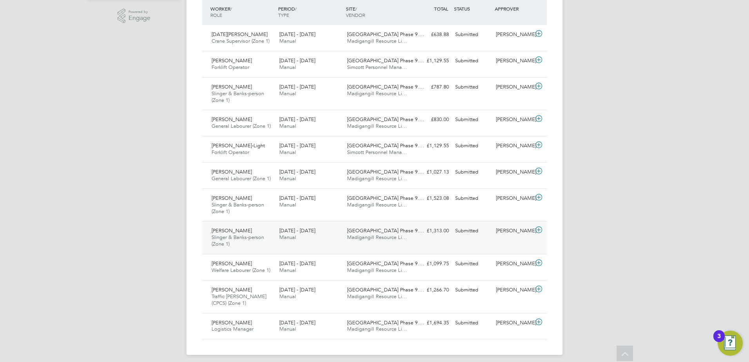
click at [253, 237] on span "Slinger & Banks-person (Zone 1)" at bounding box center [238, 240] width 52 height 13
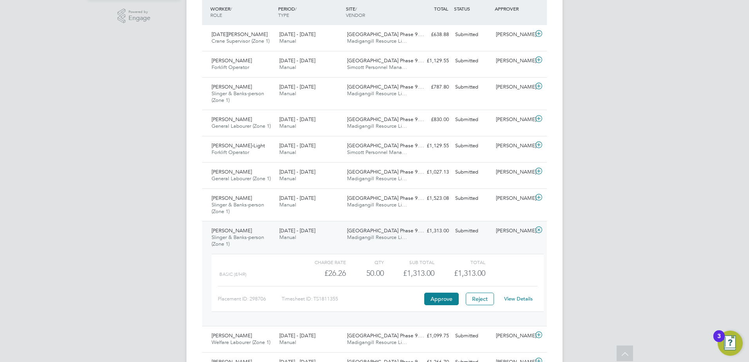
click at [514, 299] on link "View Details" at bounding box center [518, 298] width 29 height 7
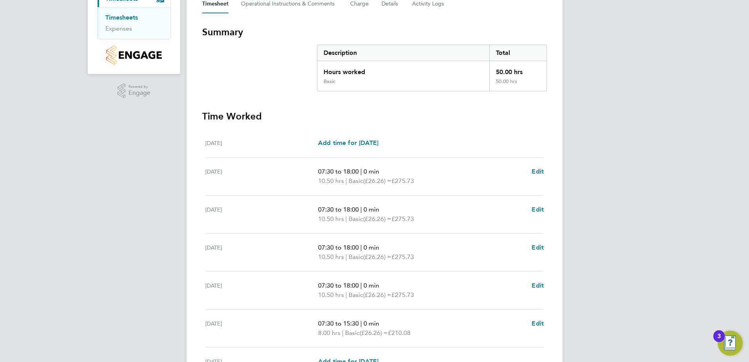
scroll to position [157, 0]
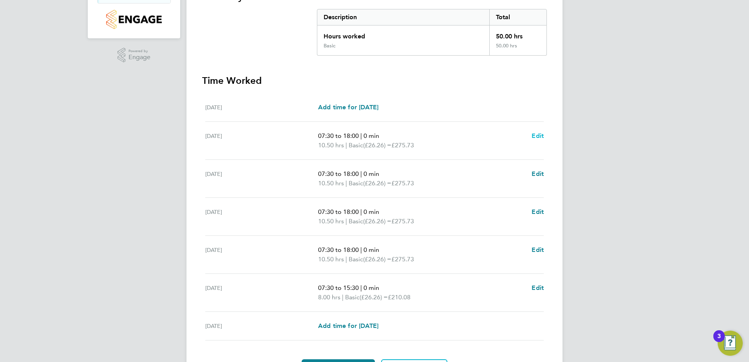
click at [537, 137] on span "Edit" at bounding box center [538, 135] width 12 height 7
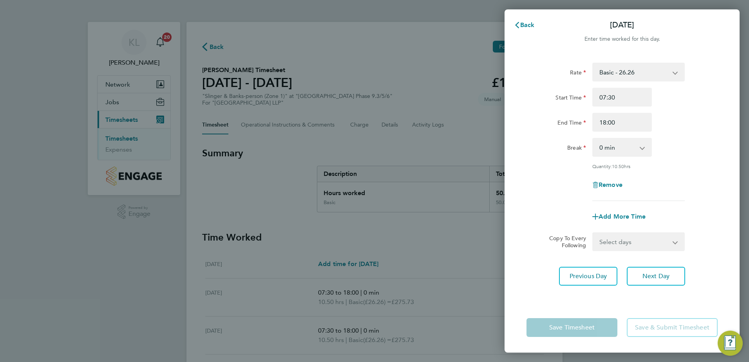
click at [602, 144] on select "0 min 15 min 30 min 45 min 60 min 75 min 90 min" at bounding box center [617, 147] width 49 height 17
select select "30"
click at [593, 139] on select "0 min 15 min 30 min 45 min 60 min 75 min 90 min" at bounding box center [617, 147] width 49 height 17
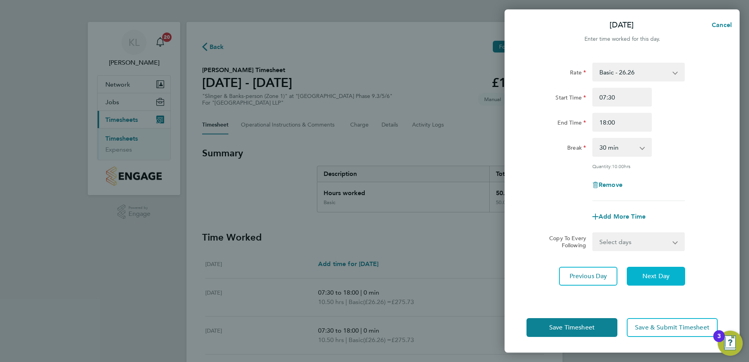
click at [635, 275] on button "Next Day" at bounding box center [656, 276] width 58 height 19
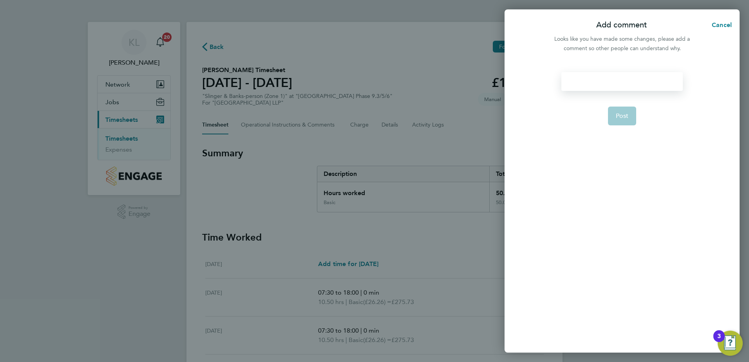
click at [592, 76] on div at bounding box center [621, 81] width 121 height 19
click at [592, 83] on div at bounding box center [621, 81] width 121 height 19
click at [620, 115] on span "Post" at bounding box center [622, 116] width 13 height 8
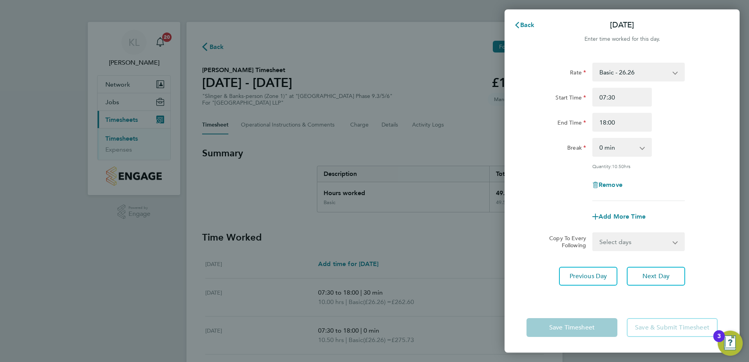
click at [608, 150] on select "0 min 15 min 30 min 45 min 60 min 75 min 90 min" at bounding box center [617, 147] width 49 height 17
select select "30"
click at [593, 139] on select "0 min 15 min 30 min 45 min 60 min 75 min 90 min" at bounding box center [617, 147] width 49 height 17
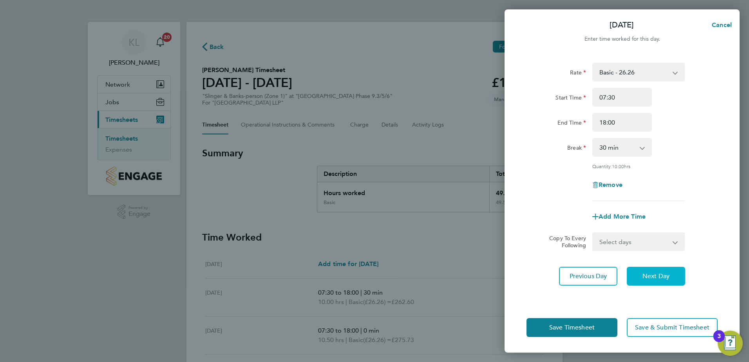
click at [650, 269] on button "Next Day" at bounding box center [656, 276] width 58 height 19
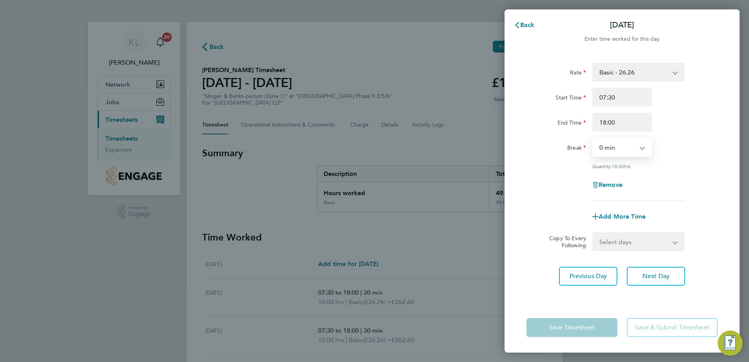
drag, startPoint x: 608, startPoint y: 147, endPoint x: 609, endPoint y: 152, distance: 5.2
click at [608, 147] on select "0 min 15 min 30 min 45 min 60 min 75 min 90 min" at bounding box center [617, 147] width 49 height 17
select select "30"
click at [593, 139] on select "0 min 15 min 30 min 45 min 60 min 75 min 90 min" at bounding box center [617, 147] width 49 height 17
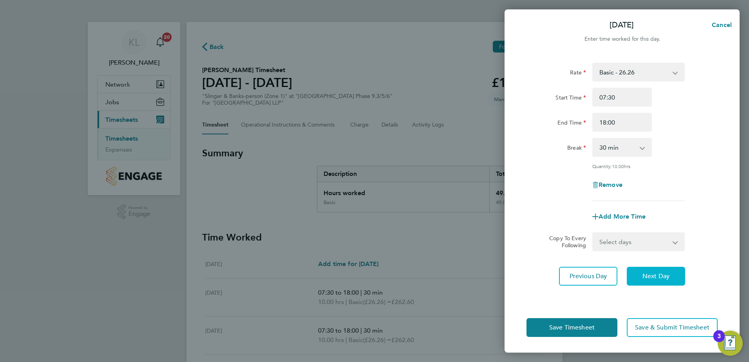
click at [635, 276] on button "Next Day" at bounding box center [656, 276] width 58 height 19
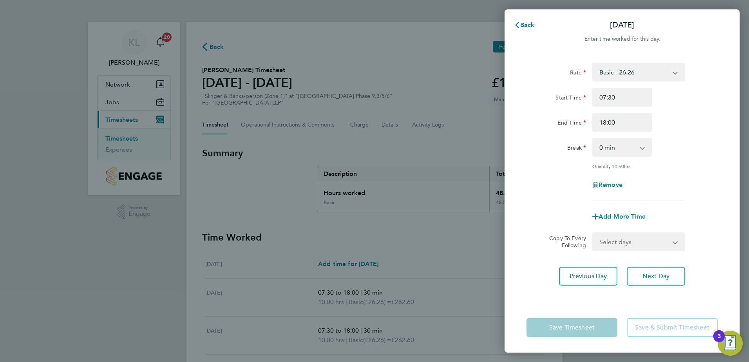
click at [608, 148] on select "0 min 15 min 30 min 45 min 60 min 75 min 90 min" at bounding box center [617, 147] width 49 height 17
select select "30"
click at [593, 139] on select "0 min 15 min 30 min 45 min 60 min 75 min 90 min" at bounding box center [617, 147] width 49 height 17
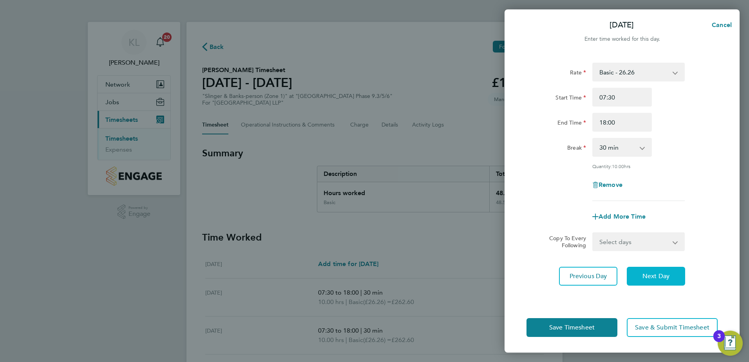
click at [634, 271] on button "Next Day" at bounding box center [656, 276] width 58 height 19
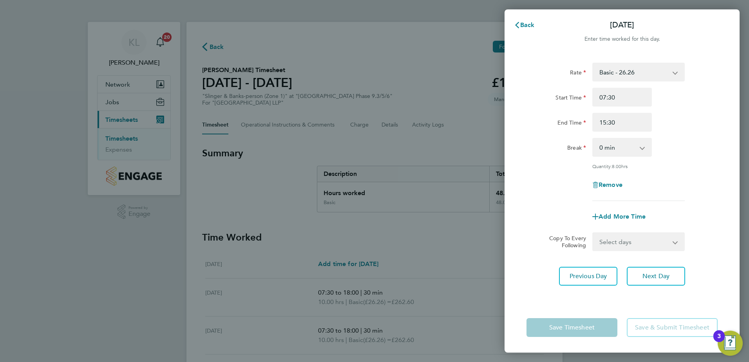
click at [604, 154] on select "0 min 15 min 30 min 45 min 60 min 75 min 90 min" at bounding box center [617, 147] width 49 height 17
select select "30"
click at [593, 139] on select "0 min 15 min 30 min 45 min 60 min 75 min 90 min" at bounding box center [617, 147] width 49 height 17
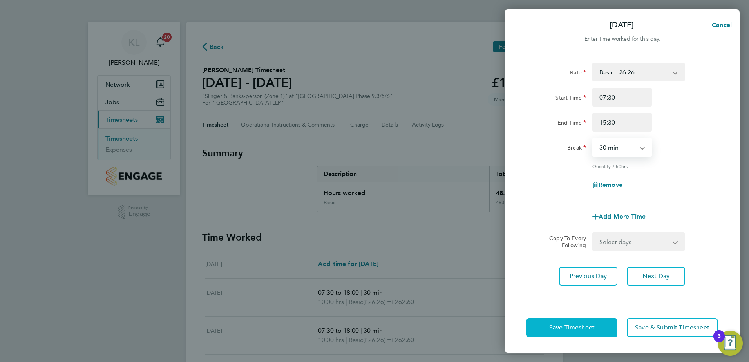
drag, startPoint x: 592, startPoint y: 321, endPoint x: 589, endPoint y: 325, distance: 4.8
click at [591, 321] on button "Save Timesheet" at bounding box center [571, 327] width 91 height 19
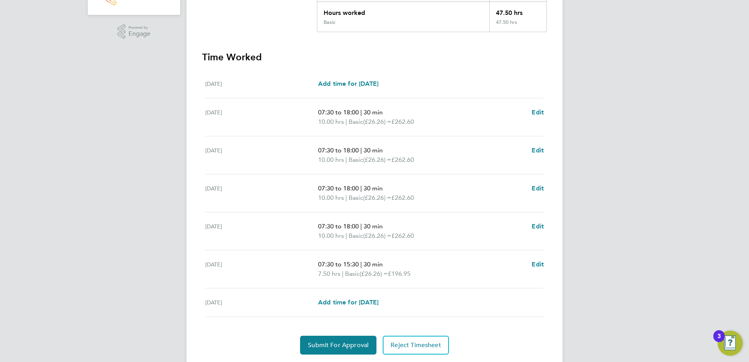
scroll to position [204, 0]
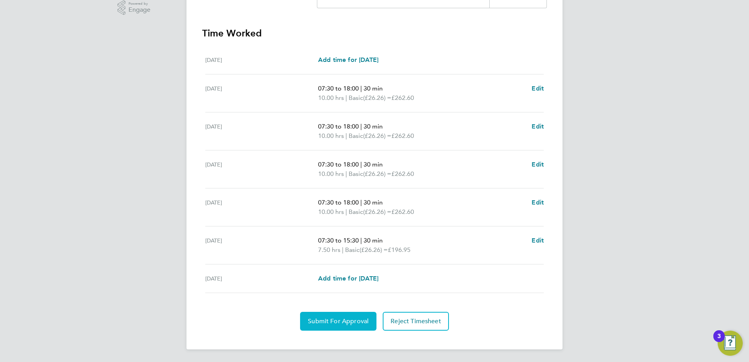
click at [345, 317] on button "Submit For Approval" at bounding box center [338, 321] width 76 height 19
click at [360, 326] on button "Approve Timesheet" at bounding box center [338, 321] width 73 height 19
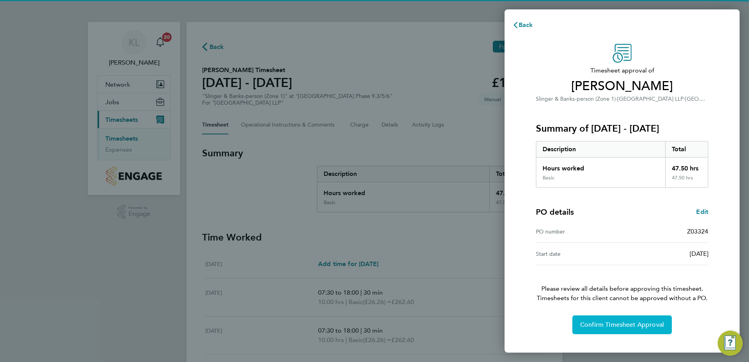
click at [588, 334] on button "Confirm Timesheet Approval" at bounding box center [621, 324] width 99 height 19
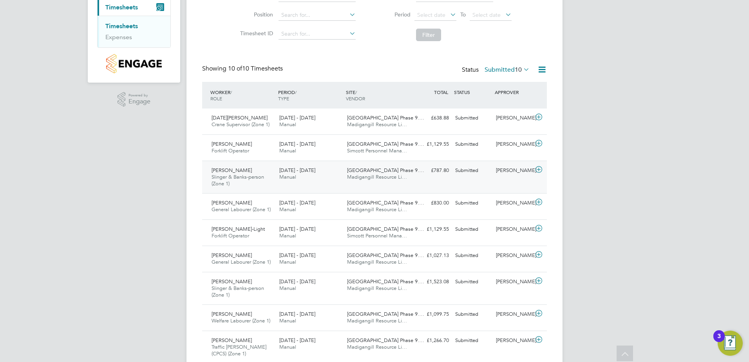
scroll to position [118, 0]
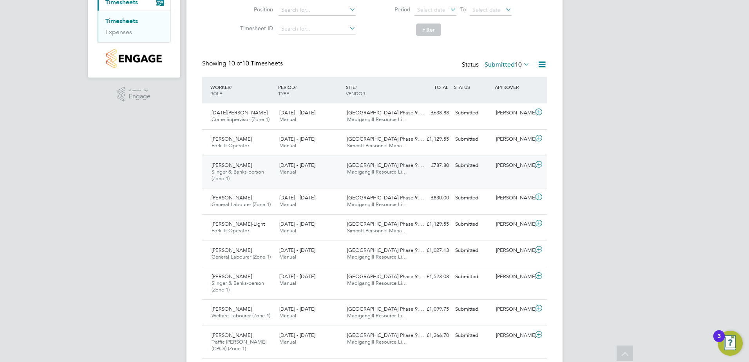
click at [237, 164] on span "[PERSON_NAME]" at bounding box center [232, 165] width 40 height 7
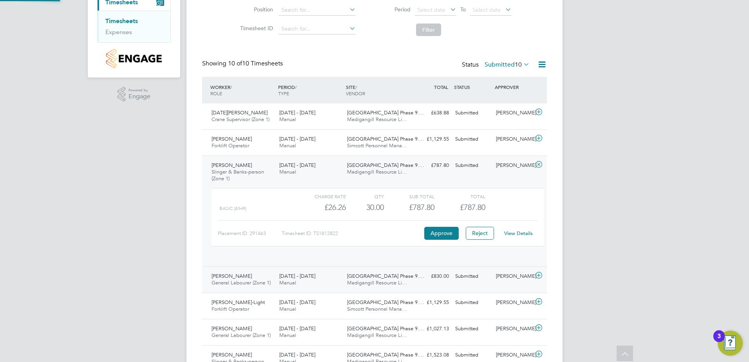
scroll to position [13, 76]
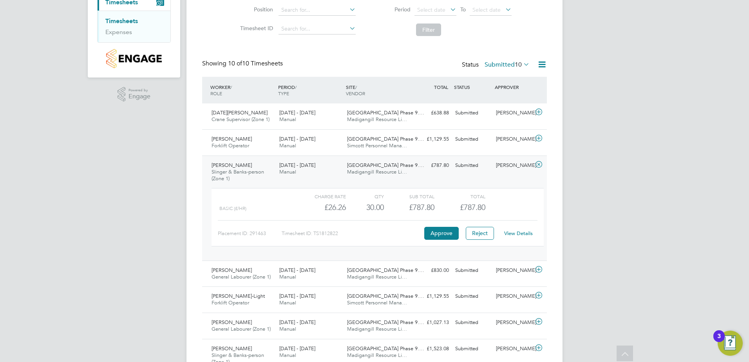
click at [530, 233] on link "View Details" at bounding box center [518, 233] width 29 height 7
click at [271, 176] on div "[PERSON_NAME] & [PERSON_NAME]-person (Zone 1) [DATE] - [DATE]" at bounding box center [242, 172] width 68 height 26
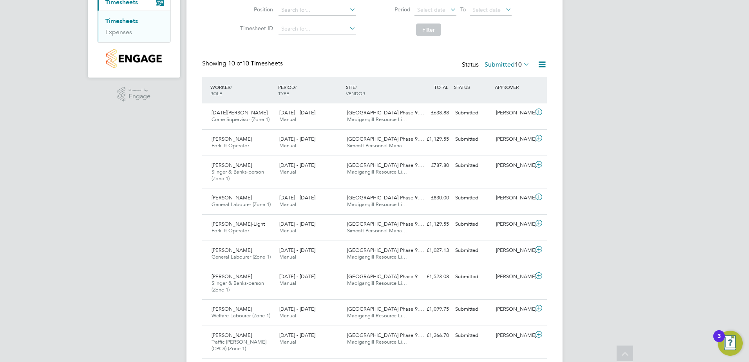
scroll to position [111, 0]
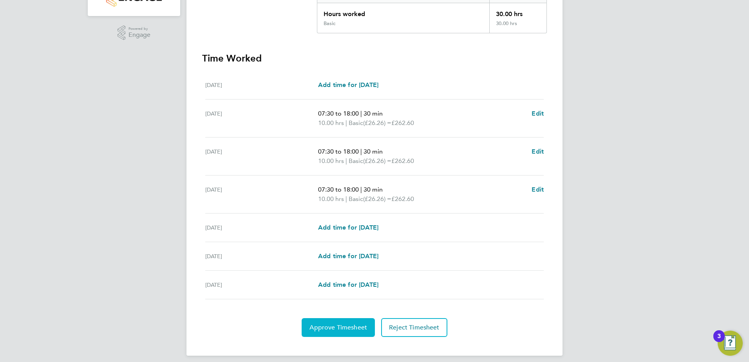
scroll to position [185, 0]
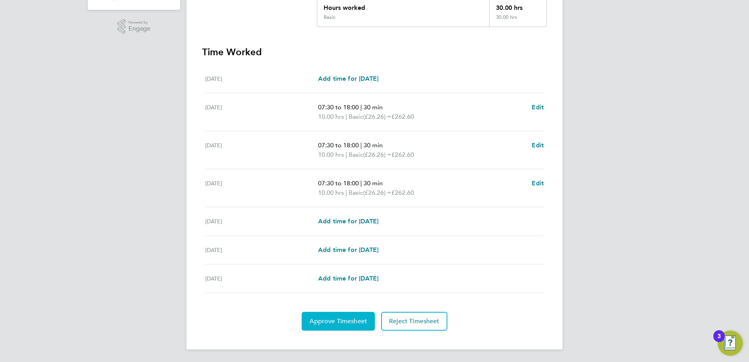
click at [364, 323] on span "Approve Timesheet" at bounding box center [338, 321] width 58 height 8
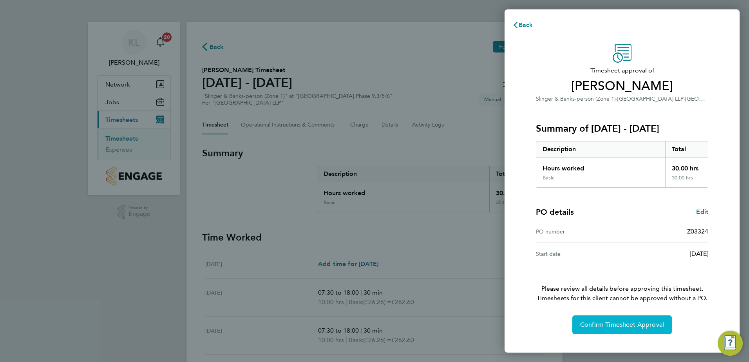
click at [584, 329] on button "Confirm Timesheet Approval" at bounding box center [621, 324] width 99 height 19
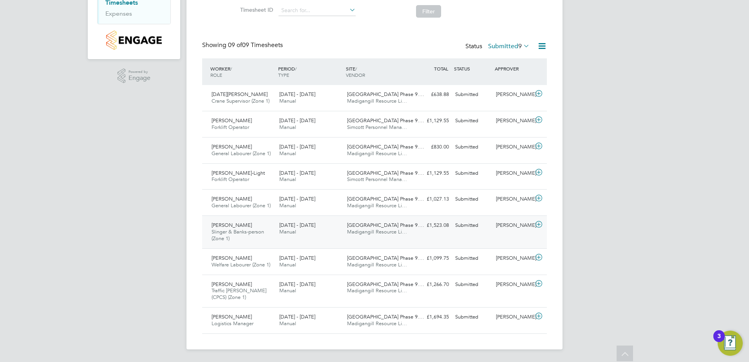
click at [253, 230] on span "Slinger & Banks-person (Zone 1)" at bounding box center [238, 234] width 52 height 13
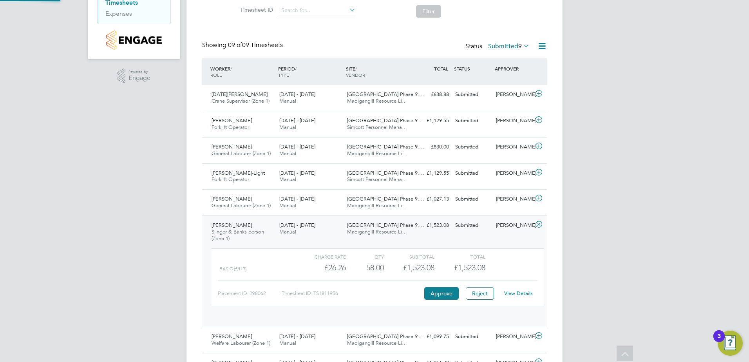
scroll to position [13, 76]
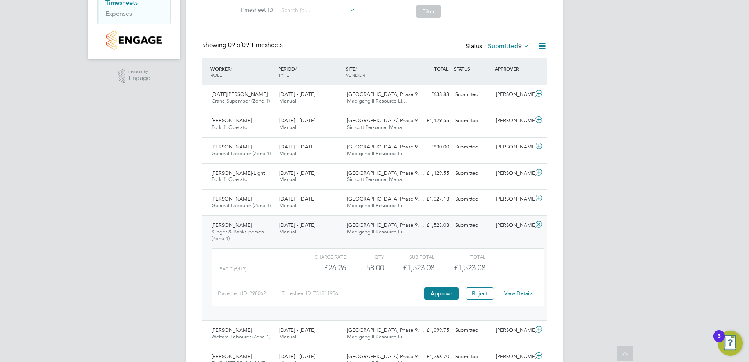
click at [511, 293] on link "View Details" at bounding box center [518, 293] width 29 height 7
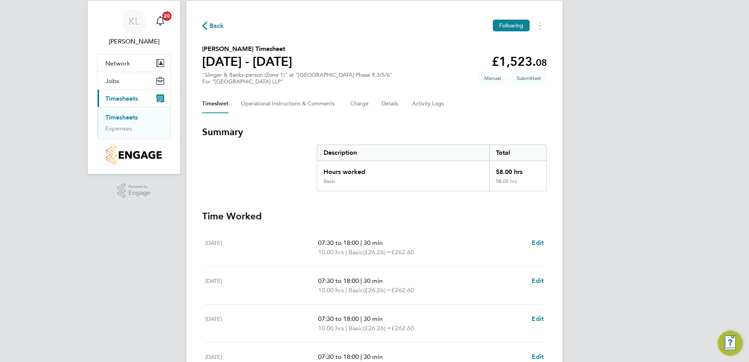
scroll to position [39, 0]
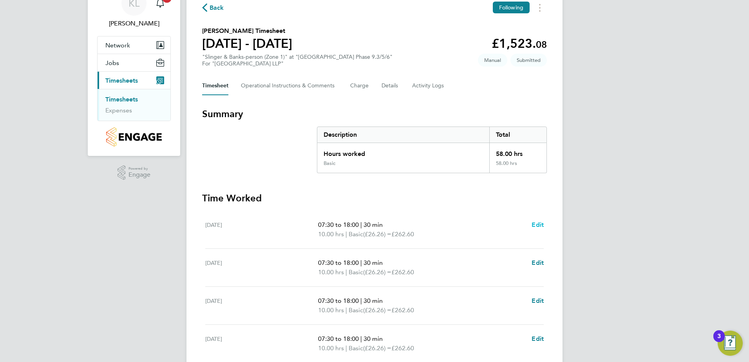
click at [538, 222] on span "Edit" at bounding box center [538, 224] width 12 height 7
select select "30"
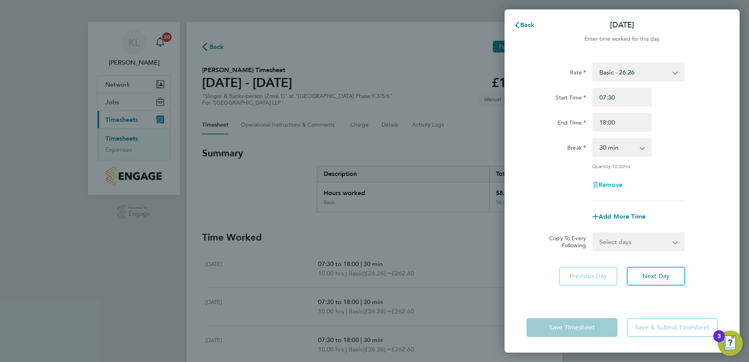
click at [608, 186] on span "Remove" at bounding box center [611, 184] width 24 height 7
select select "null"
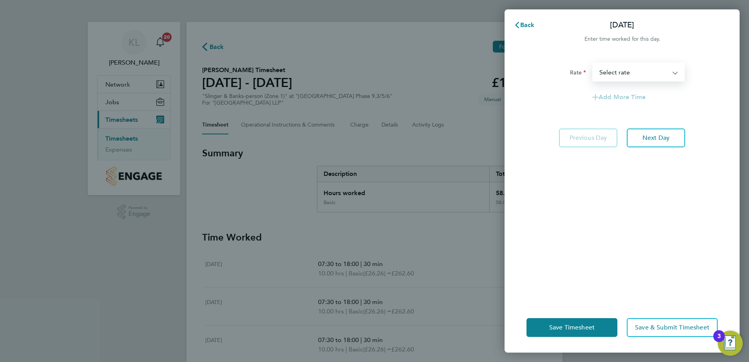
click at [625, 69] on select "Basic - 26.26 Select rate" at bounding box center [633, 71] width 81 height 17
click at [562, 115] on div "Rate Basic - 26.26 Select rate Add More Time Previous Day Next Day" at bounding box center [622, 177] width 235 height 249
click at [673, 144] on button "Next Day" at bounding box center [656, 137] width 58 height 19
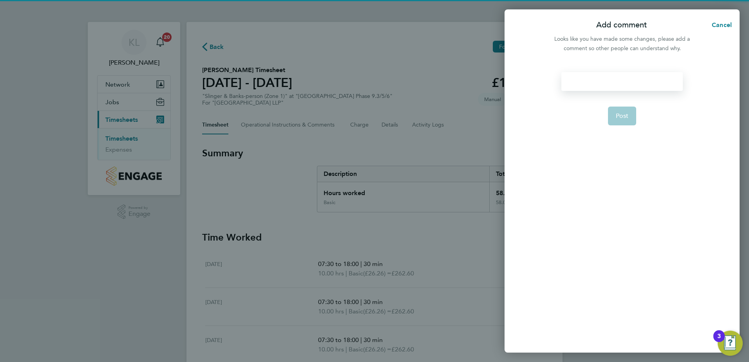
click at [597, 76] on div at bounding box center [621, 81] width 121 height 19
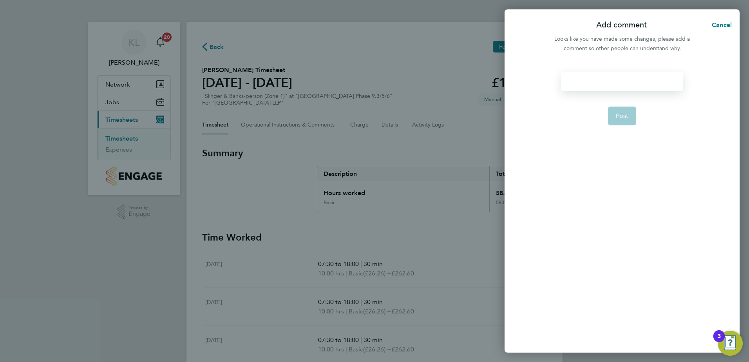
click at [595, 82] on div at bounding box center [621, 81] width 121 height 19
drag, startPoint x: 609, startPoint y: 118, endPoint x: 633, endPoint y: 132, distance: 27.9
click at [609, 118] on button "Post" at bounding box center [622, 116] width 29 height 19
select select "30"
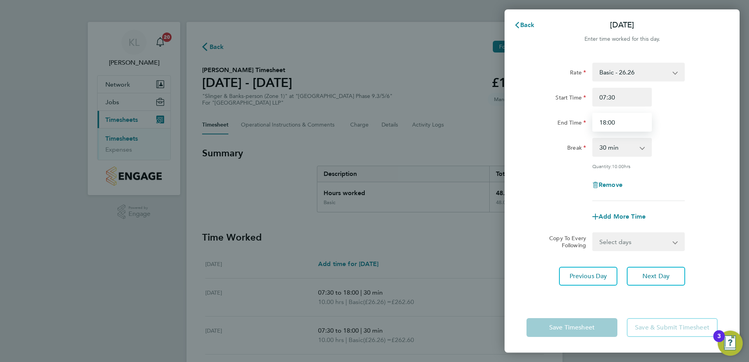
click at [607, 123] on input "18:00" at bounding box center [622, 122] width 60 height 19
type input "18:00"
click at [655, 282] on button "Next Day" at bounding box center [656, 276] width 58 height 19
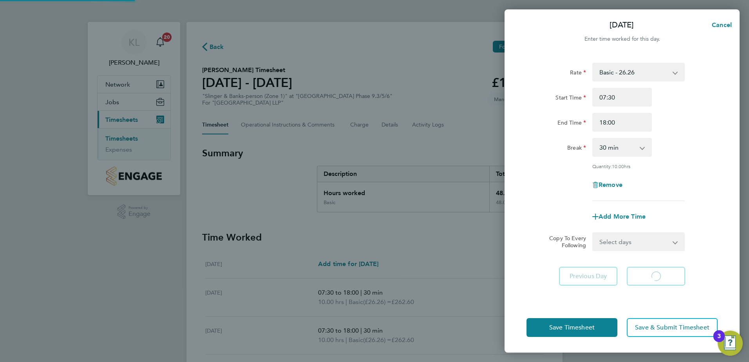
select select "30"
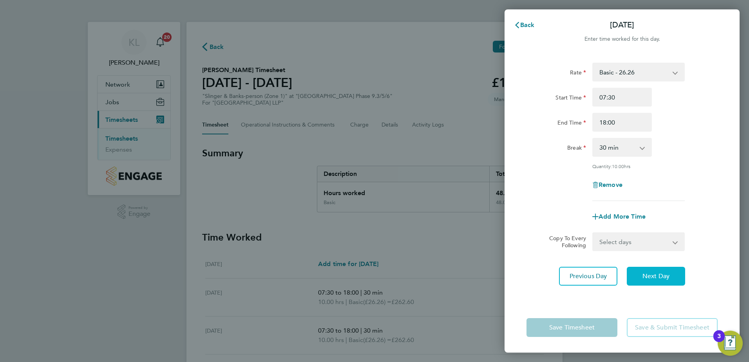
click at [652, 275] on span "Next Day" at bounding box center [655, 276] width 27 height 8
select select "30"
click at [651, 276] on span "Next Day" at bounding box center [655, 276] width 27 height 8
select select "30"
click at [651, 276] on span "Next Day" at bounding box center [655, 276] width 27 height 8
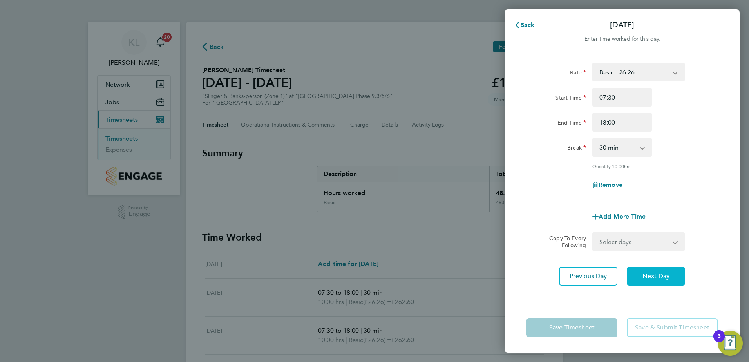
select select "30"
click at [606, 121] on input "16:00" at bounding box center [622, 122] width 60 height 19
type input "15:30"
click at [552, 192] on div "Remove" at bounding box center [621, 184] width 197 height 19
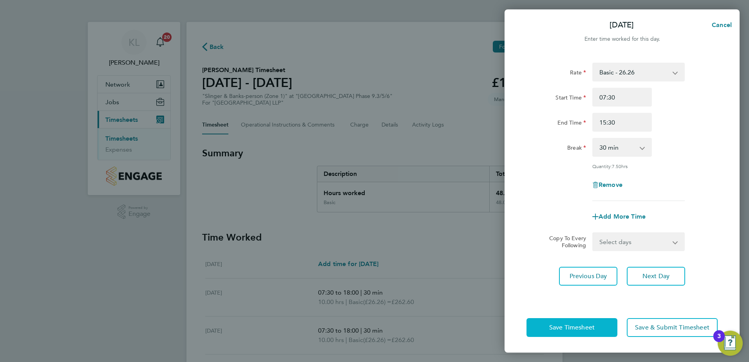
click at [575, 326] on span "Save Timesheet" at bounding box center [571, 328] width 45 height 8
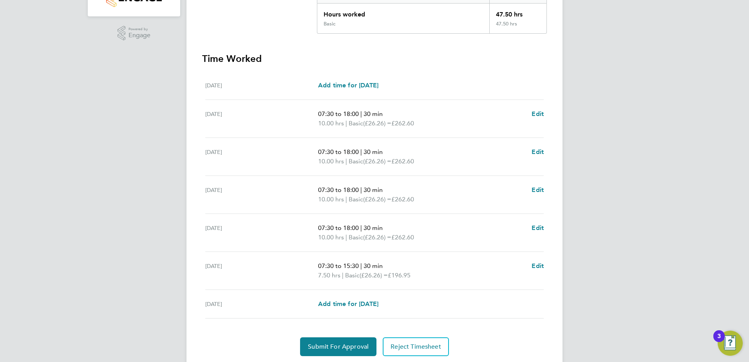
scroll to position [196, 0]
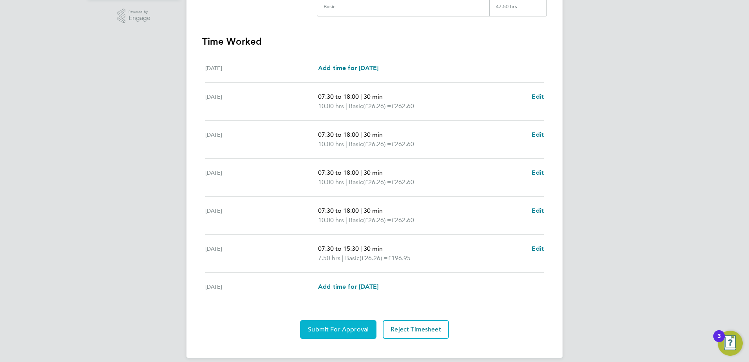
click at [350, 326] on span "Submit For Approval" at bounding box center [338, 330] width 61 height 8
click at [360, 329] on span "Approve Timesheet" at bounding box center [338, 330] width 58 height 8
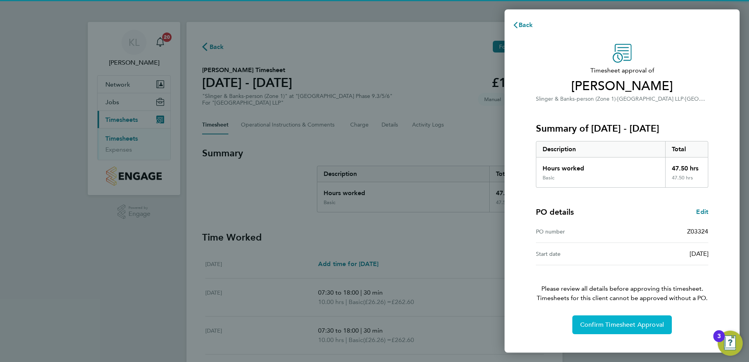
click at [614, 319] on button "Confirm Timesheet Approval" at bounding box center [621, 324] width 99 height 19
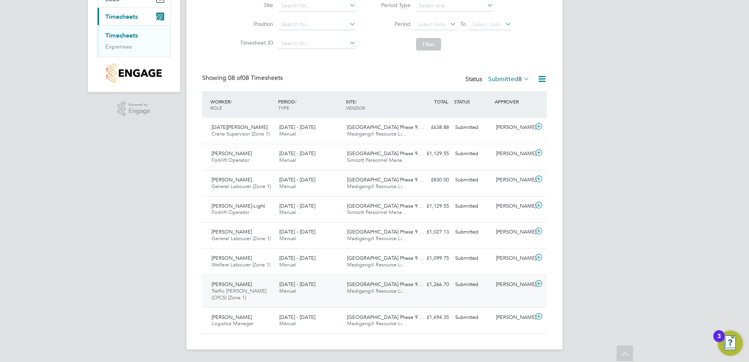
click at [239, 289] on span "Traffic Marshall (CPCS) (Zone 1)" at bounding box center [239, 294] width 55 height 13
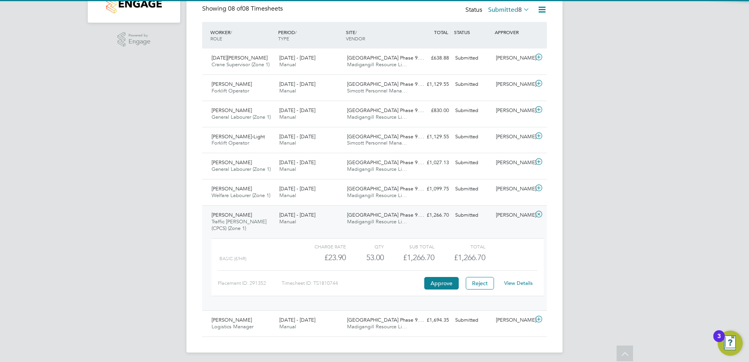
scroll to position [175, 0]
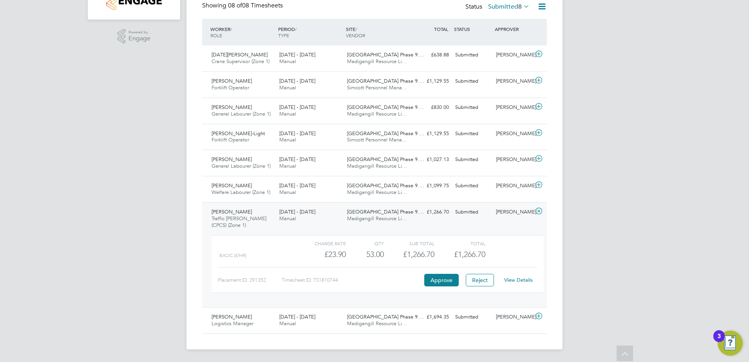
click at [515, 279] on link "View Details" at bounding box center [518, 280] width 29 height 7
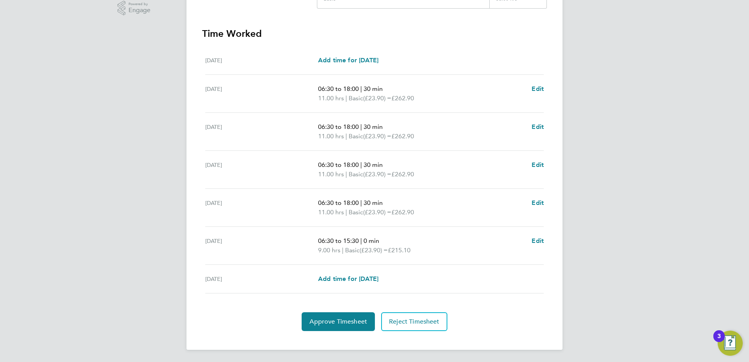
scroll to position [204, 0]
click at [327, 328] on button "Approve Timesheet" at bounding box center [338, 321] width 73 height 19
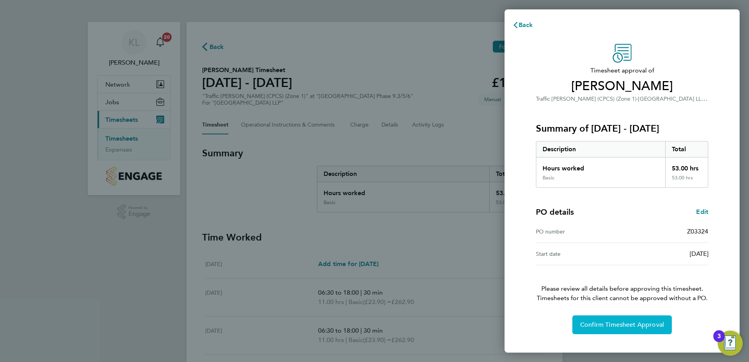
click at [594, 331] on button "Confirm Timesheet Approval" at bounding box center [621, 324] width 99 height 19
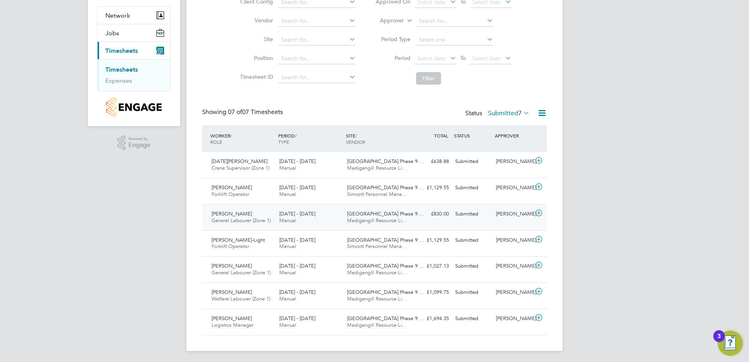
scroll to position [71, 0]
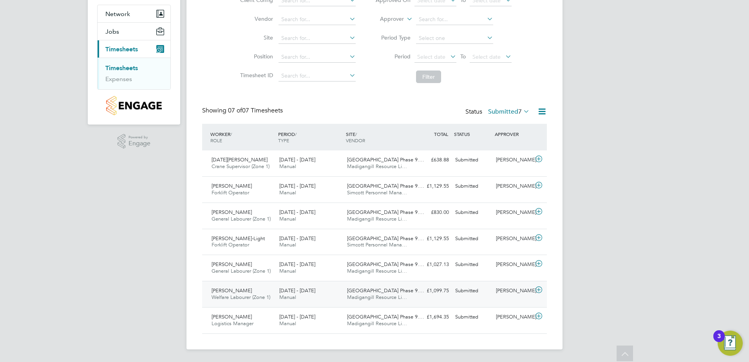
click at [242, 297] on span "Welfare Labourer (Zone 1)" at bounding box center [241, 297] width 59 height 7
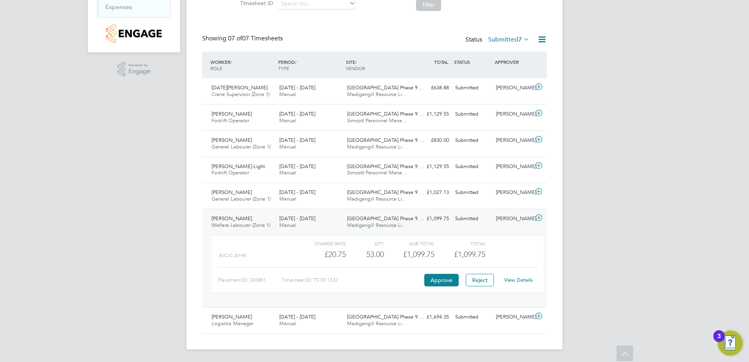
click at [517, 278] on link "View Details" at bounding box center [518, 280] width 29 height 7
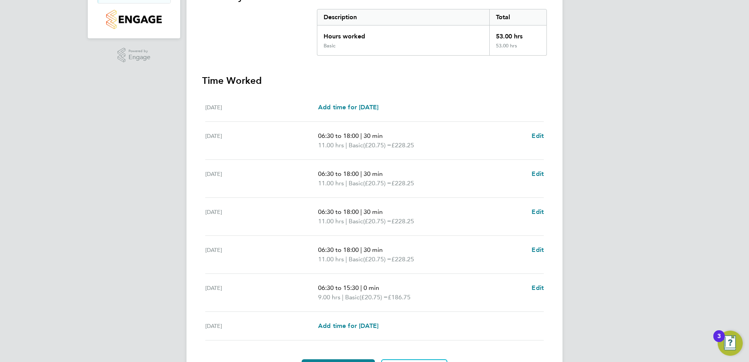
scroll to position [196, 0]
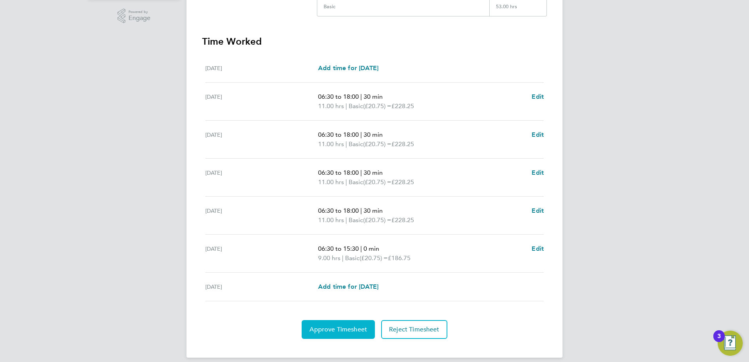
click at [334, 329] on span "Approve Timesheet" at bounding box center [338, 330] width 58 height 8
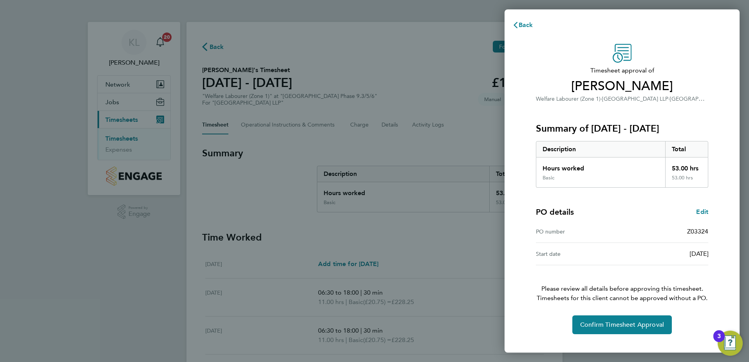
click at [568, 331] on div "Confirm Timesheet Approval" at bounding box center [621, 324] width 191 height 19
click at [580, 330] on button "Confirm Timesheet Approval" at bounding box center [621, 324] width 99 height 19
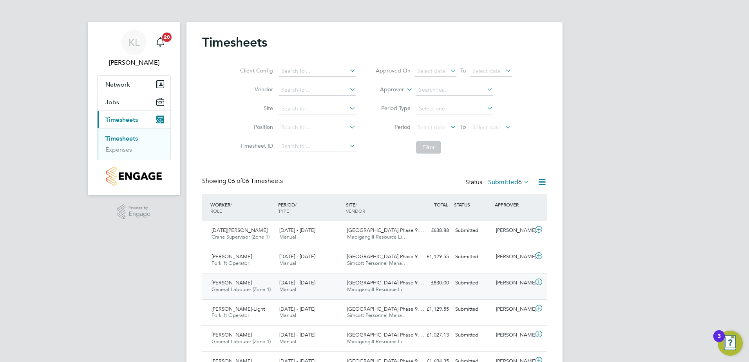
click at [236, 293] on div "Dacian-Ioan Timiser General Labourer (Zone 1) 25 - 31 Aug 2025" at bounding box center [242, 287] width 68 height 20
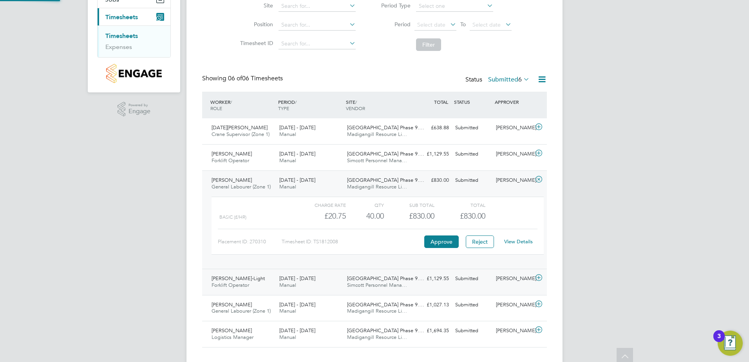
scroll to position [116, 0]
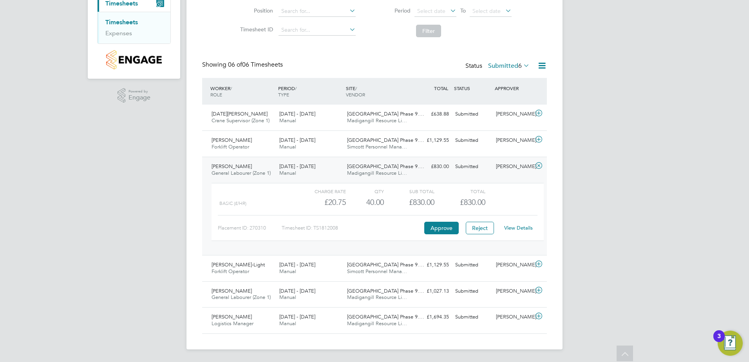
click at [525, 226] on link "View Details" at bounding box center [518, 227] width 29 height 7
click at [321, 168] on div "25 - 31 Aug 2025 Manual" at bounding box center [310, 170] width 68 height 20
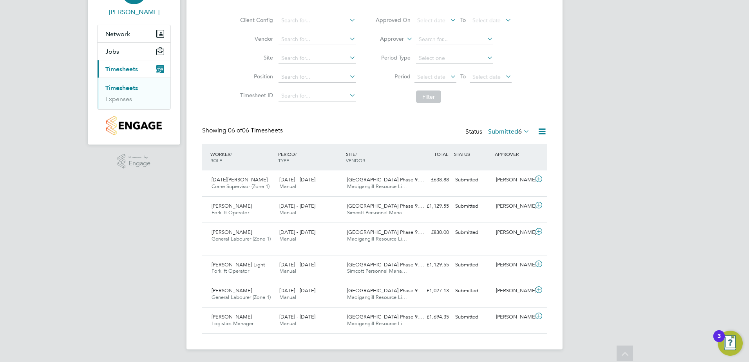
scroll to position [44, 0]
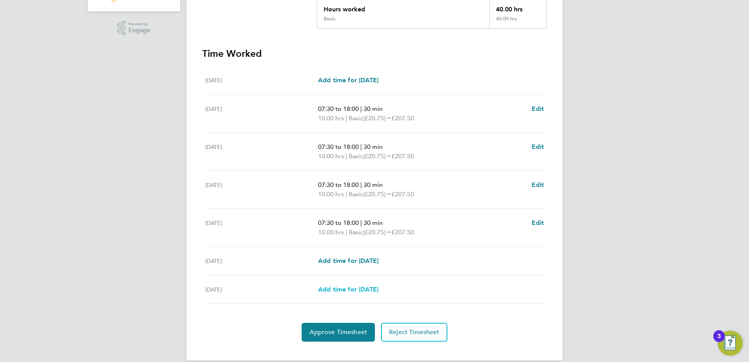
scroll to position [195, 0]
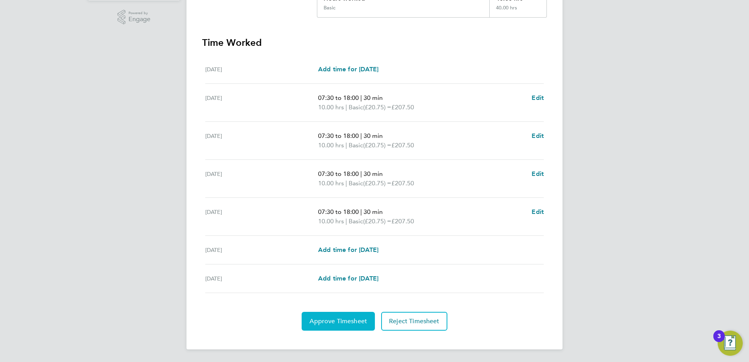
drag, startPoint x: 347, startPoint y: 313, endPoint x: 347, endPoint y: 323, distance: 10.2
click at [347, 313] on button "Approve Timesheet" at bounding box center [338, 321] width 73 height 19
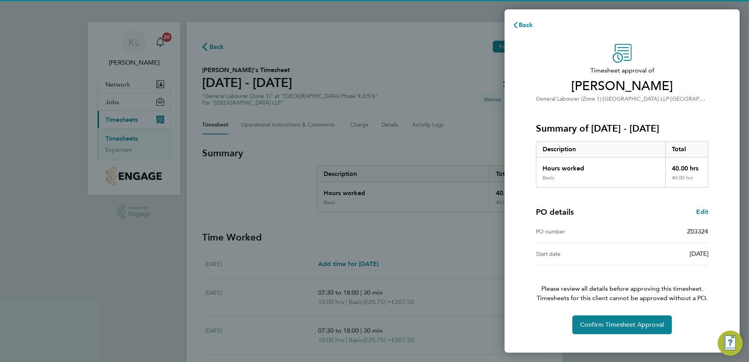
click at [575, 314] on div "Timesheet approval of Dacian-Ioan Timiser General Labourer (Zone 1) · Acton Gar…" at bounding box center [621, 189] width 191 height 290
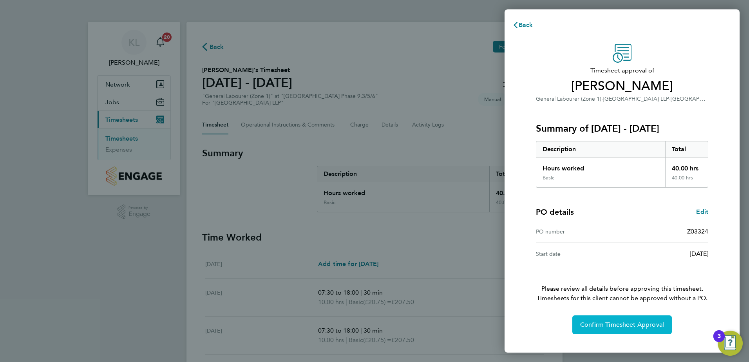
click at [580, 322] on span "Confirm Timesheet Approval" at bounding box center [622, 325] width 84 height 8
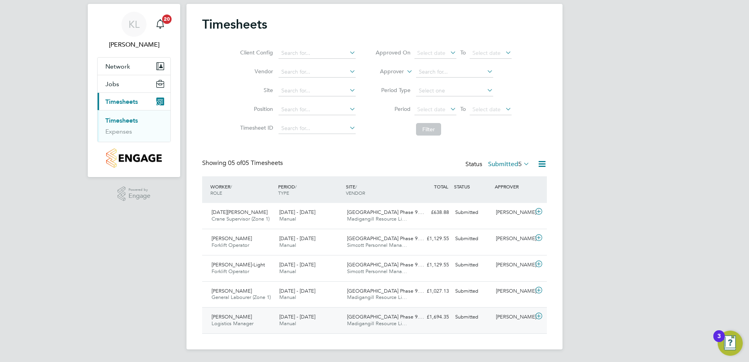
click at [264, 319] on div "[PERSON_NAME] Logistics Manager [DATE] - [DATE]" at bounding box center [242, 321] width 68 height 20
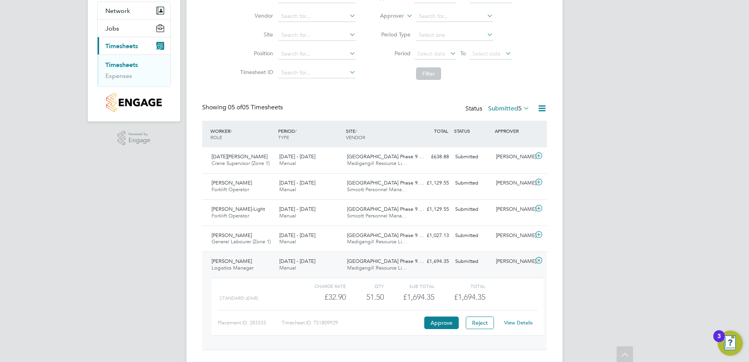
scroll to position [90, 0]
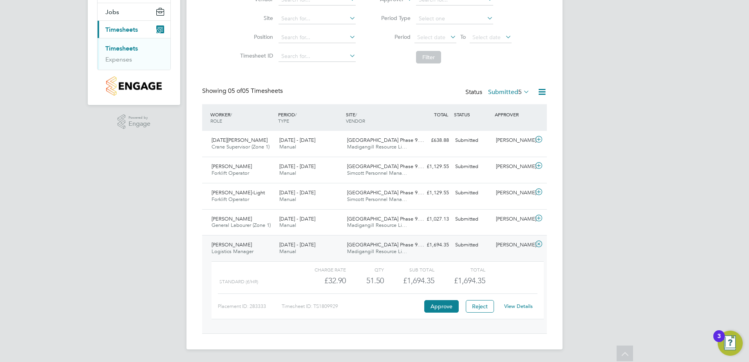
click at [228, 248] on div "Stephen Waller Logistics Manager 25 - 31 Aug 2025" at bounding box center [242, 249] width 68 height 20
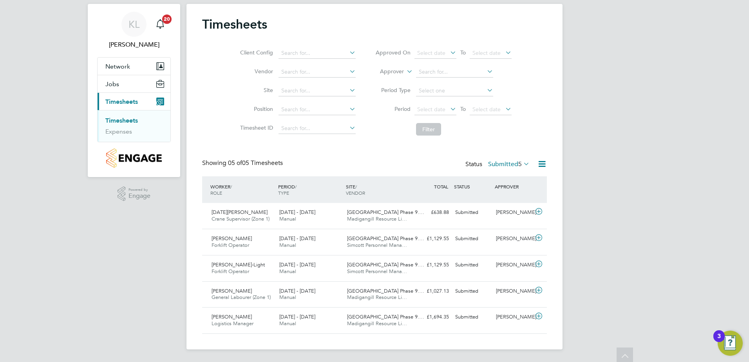
scroll to position [18, 0]
click at [275, 316] on div "Stephen Waller Logistics Manager 25 - 31 Aug 2025" at bounding box center [242, 321] width 68 height 20
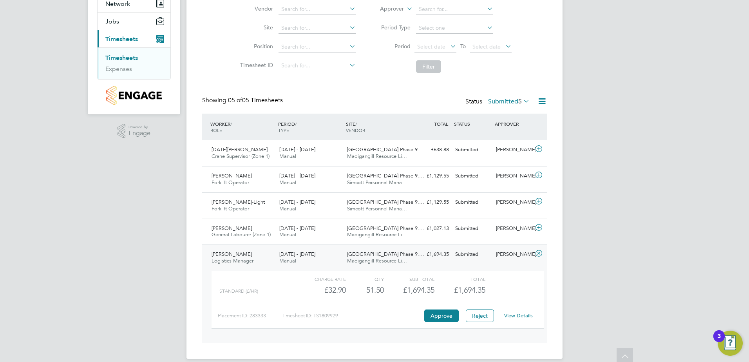
scroll to position [90, 0]
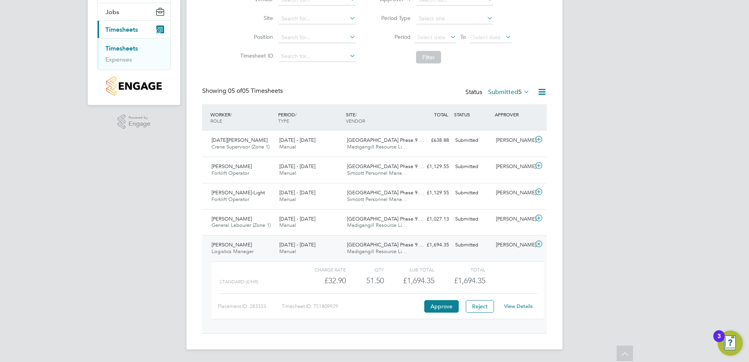
click at [528, 306] on link "View Details" at bounding box center [518, 306] width 29 height 7
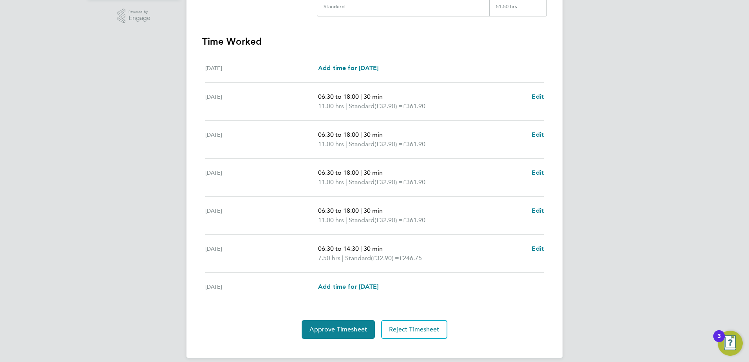
scroll to position [157, 0]
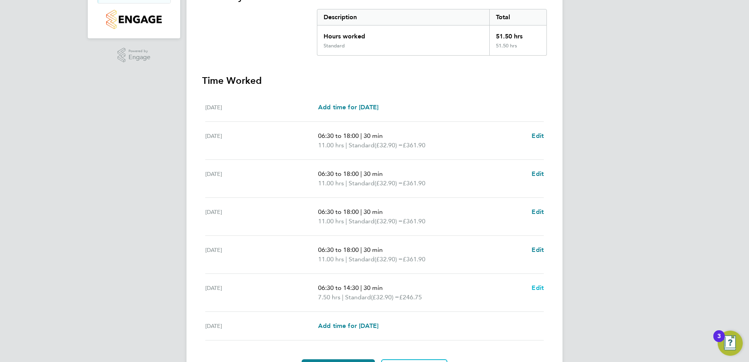
click at [533, 289] on span "Edit" at bounding box center [538, 287] width 12 height 7
select select "30"
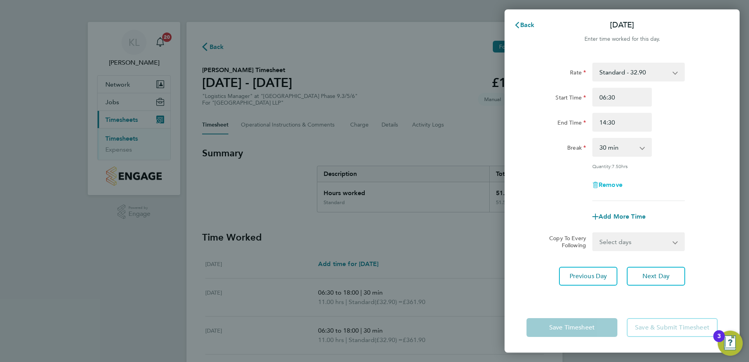
click at [600, 182] on span "Remove" at bounding box center [611, 184] width 24 height 7
select select "null"
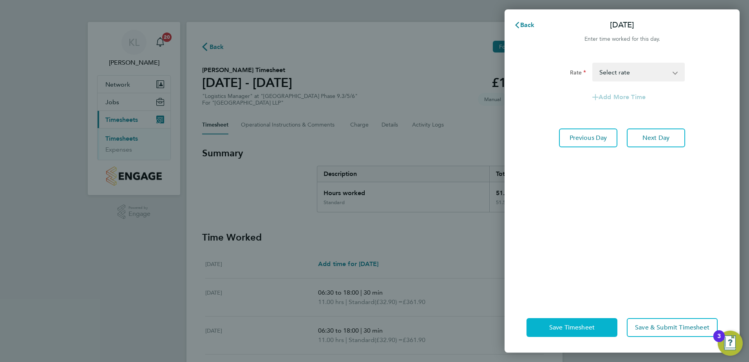
click at [560, 332] on button "Save Timesheet" at bounding box center [571, 327] width 91 height 19
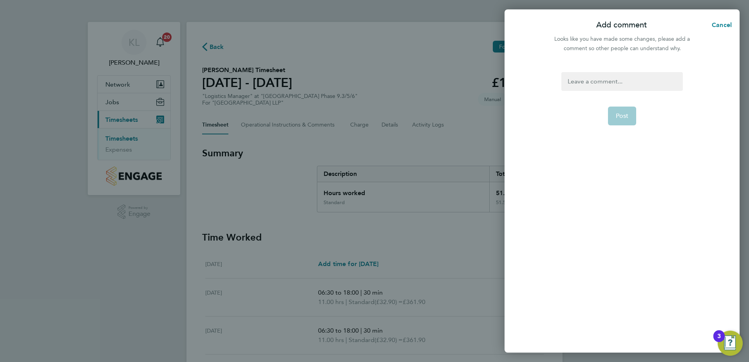
click at [586, 77] on div at bounding box center [621, 81] width 121 height 19
click at [616, 117] on span "Post" at bounding box center [622, 116] width 13 height 8
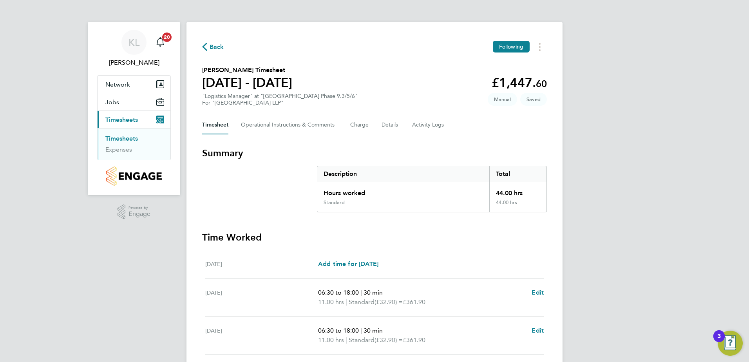
scroll to position [195, 0]
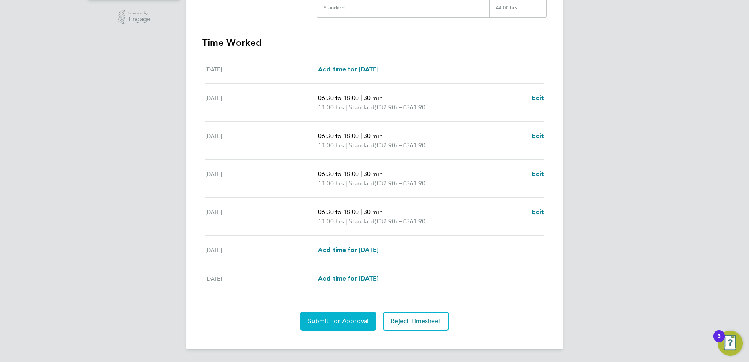
click at [334, 320] on span "Submit For Approval" at bounding box center [338, 321] width 61 height 8
click at [327, 320] on span "Approve Timesheet" at bounding box center [338, 321] width 58 height 8
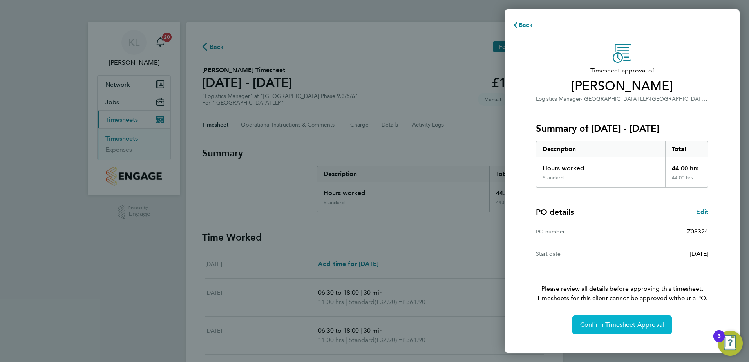
click at [633, 330] on button "Confirm Timesheet Approval" at bounding box center [621, 324] width 99 height 19
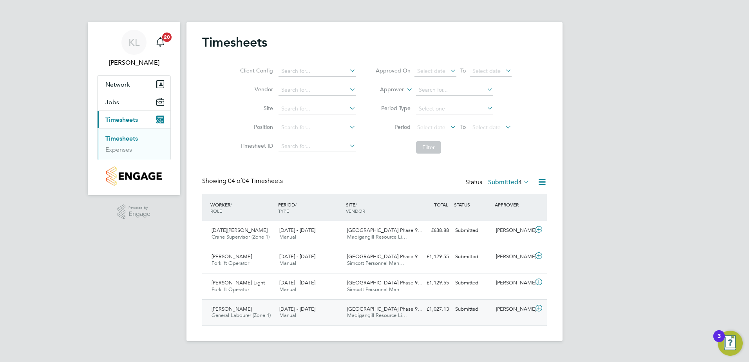
click at [240, 311] on div "[PERSON_NAME] General Labourer (Zone 1) [DATE] - [DATE]" at bounding box center [242, 313] width 68 height 20
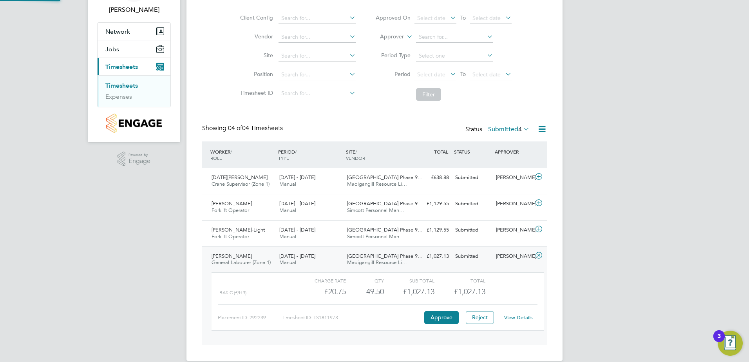
scroll to position [58, 0]
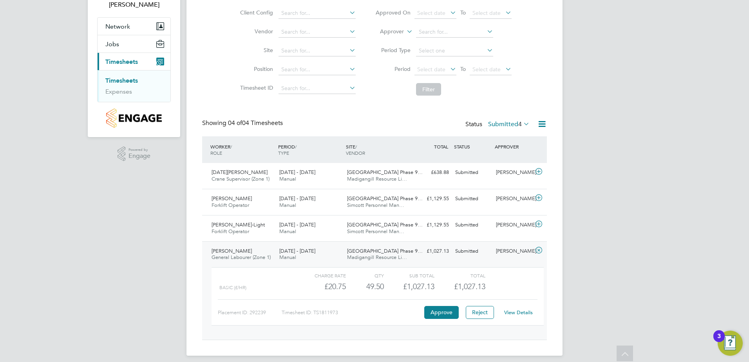
click at [520, 312] on link "View Details" at bounding box center [518, 312] width 29 height 7
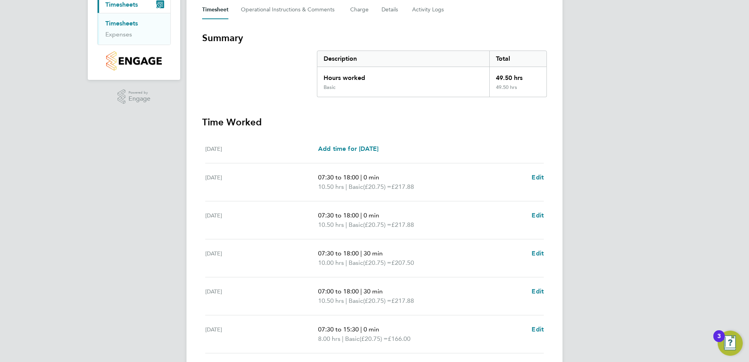
scroll to position [118, 0]
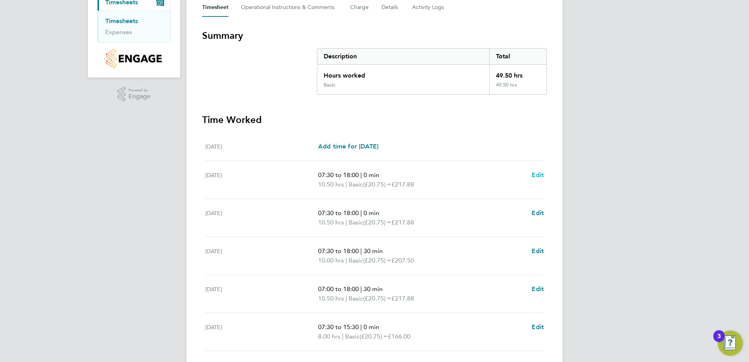
click at [532, 176] on span "Edit" at bounding box center [538, 174] width 12 height 7
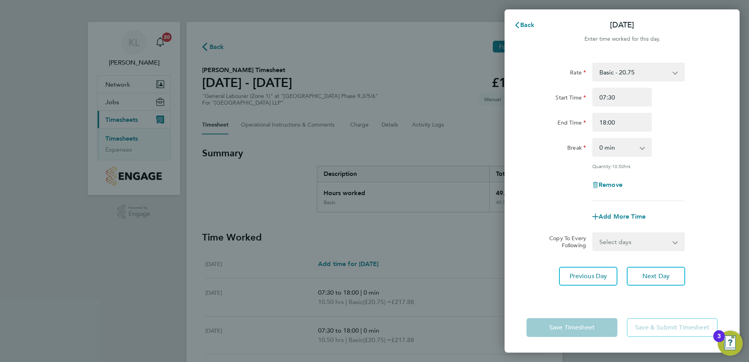
drag, startPoint x: 612, startPoint y: 145, endPoint x: 611, endPoint y: 154, distance: 9.8
click at [612, 145] on select "0 min 15 min 30 min 45 min 60 min 75 min 90 min" at bounding box center [617, 147] width 49 height 17
select select "30"
click at [593, 139] on select "0 min 15 min 30 min 45 min 60 min 75 min 90 min" at bounding box center [617, 147] width 49 height 17
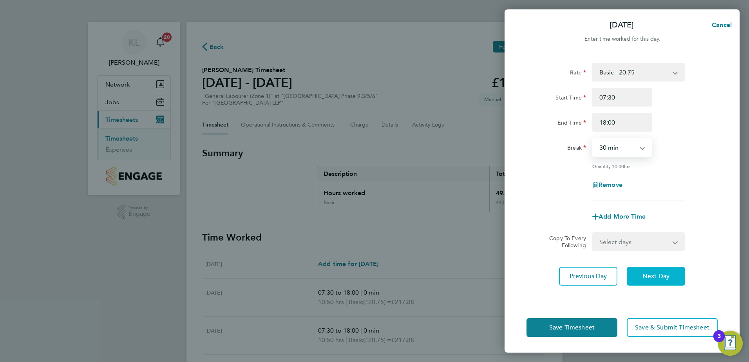
click at [644, 281] on button "Next Day" at bounding box center [656, 276] width 58 height 19
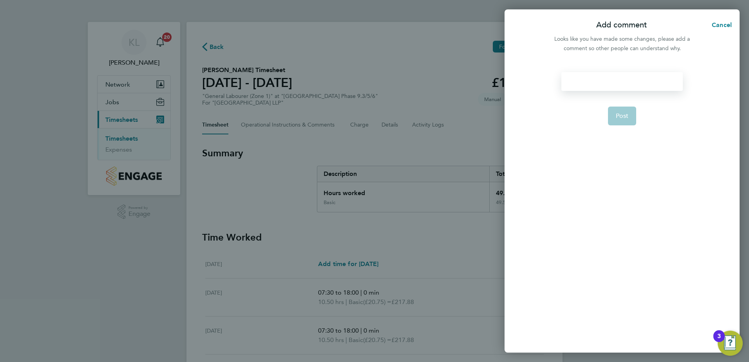
click at [588, 88] on div at bounding box center [621, 81] width 121 height 19
click at [619, 112] on span "Post" at bounding box center [622, 116] width 13 height 8
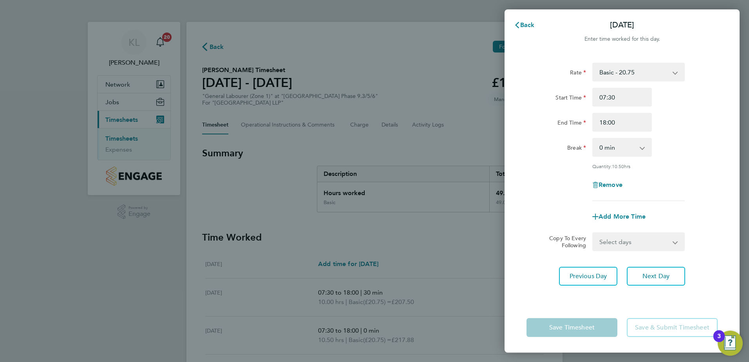
click at [619, 147] on select "0 min 15 min 30 min 45 min 60 min 75 min 90 min" at bounding box center [617, 147] width 49 height 17
select select "30"
click at [593, 139] on select "0 min 15 min 30 min 45 min 60 min 75 min 90 min" at bounding box center [617, 147] width 49 height 17
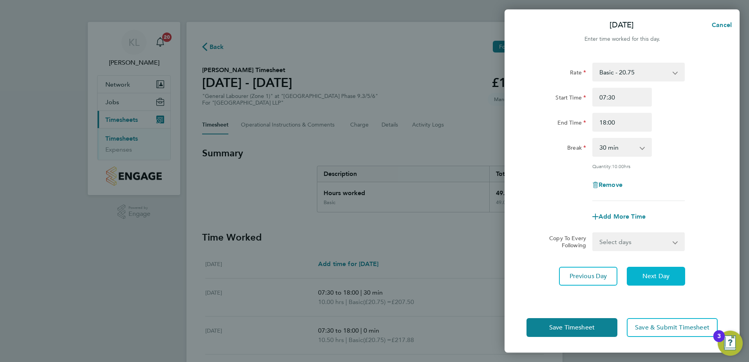
click at [646, 273] on span "Next Day" at bounding box center [655, 276] width 27 height 8
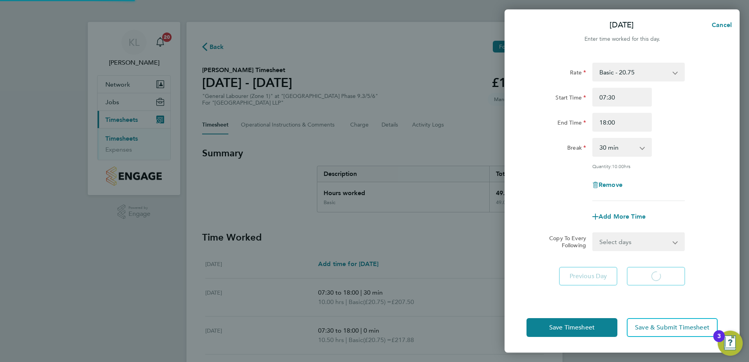
select select "30"
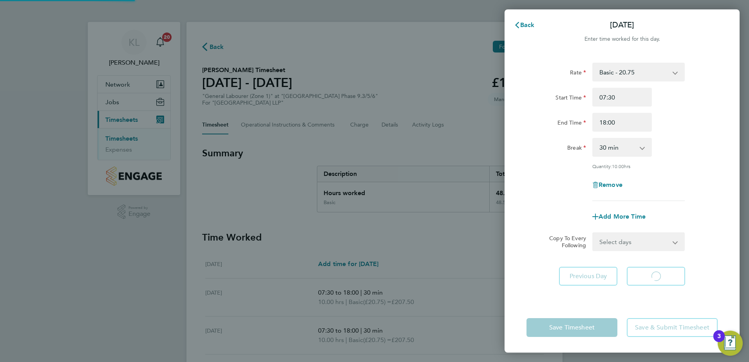
select select "30"
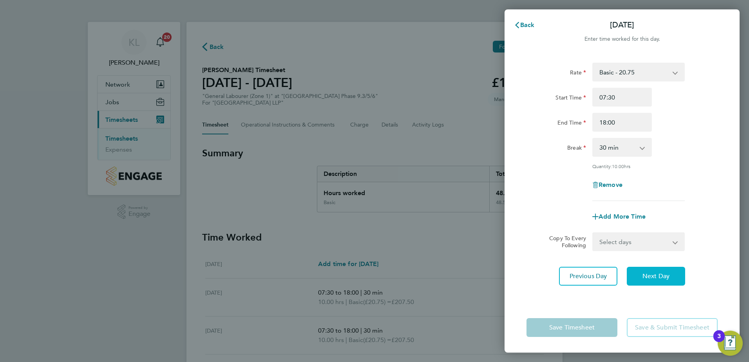
click at [655, 282] on button "Next Day" at bounding box center [656, 276] width 58 height 19
select select "30"
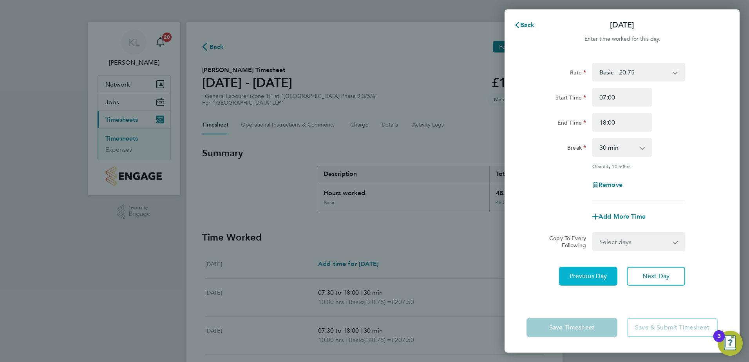
click at [599, 274] on span "Previous Day" at bounding box center [589, 276] width 38 height 8
select select "30"
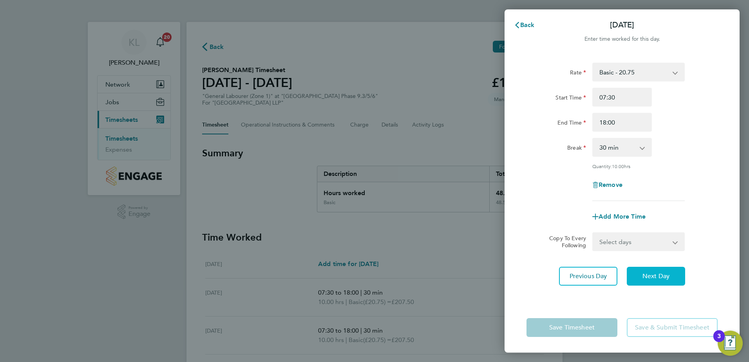
click at [640, 281] on button "Next Day" at bounding box center [656, 276] width 58 height 19
select select "30"
click at [611, 95] on input "07:00" at bounding box center [622, 97] width 60 height 19
type input "07:30"
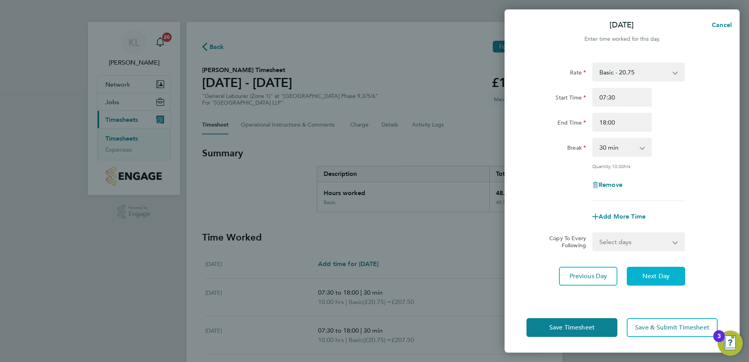
click at [649, 278] on span "Next Day" at bounding box center [655, 276] width 27 height 8
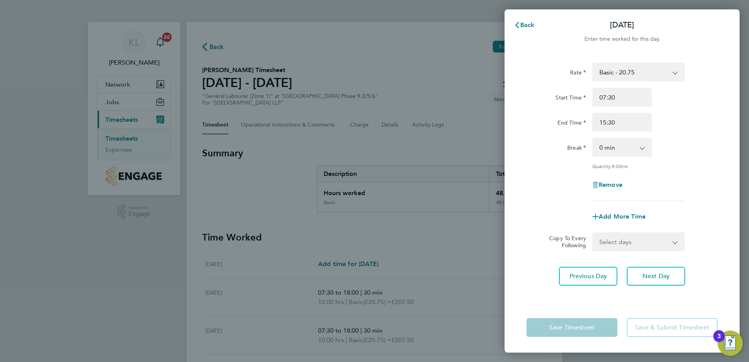
click at [609, 147] on select "0 min 15 min 30 min 45 min 60 min 75 min 90 min" at bounding box center [617, 147] width 49 height 17
select select "30"
click at [593, 139] on select "0 min 15 min 30 min 45 min 60 min 75 min 90 min" at bounding box center [617, 147] width 49 height 17
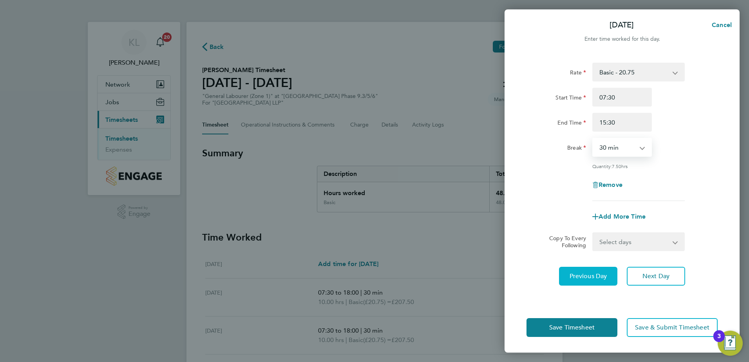
click at [594, 281] on button "Previous Day" at bounding box center [588, 276] width 58 height 19
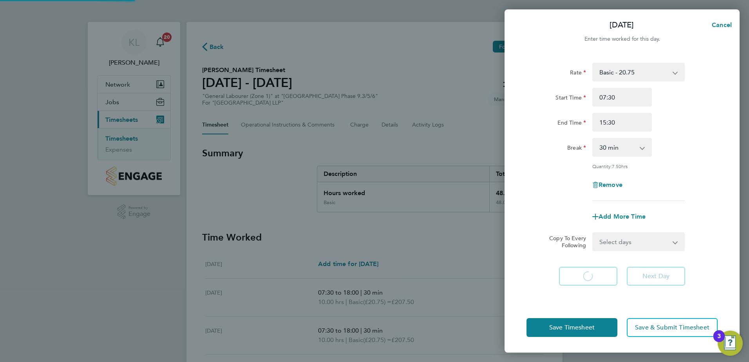
select select "30"
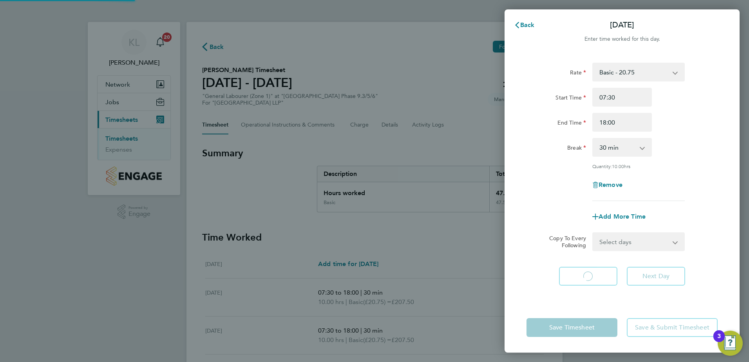
select select "30"
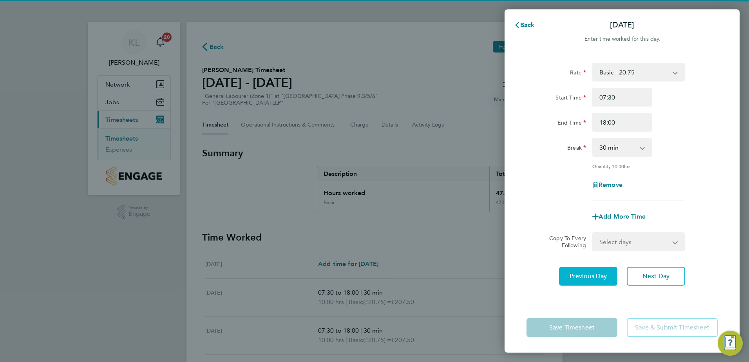
click at [594, 281] on button "Previous Day" at bounding box center [588, 276] width 58 height 19
select select "30"
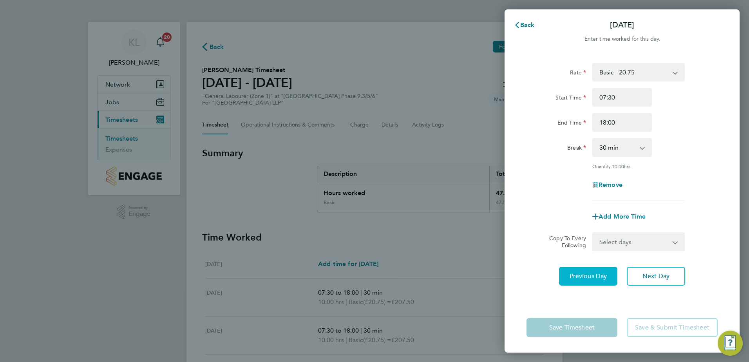
click at [594, 281] on button "Previous Day" at bounding box center [588, 276] width 58 height 19
select select "30"
click at [594, 281] on button "Previous Day" at bounding box center [588, 276] width 58 height 19
select select "30"
drag, startPoint x: 582, startPoint y: 322, endPoint x: 538, endPoint y: 329, distance: 44.2
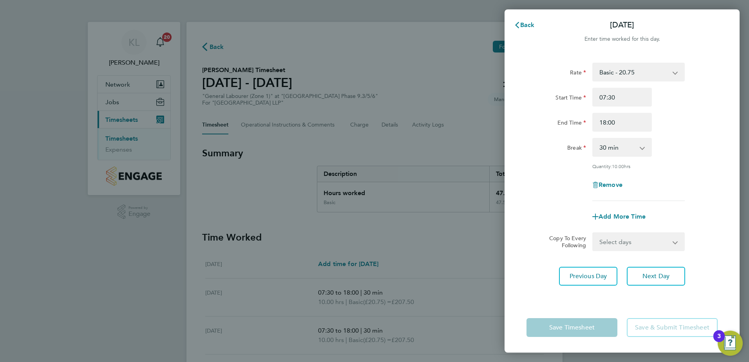
click at [582, 322] on app-form-button "Save Timesheet" at bounding box center [574, 327] width 96 height 19
click at [521, 14] on div "Back Tue 26 Aug Enter time worked for this day. Rate Basic - 20.75 Start Time 0…" at bounding box center [622, 180] width 235 height 343
click at [524, 25] on span "Back" at bounding box center [527, 24] width 14 height 7
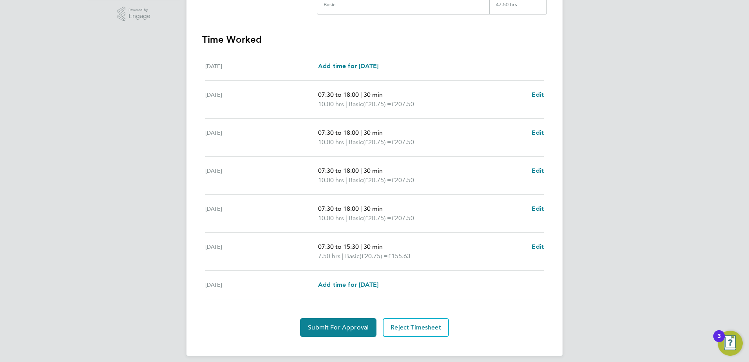
scroll to position [204, 0]
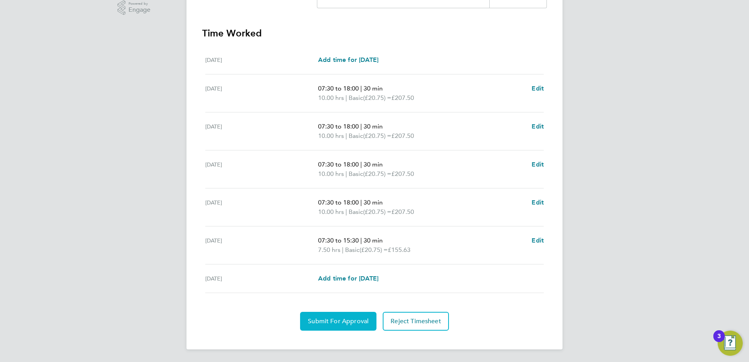
click at [330, 322] on span "Submit For Approval" at bounding box center [338, 321] width 61 height 8
drag, startPoint x: 337, startPoint y: 335, endPoint x: 327, endPoint y: 316, distance: 21.2
click at [336, 334] on div "Back Following Hani Abraha's Timesheet 25 - 31 Aug 2025 £985. 63 "General Labou…" at bounding box center [374, 84] width 376 height 532
click at [327, 316] on button "Approve Timesheet" at bounding box center [338, 321] width 73 height 19
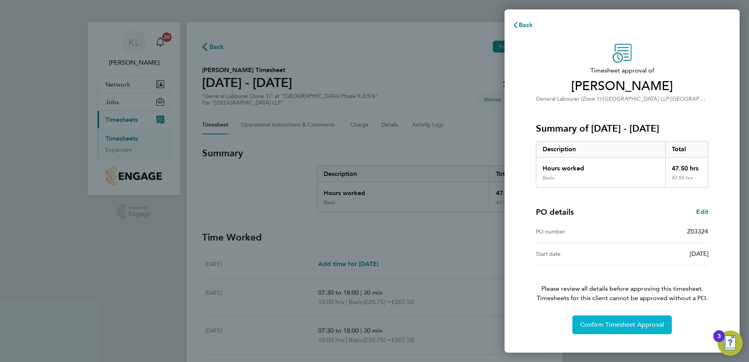
click at [647, 324] on span "Confirm Timesheet Approval" at bounding box center [622, 325] width 84 height 8
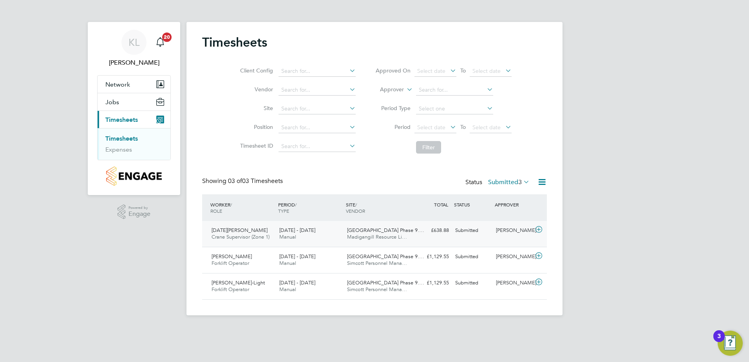
click at [236, 233] on div "Noel Egberamen Crane Supervisor (Zone 1) 25 - 31 Aug 2025" at bounding box center [242, 234] width 68 height 20
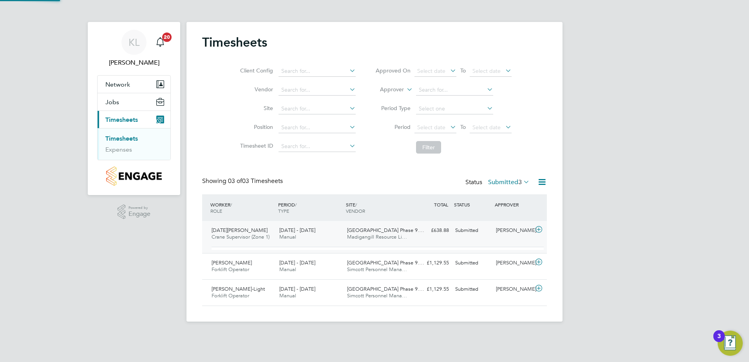
scroll to position [13, 76]
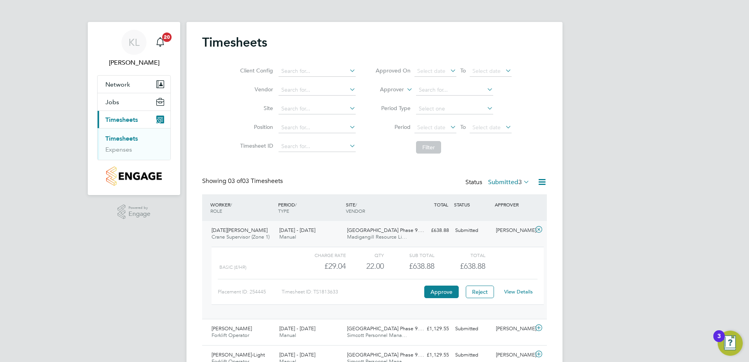
click at [526, 293] on link "View Details" at bounding box center [518, 291] width 29 height 7
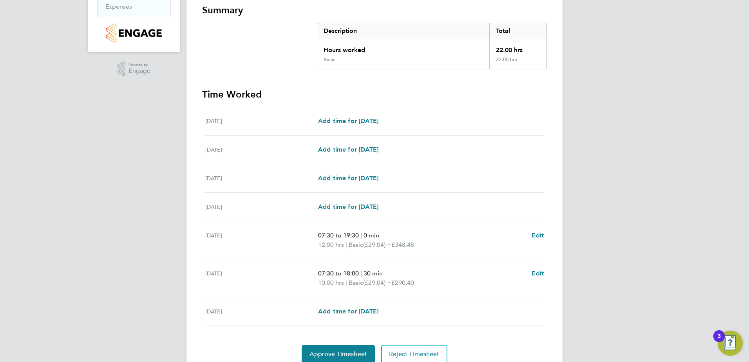
scroll to position [157, 0]
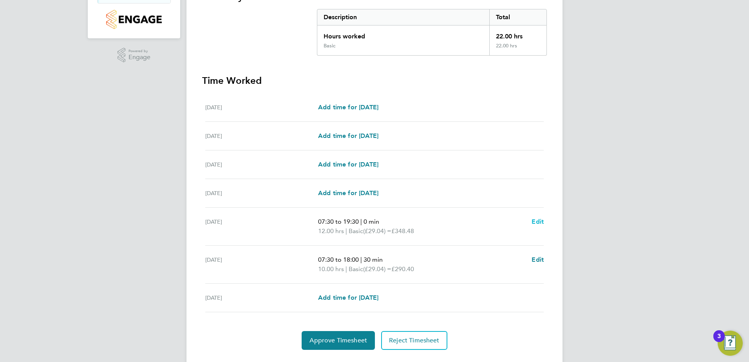
click at [541, 221] on span "Edit" at bounding box center [538, 221] width 12 height 7
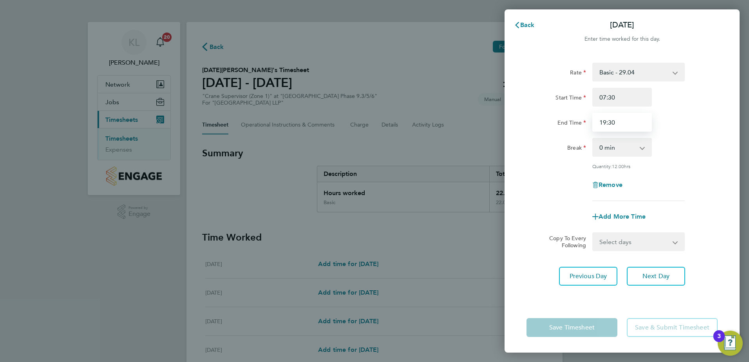
click at [610, 121] on input "19:30" at bounding box center [622, 122] width 60 height 19
type input "18:00"
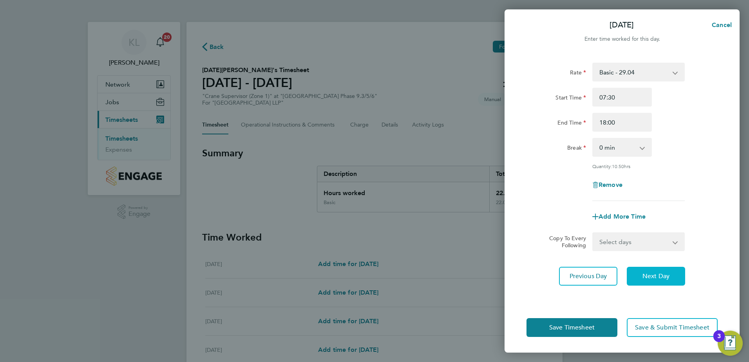
click at [641, 278] on button "Next Day" at bounding box center [656, 276] width 58 height 19
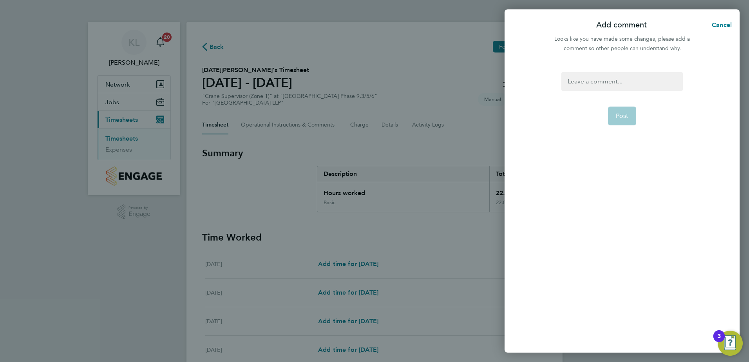
click at [589, 81] on div at bounding box center [621, 81] width 121 height 19
click at [622, 116] on span "Post" at bounding box center [622, 116] width 13 height 8
select select "30"
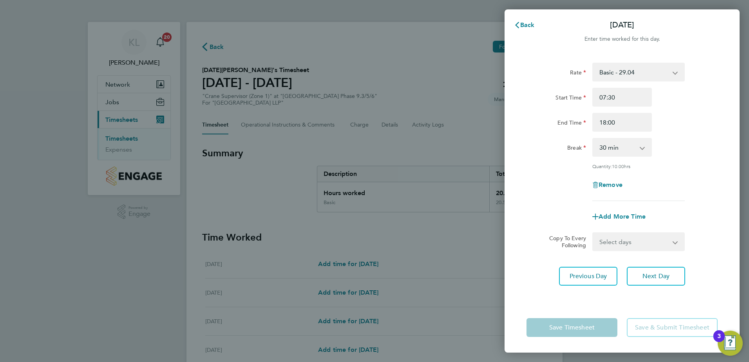
click at [585, 264] on div "Rate Basic - 29.04 Start Time 07:30 End Time 18:00 Break 0 min 15 min 30 min 45…" at bounding box center [622, 177] width 235 height 249
click at [587, 274] on span "Previous Day" at bounding box center [589, 276] width 38 height 8
click at [616, 145] on select "0 min 15 min 30 min 45 min 60 min 75 min 90 min" at bounding box center [617, 147] width 49 height 17
select select "30"
click at [593, 139] on select "0 min 15 min 30 min 45 min 60 min 75 min 90 min" at bounding box center [617, 147] width 49 height 17
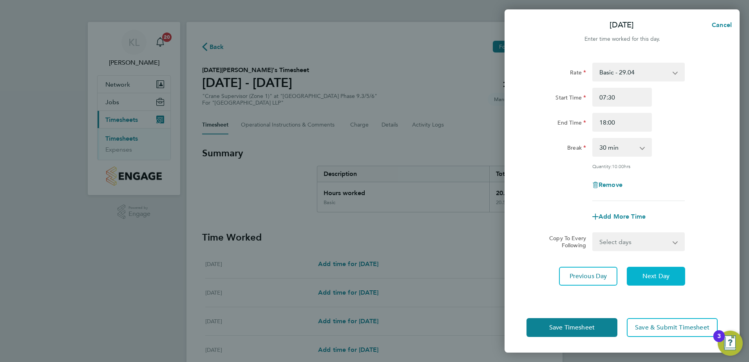
click at [659, 275] on span "Next Day" at bounding box center [655, 276] width 27 height 8
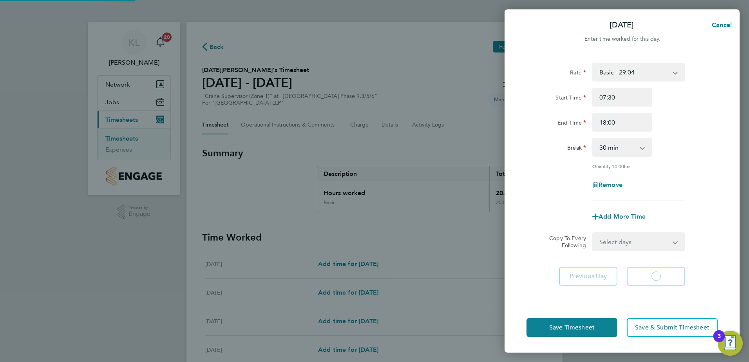
select select "30"
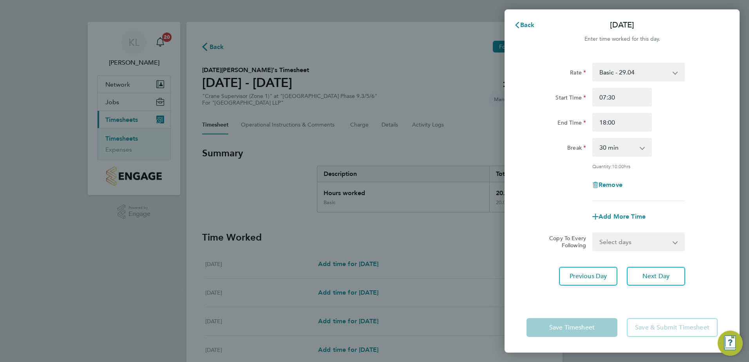
click at [586, 325] on app-form-button "Save Timesheet" at bounding box center [574, 327] width 96 height 19
click at [526, 26] on span "Back" at bounding box center [527, 24] width 14 height 7
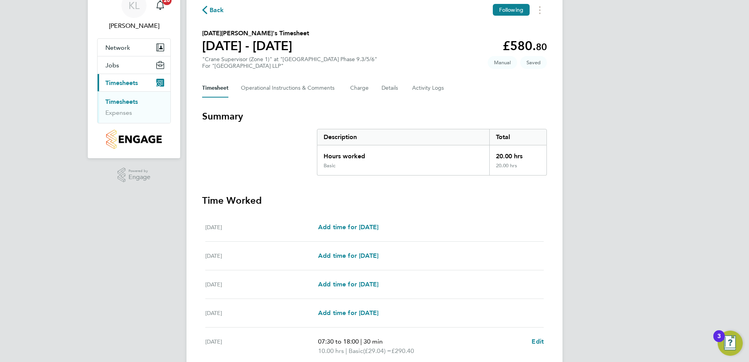
scroll to position [157, 0]
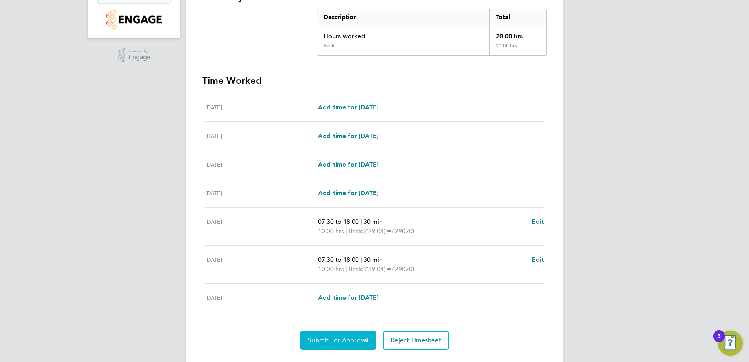
click at [331, 339] on span "Submit For Approval" at bounding box center [338, 340] width 61 height 8
drag, startPoint x: 339, startPoint y: 339, endPoint x: 337, endPoint y: 349, distance: 10.4
click at [339, 340] on span "Approve Timesheet" at bounding box center [338, 340] width 58 height 8
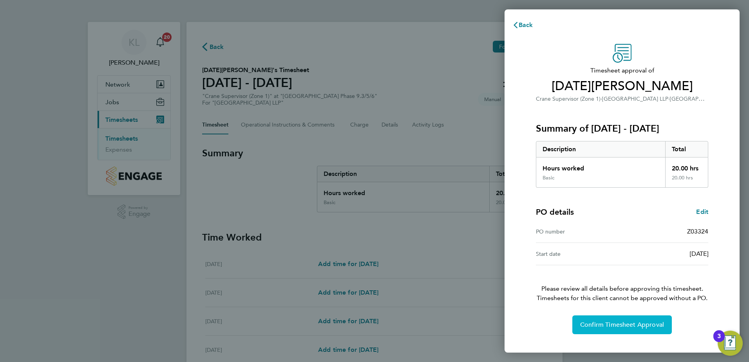
click at [595, 329] on button "Confirm Timesheet Approval" at bounding box center [621, 324] width 99 height 19
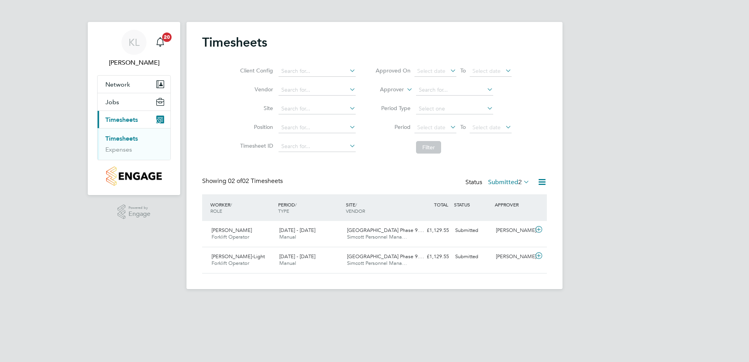
scroll to position [20, 68]
click at [268, 242] on div "Tsimba Leon Bengo Forklift Operator 25 - 31 Aug 2025" at bounding box center [242, 234] width 68 height 20
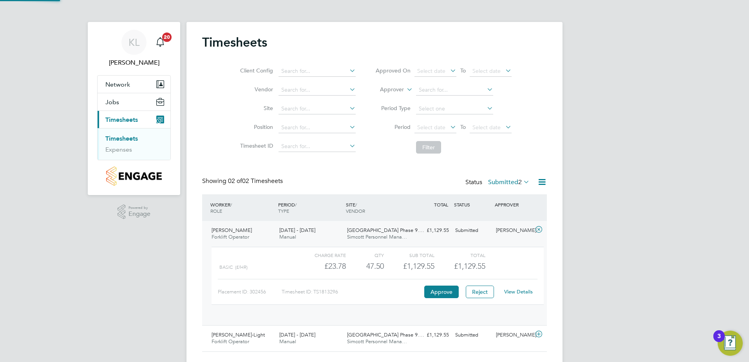
scroll to position [13, 76]
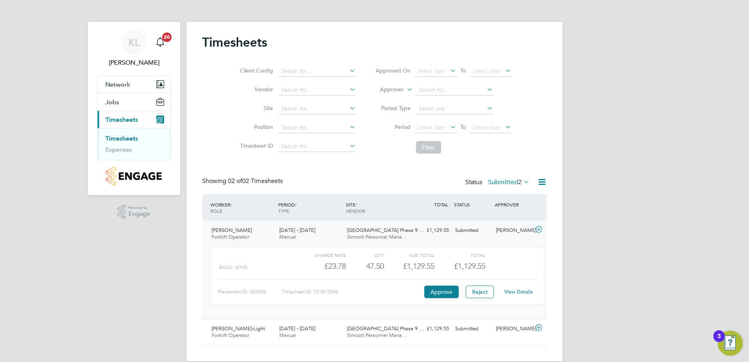
click at [530, 294] on link "View Details" at bounding box center [518, 291] width 29 height 7
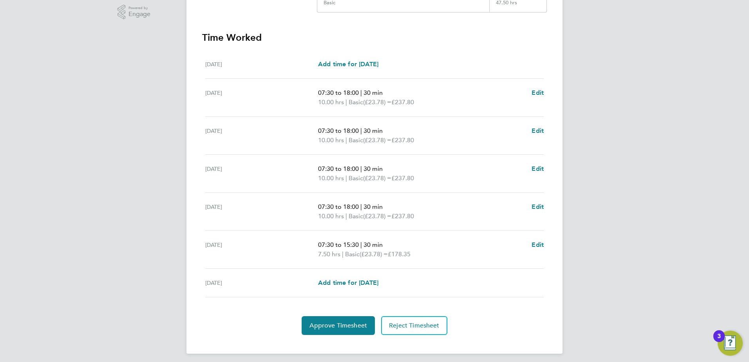
scroll to position [204, 0]
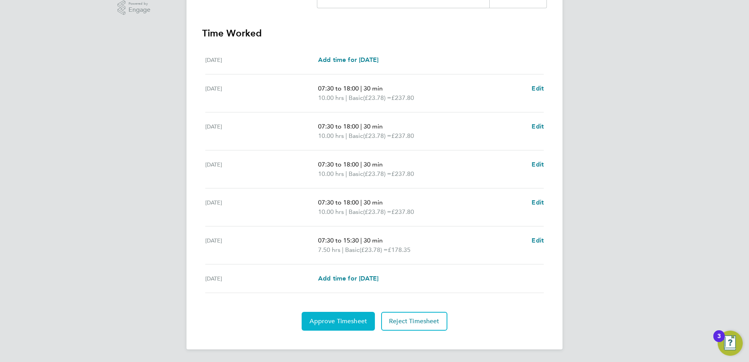
click at [326, 315] on button "Approve Timesheet" at bounding box center [338, 321] width 73 height 19
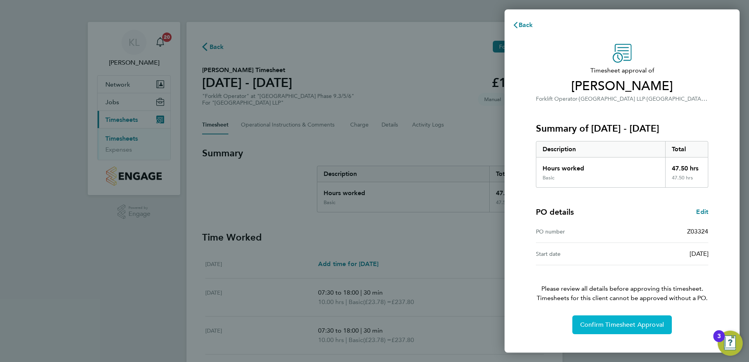
click at [606, 331] on button "Confirm Timesheet Approval" at bounding box center [621, 324] width 99 height 19
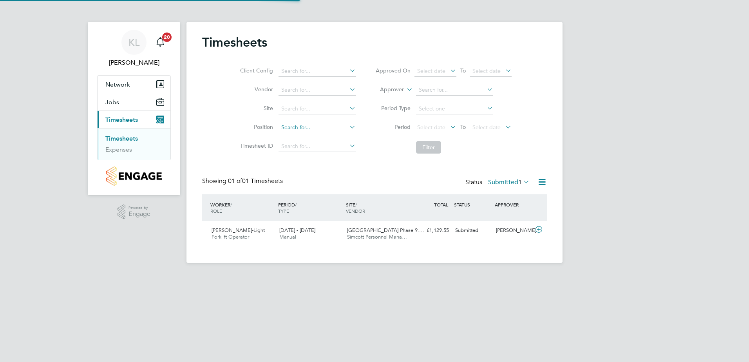
scroll to position [20, 68]
click at [256, 233] on span "[PERSON_NAME]-Light" at bounding box center [238, 230] width 53 height 7
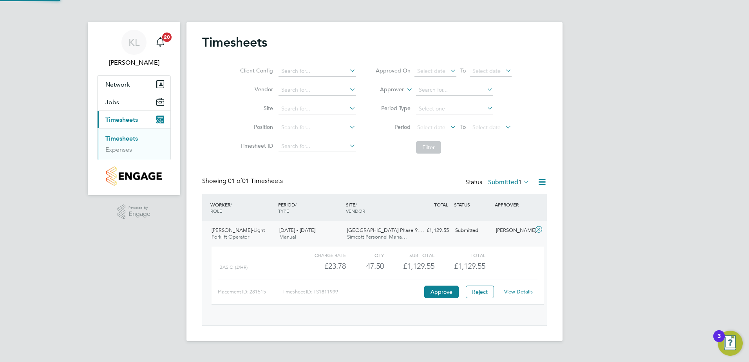
scroll to position [13, 76]
click at [435, 293] on button "Approve" at bounding box center [441, 292] width 34 height 13
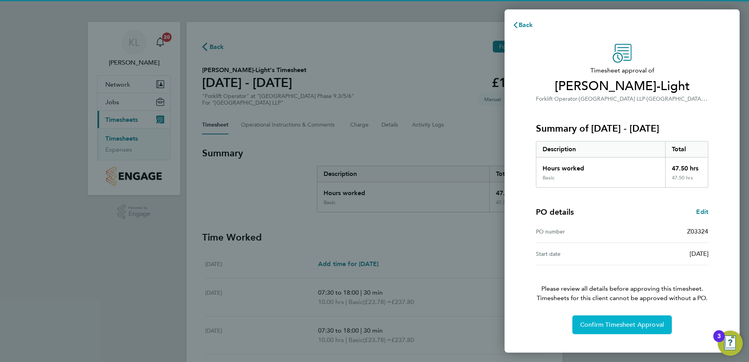
click at [643, 326] on span "Confirm Timesheet Approval" at bounding box center [622, 325] width 84 height 8
